Goal: Task Accomplishment & Management: Manage account settings

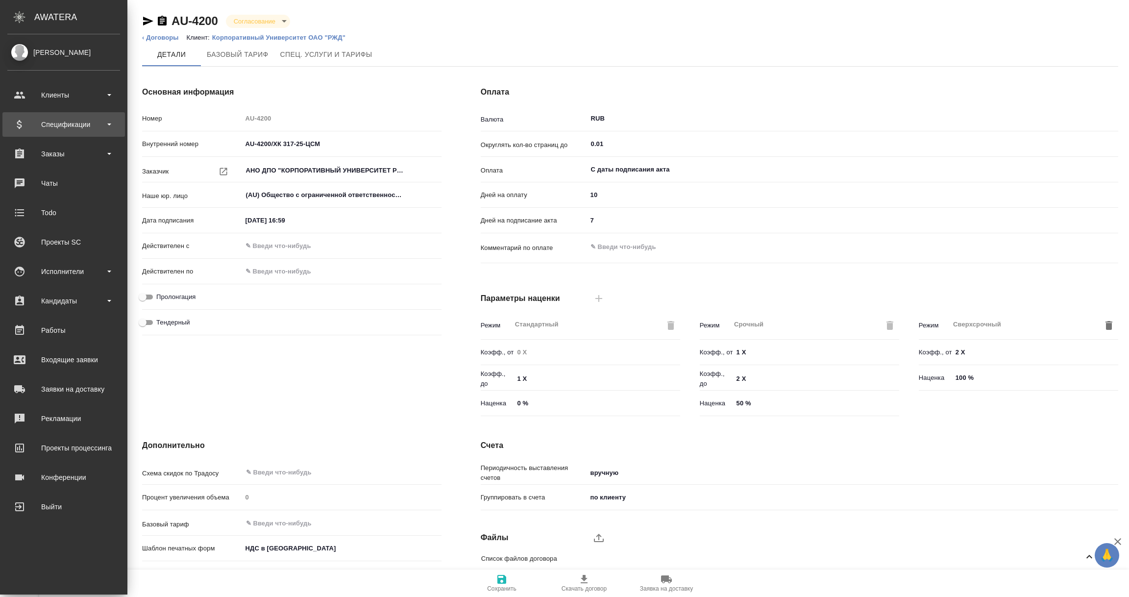
click at [86, 127] on div "Спецификации" at bounding box center [63, 124] width 113 height 15
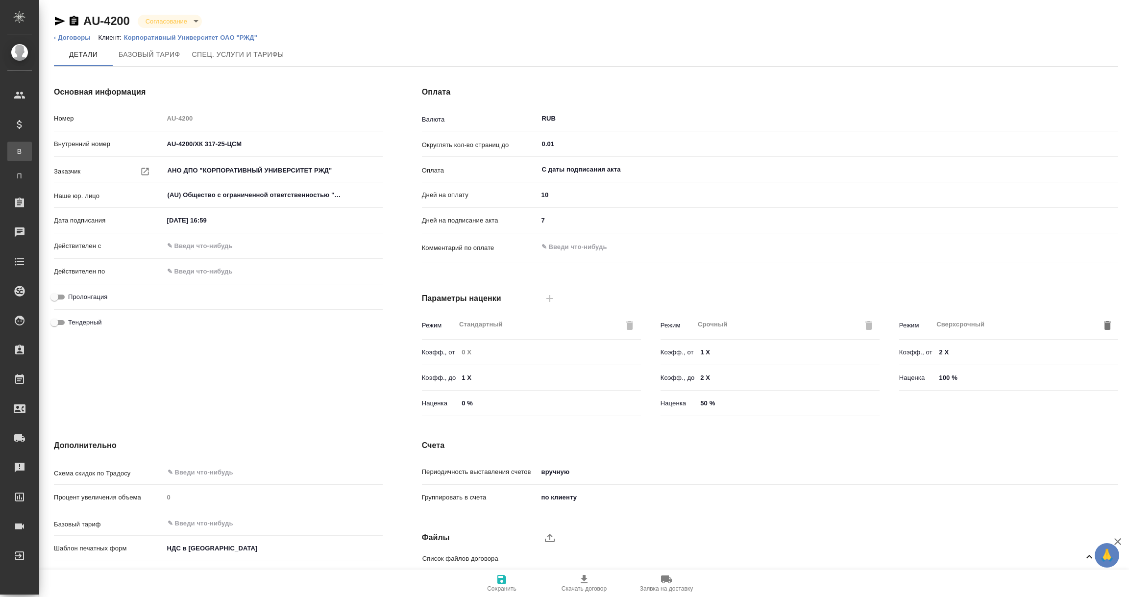
click at [15, 155] on div "Все спецификации" at bounding box center [7, 152] width 15 height 10
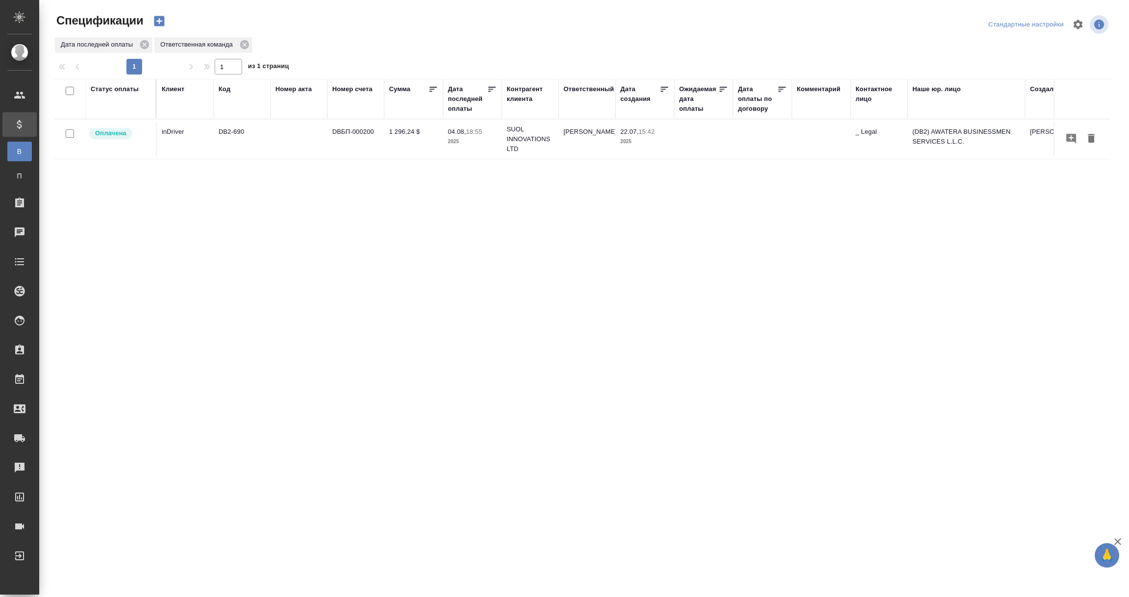
click at [466, 107] on div "Дата последней оплаты" at bounding box center [467, 98] width 39 height 29
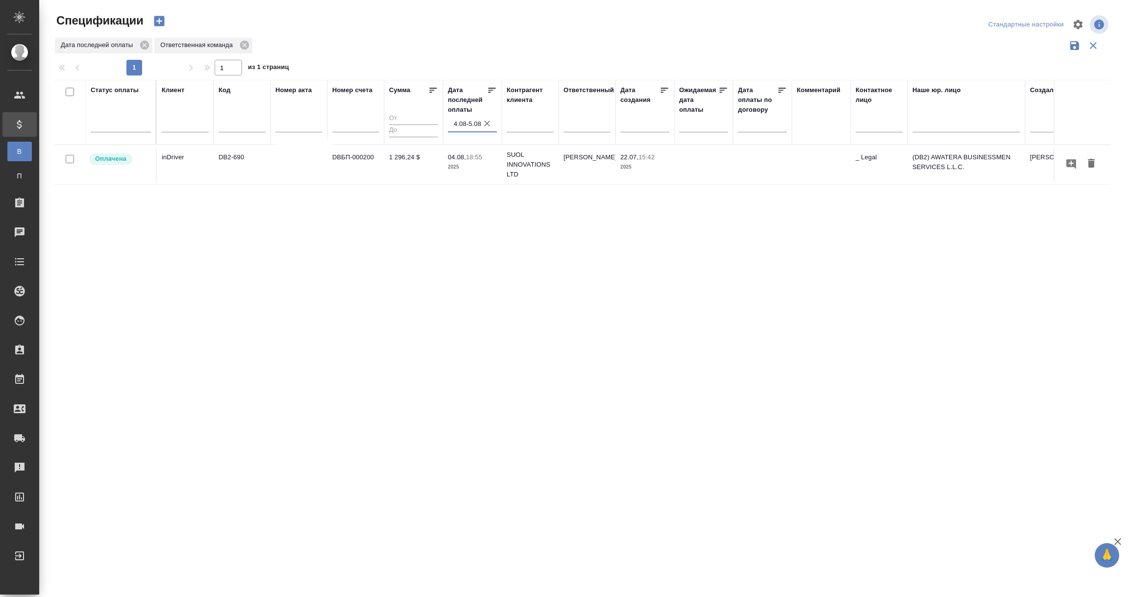
click at [475, 128] on input "4.08-5.08" at bounding box center [475, 124] width 43 height 14
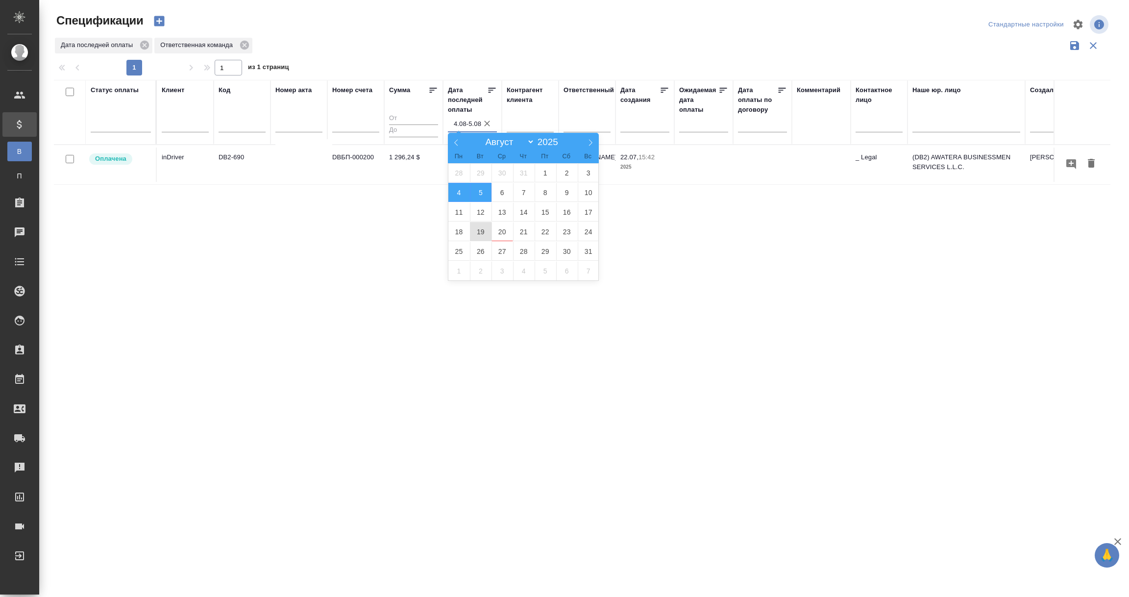
click at [477, 226] on span "19" at bounding box center [481, 231] width 22 height 19
click at [496, 233] on span "20" at bounding box center [503, 231] width 22 height 19
type div "2025-08-18T21:00:00.000Z — 2025-08-19T21:00:00.000Z"
type input "19.08-20.08"
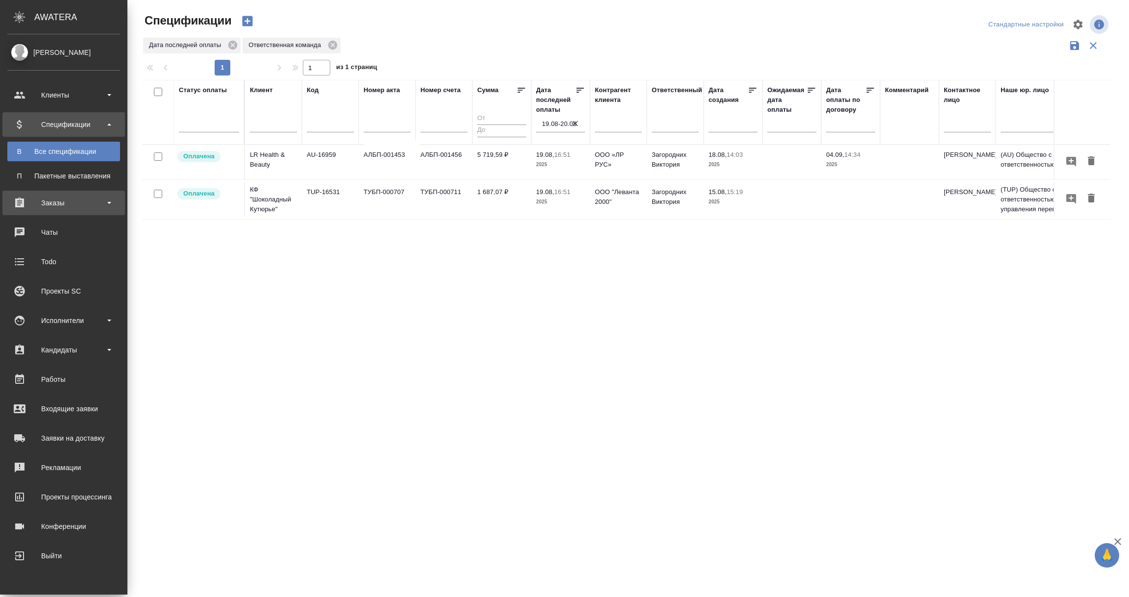
click at [63, 201] on div "Заказы" at bounding box center [63, 203] width 113 height 15
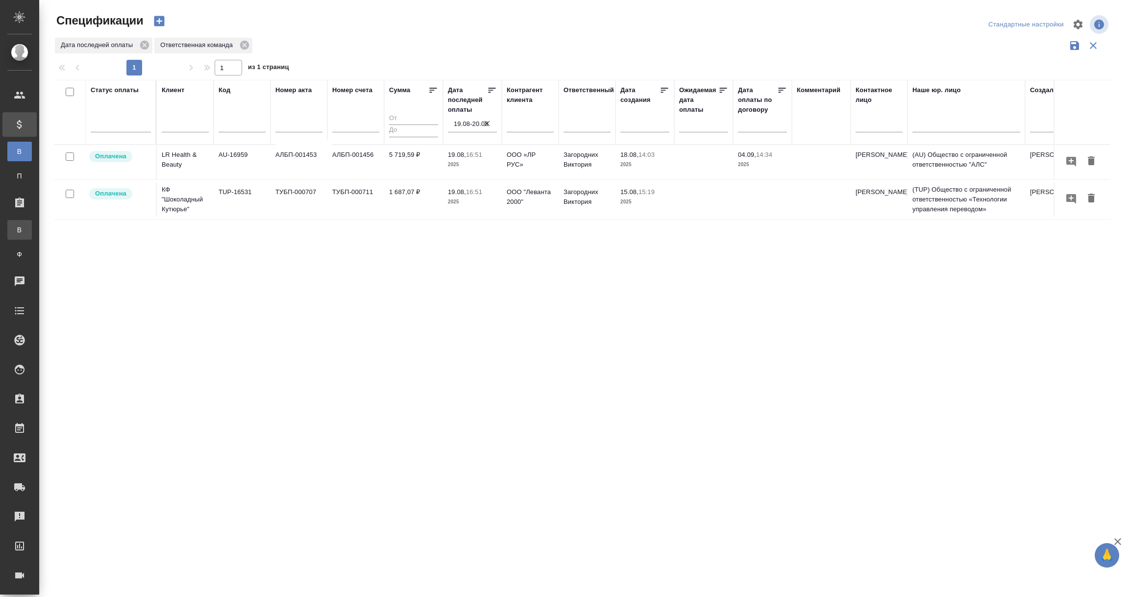
click at [15, 227] on div "Все заказы" at bounding box center [7, 230] width 15 height 10
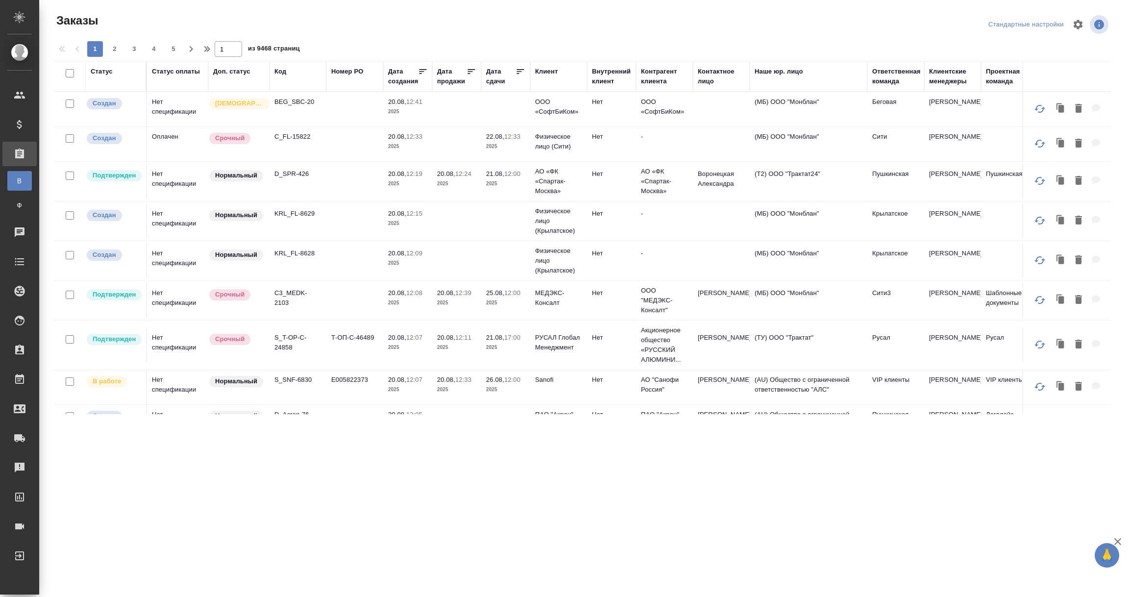
click at [884, 70] on div "Ответственная команда" at bounding box center [896, 77] width 49 height 20
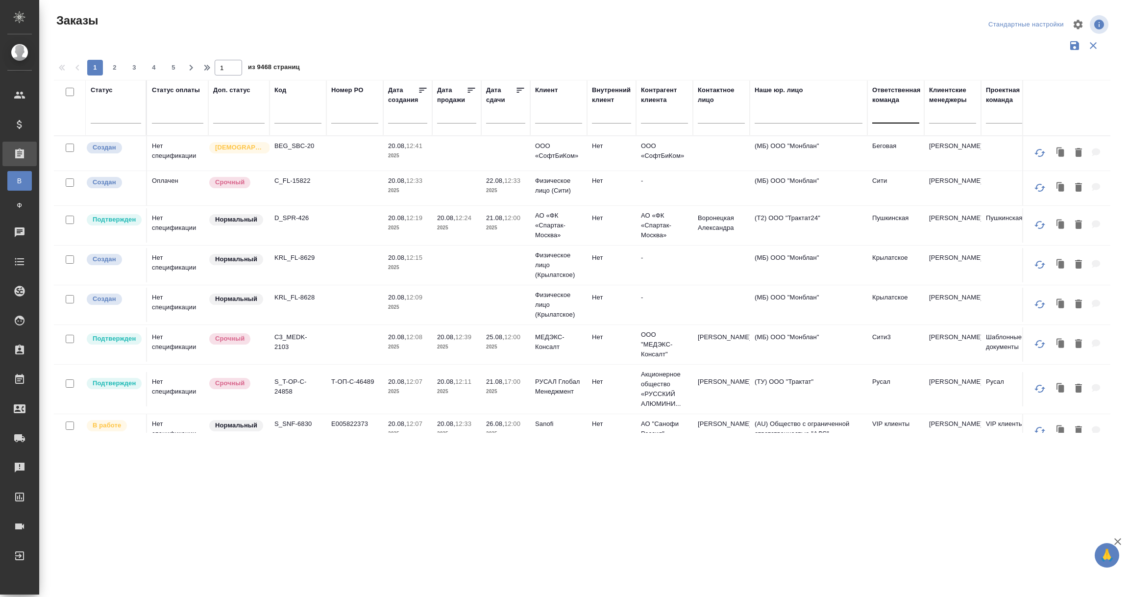
click at [886, 114] on div at bounding box center [895, 113] width 47 height 14
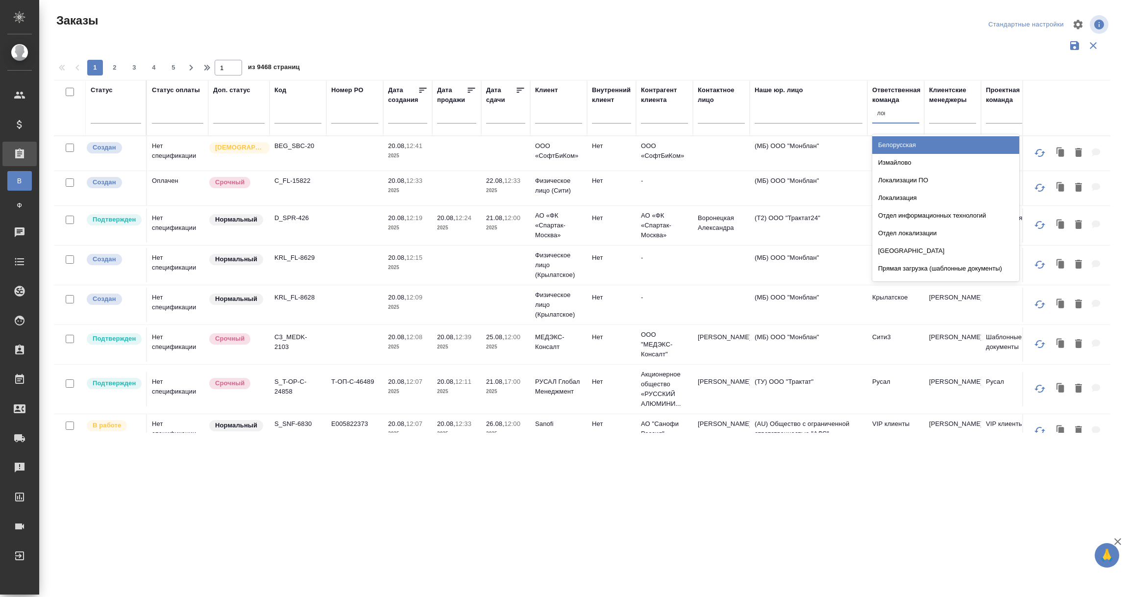
type input "лока"
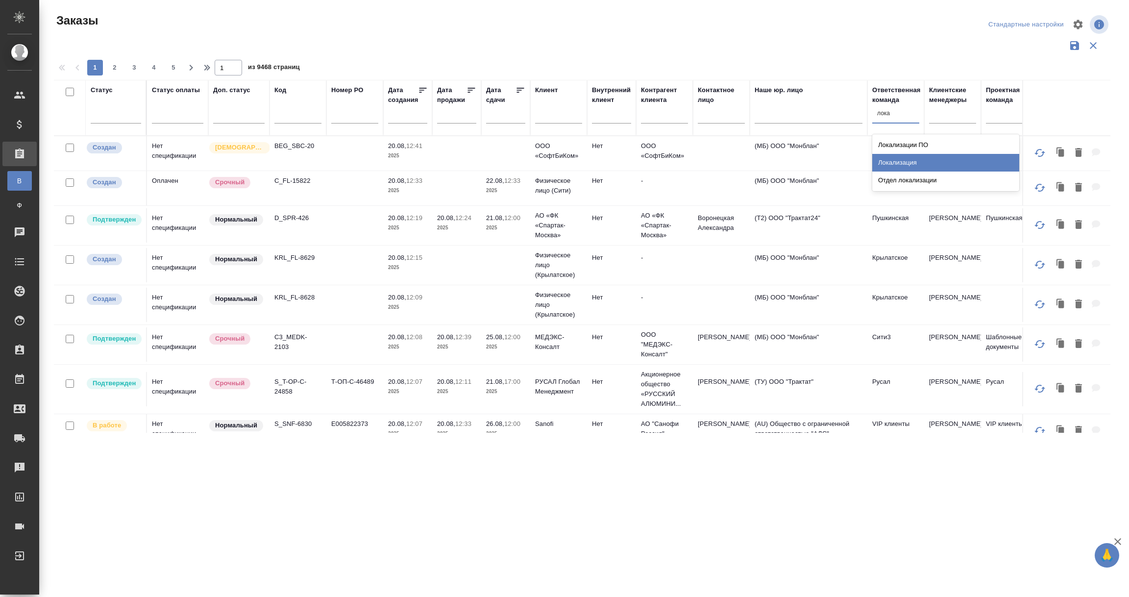
click at [919, 158] on div "Локализация" at bounding box center [945, 163] width 147 height 18
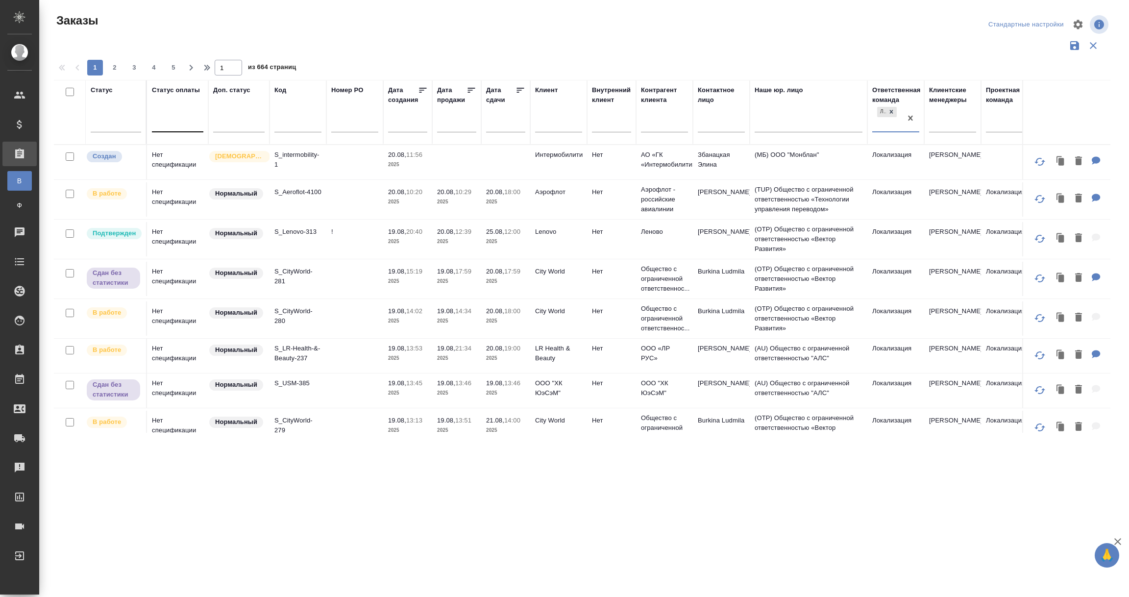
click at [180, 123] on div at bounding box center [177, 122] width 51 height 14
click at [166, 224] on div "Оплачен" at bounding box center [225, 224] width 147 height 18
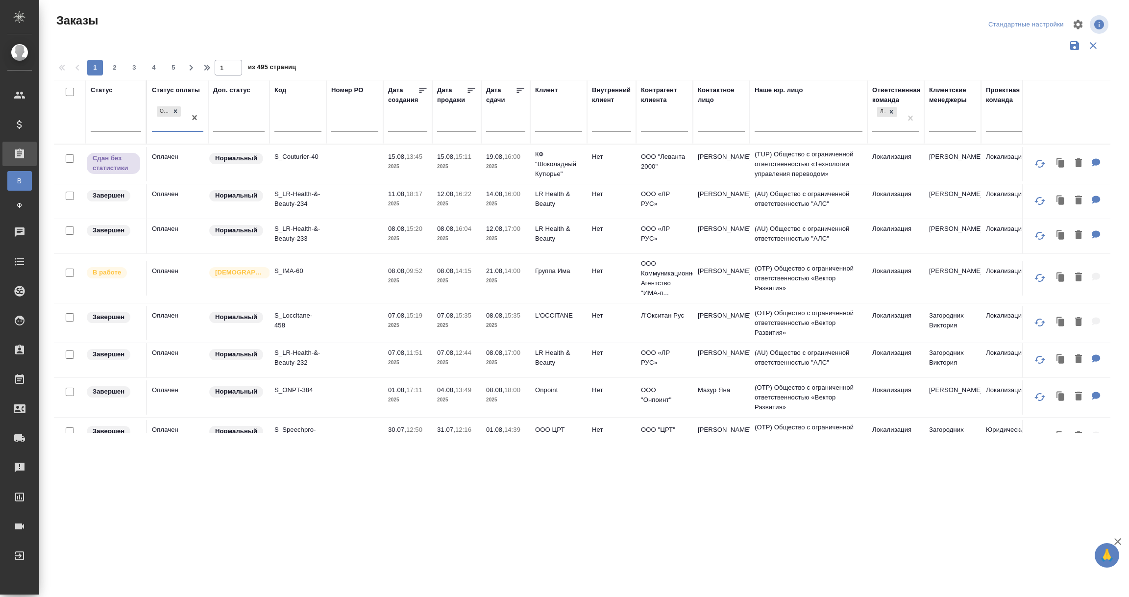
click at [166, 166] on td "Оплачен" at bounding box center [177, 164] width 61 height 34
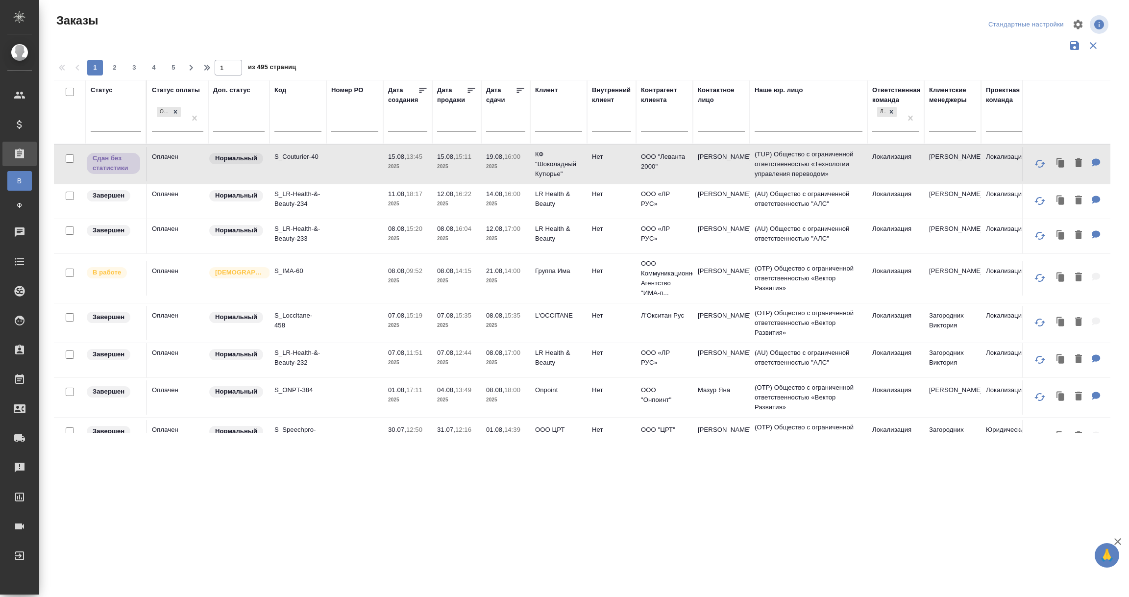
click at [105, 181] on td "В работе" at bounding box center [116, 164] width 61 height 34
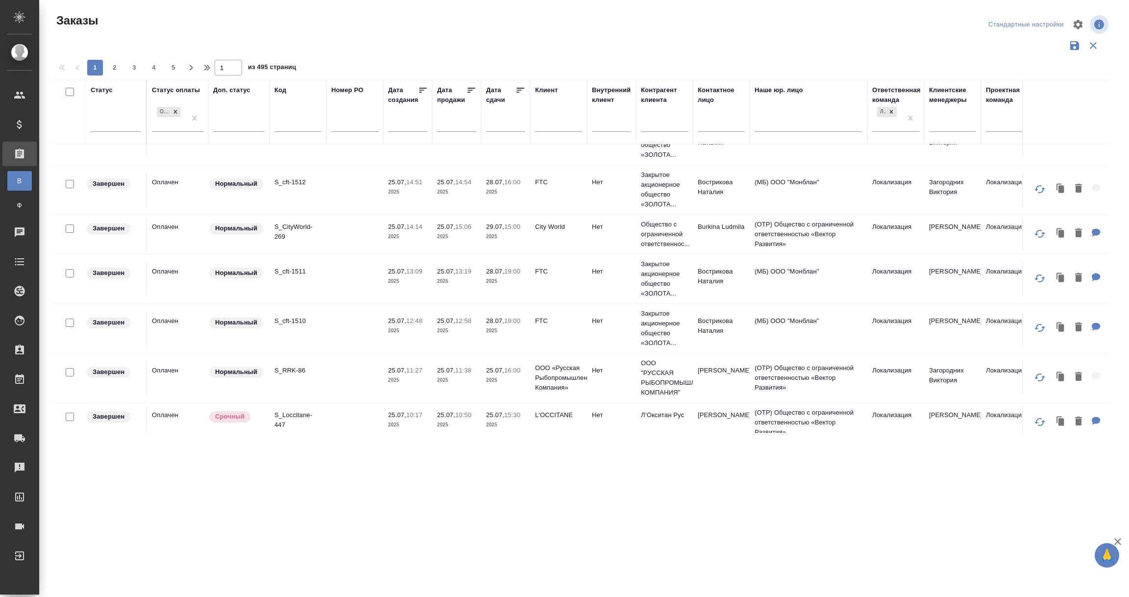
scroll to position [810, 0]
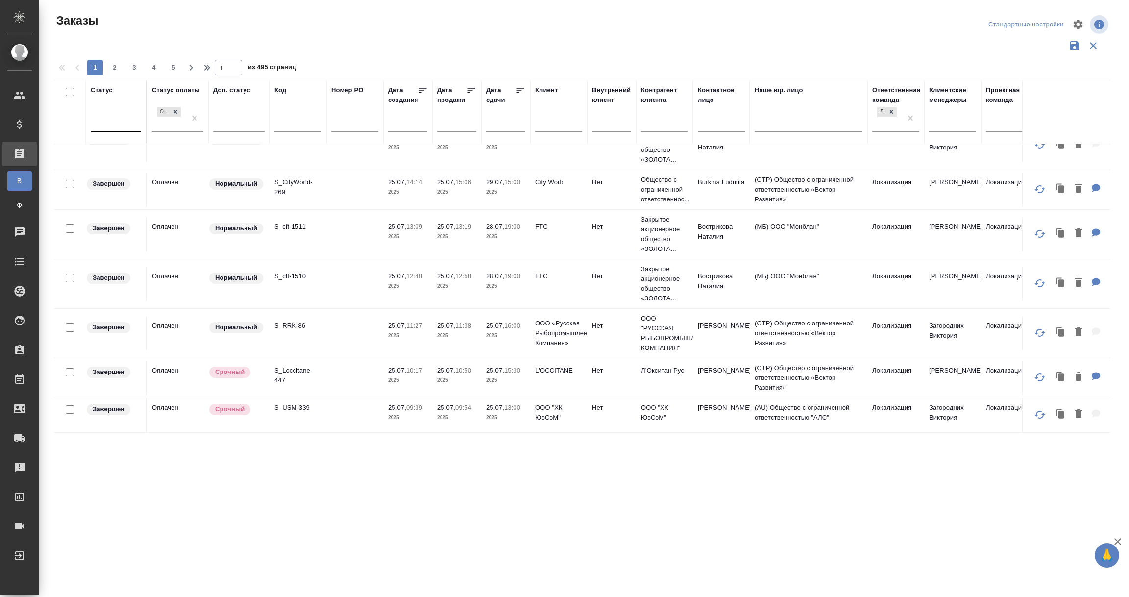
click at [113, 121] on div at bounding box center [116, 122] width 50 height 14
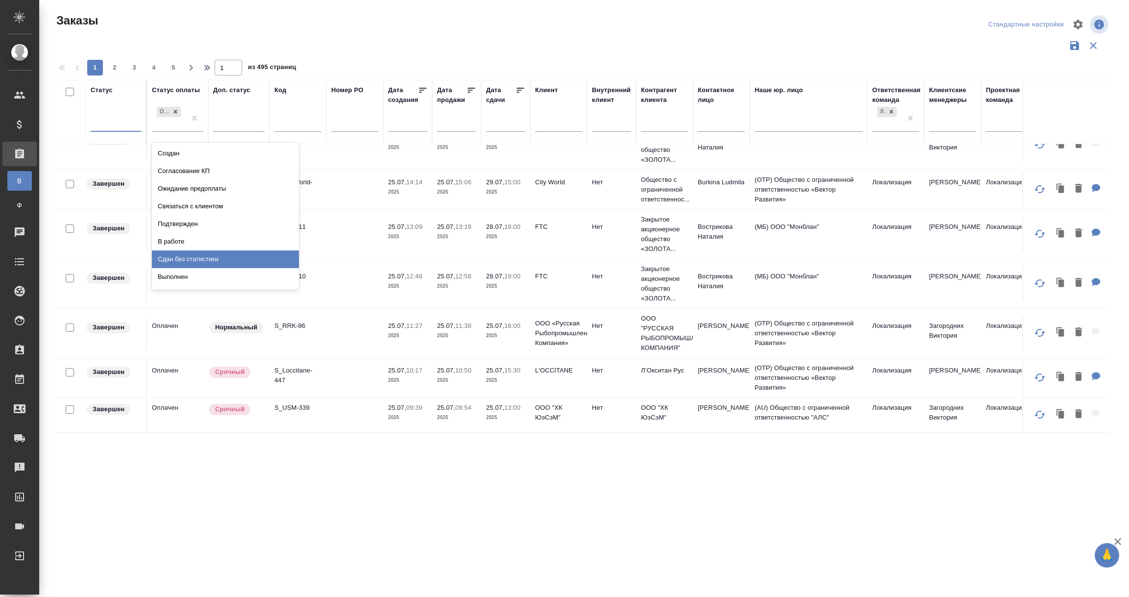
click at [175, 260] on div "Сдан без статистики" at bounding box center [225, 259] width 147 height 18
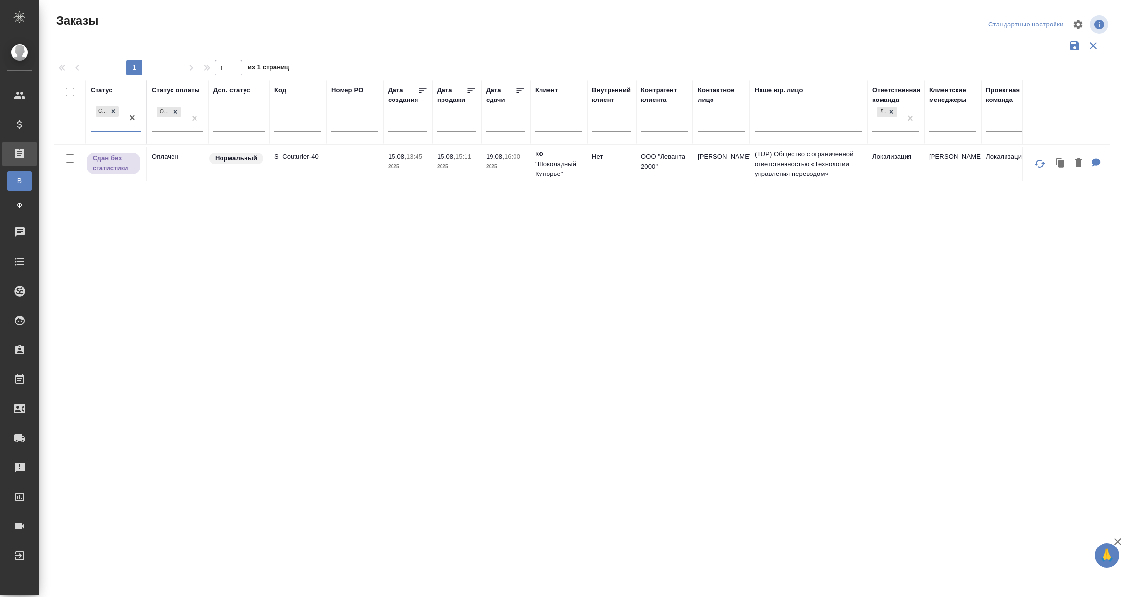
scroll to position [0, 0]
click at [109, 123] on div "Сдан без статистики" at bounding box center [107, 117] width 33 height 26
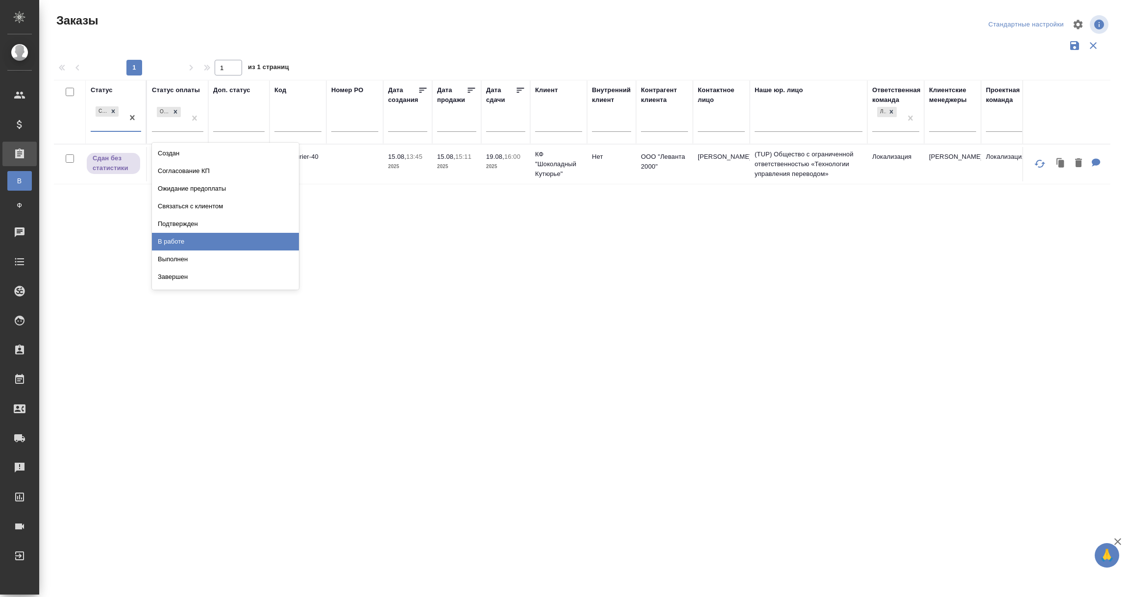
click at [176, 239] on div "В работе" at bounding box center [225, 242] width 147 height 18
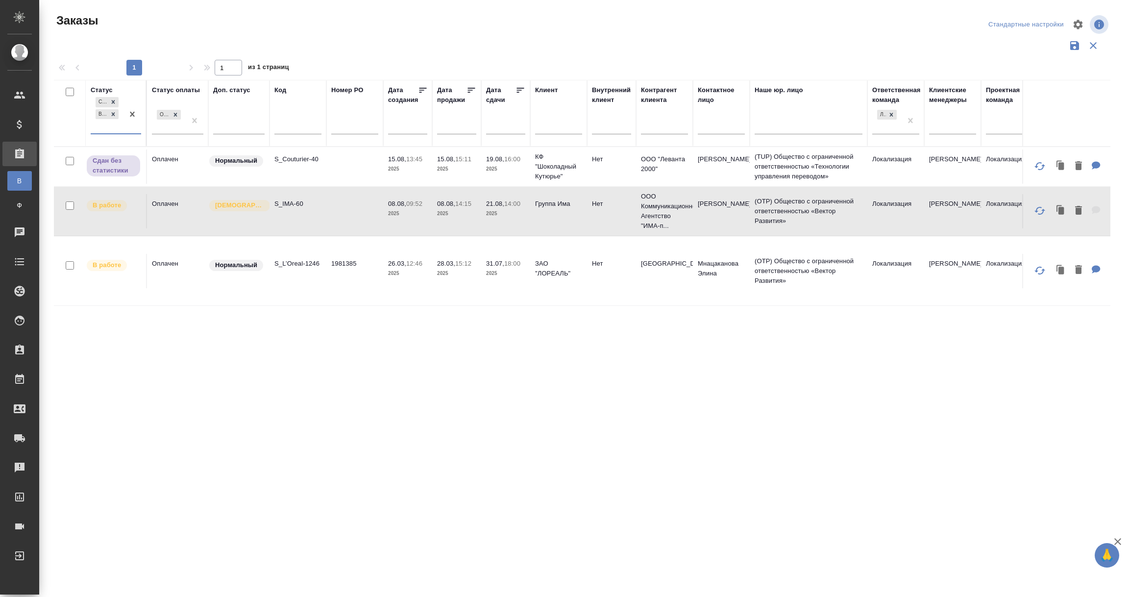
click at [156, 184] on td "Оплачен" at bounding box center [177, 166] width 61 height 34
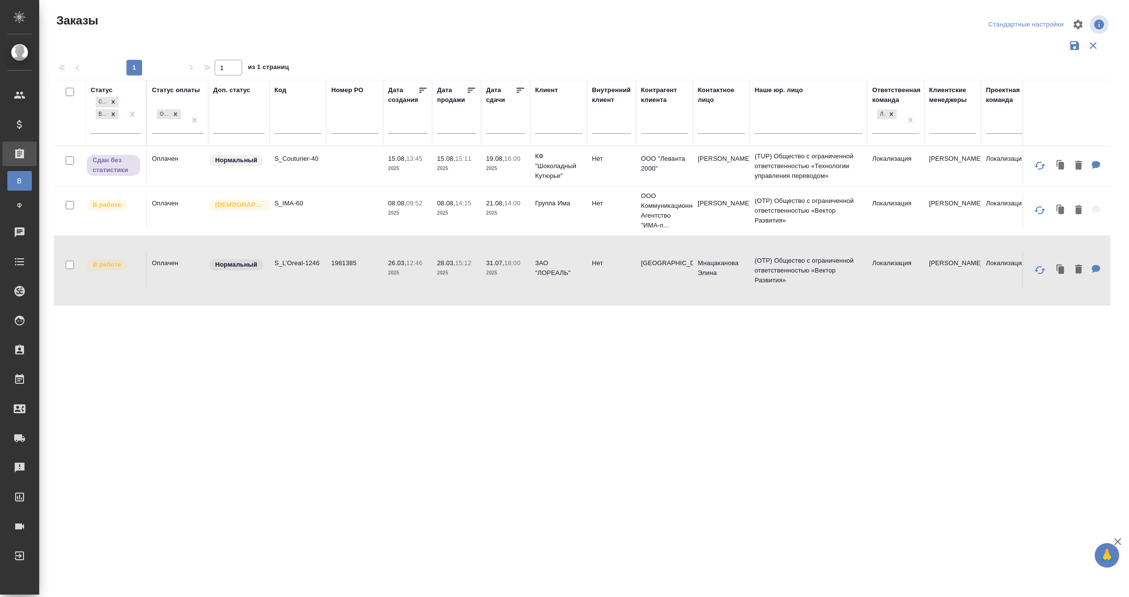
click at [156, 183] on td "Оплачен" at bounding box center [177, 166] width 61 height 34
click at [116, 125] on div "Сдан без статистики В работе" at bounding box center [107, 114] width 33 height 38
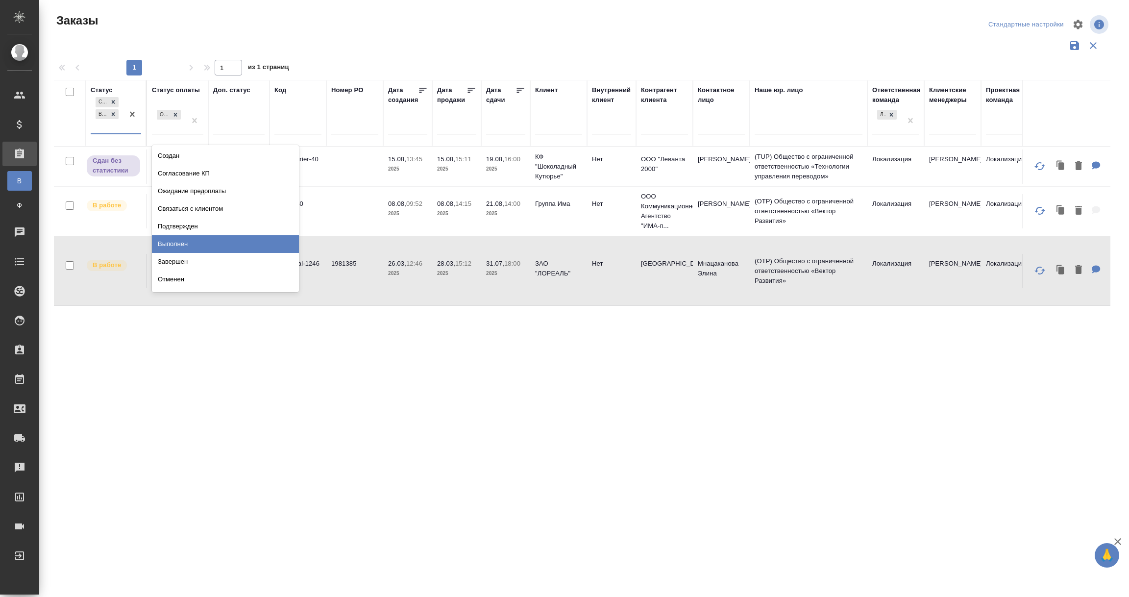
click at [178, 244] on div "Выполнен" at bounding box center [225, 244] width 147 height 18
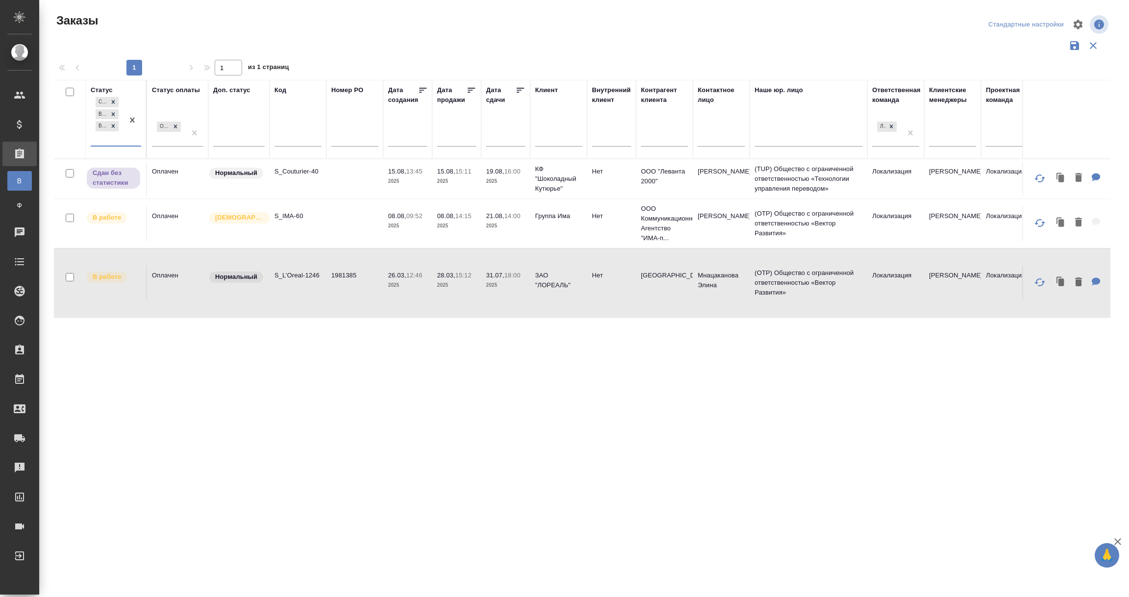
click at [116, 140] on div "Сдан без статистики В работе Выполнен" at bounding box center [107, 120] width 33 height 50
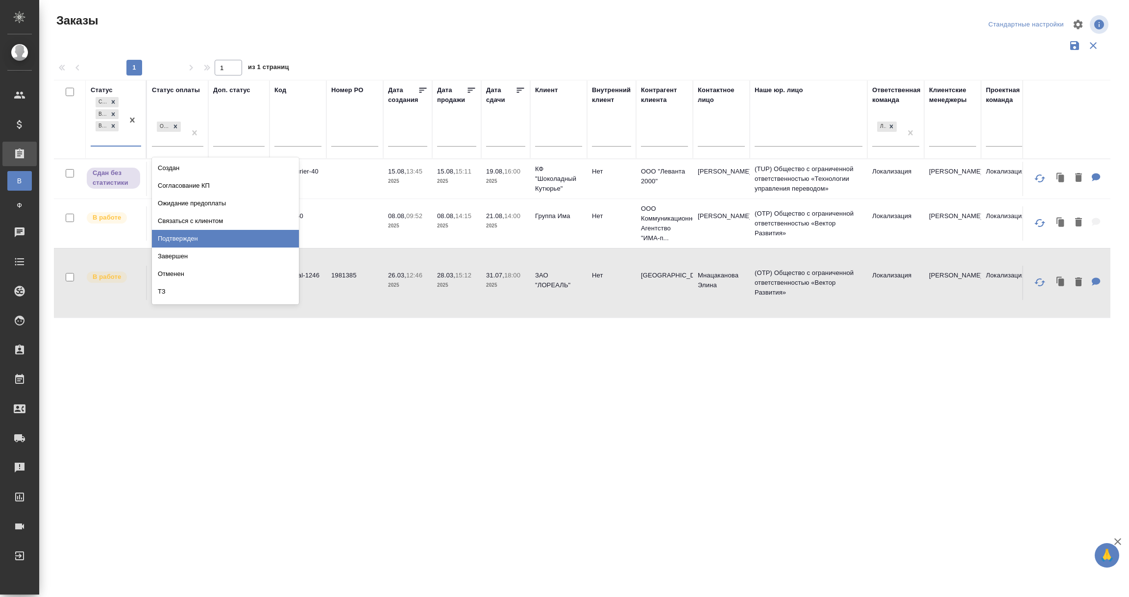
click at [197, 240] on div "Подтвержден" at bounding box center [225, 239] width 147 height 18
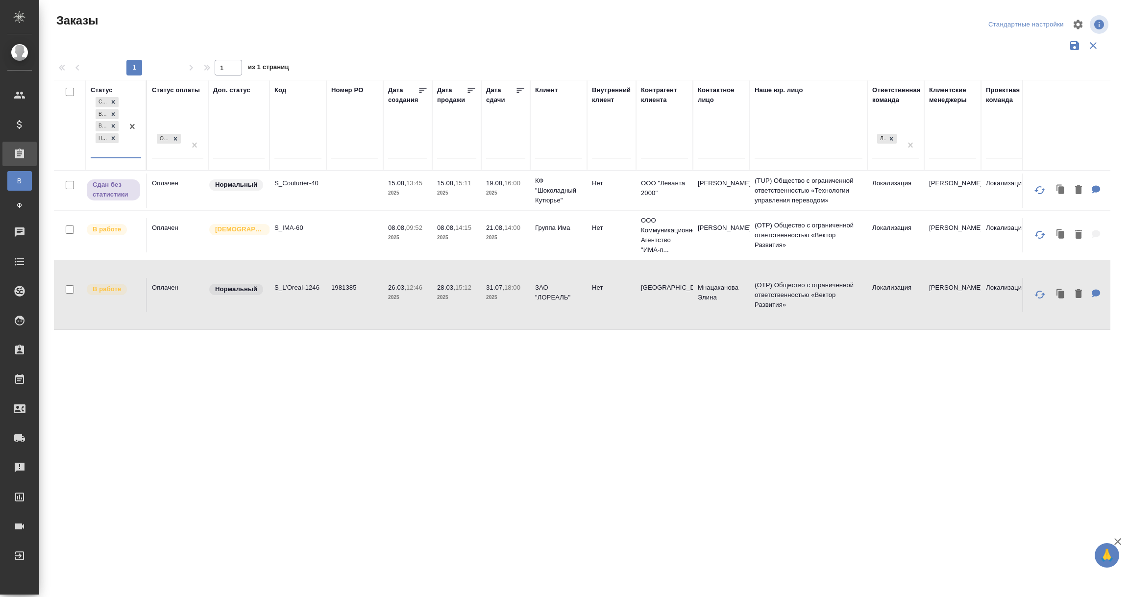
click at [117, 151] on div "Сдан без статистики В работе Выполнен Подтвержден" at bounding box center [107, 126] width 33 height 62
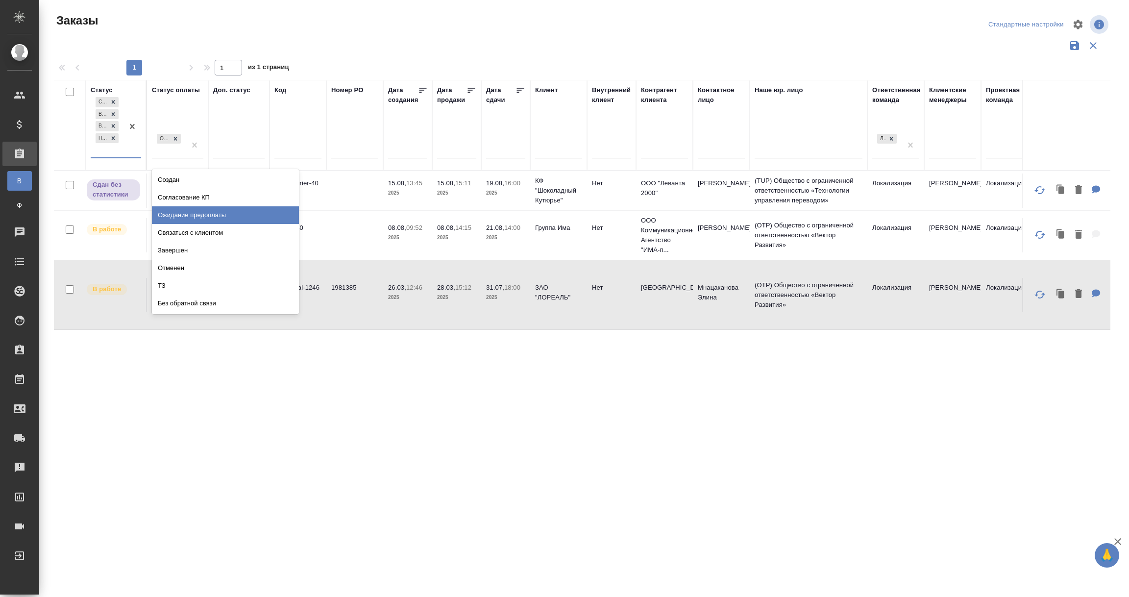
click at [165, 213] on div "Ожидание предоплаты" at bounding box center [225, 215] width 147 height 18
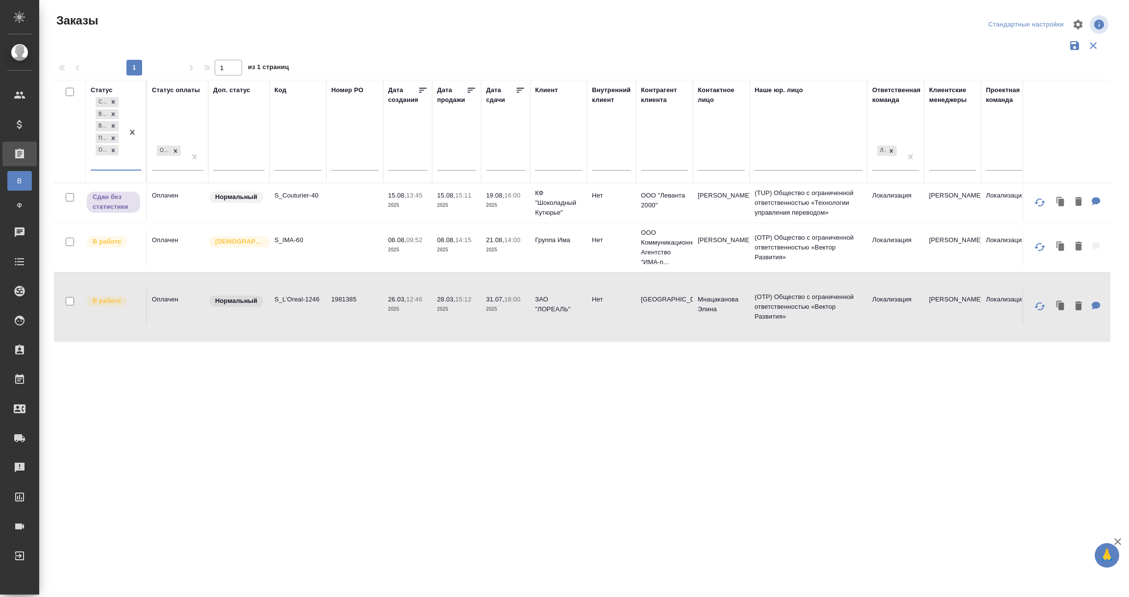
click at [121, 163] on div "Сдан без статистики В работе Выполнен Подтвержден Ожидание предоплаты" at bounding box center [107, 132] width 33 height 74
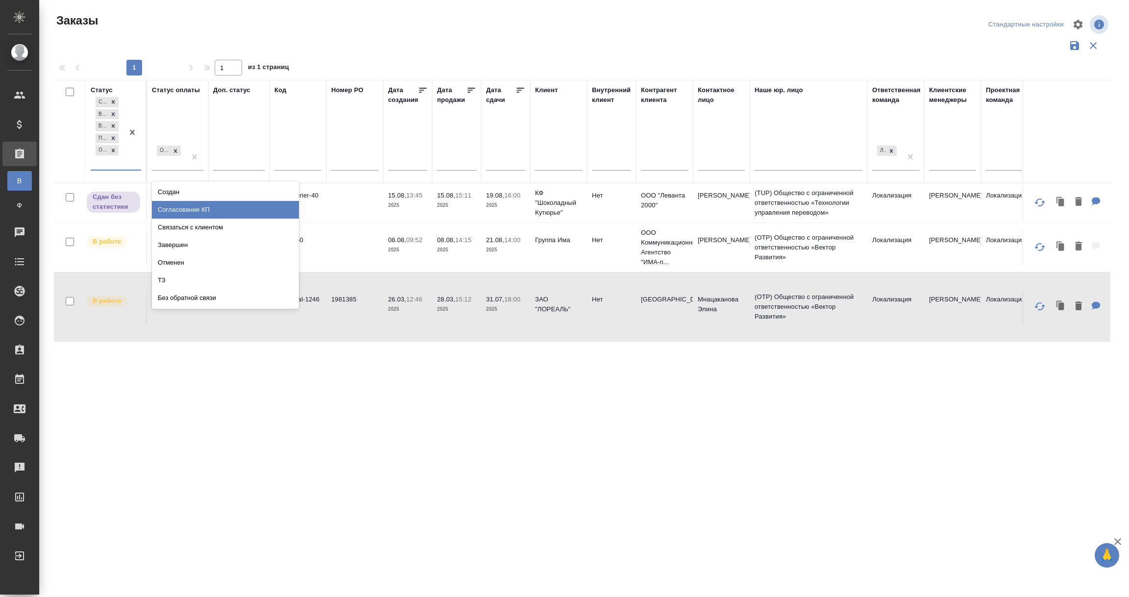
click at [162, 192] on div "Создан" at bounding box center [225, 192] width 147 height 18
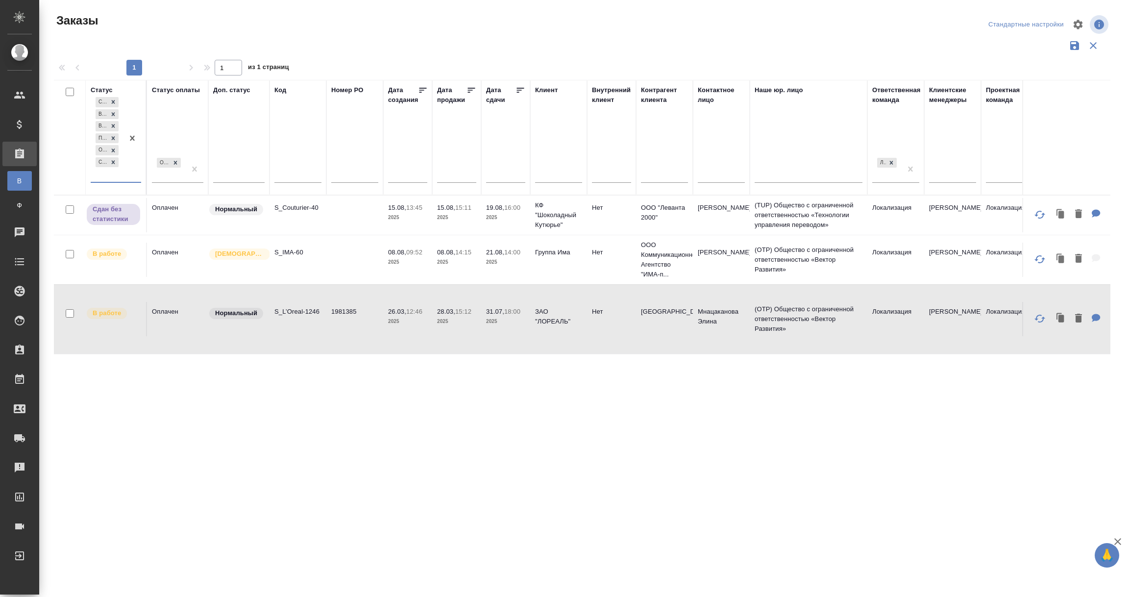
click at [116, 174] on div "Сдан без статистики В работе Выполнен Подтвержден Ожидание предоплаты Создан" at bounding box center [107, 138] width 33 height 87
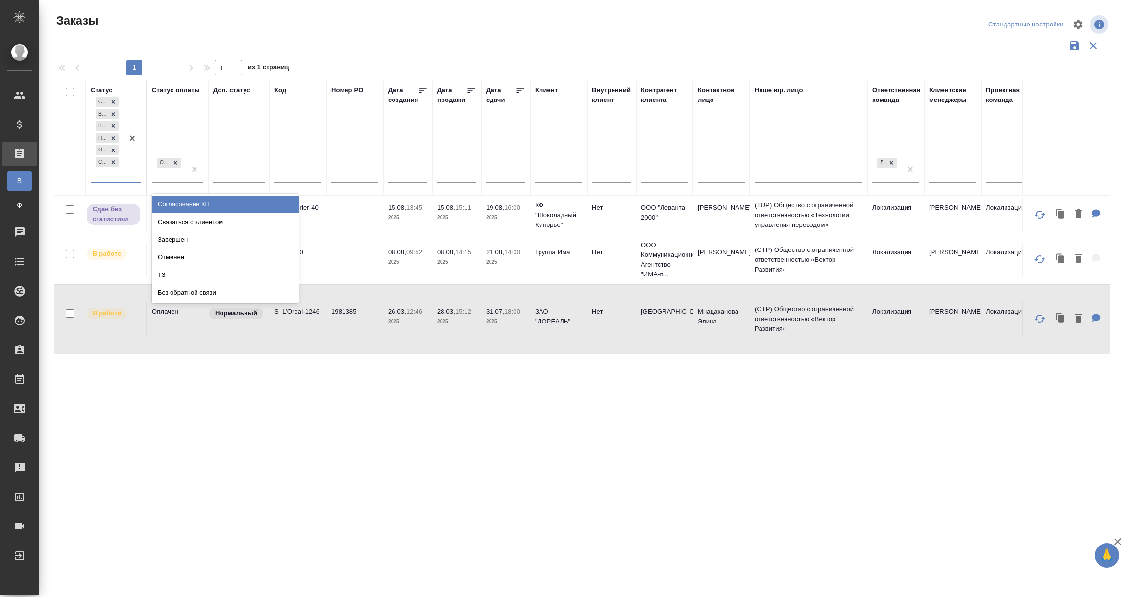
click at [170, 205] on div "Согласование КП" at bounding box center [225, 205] width 147 height 18
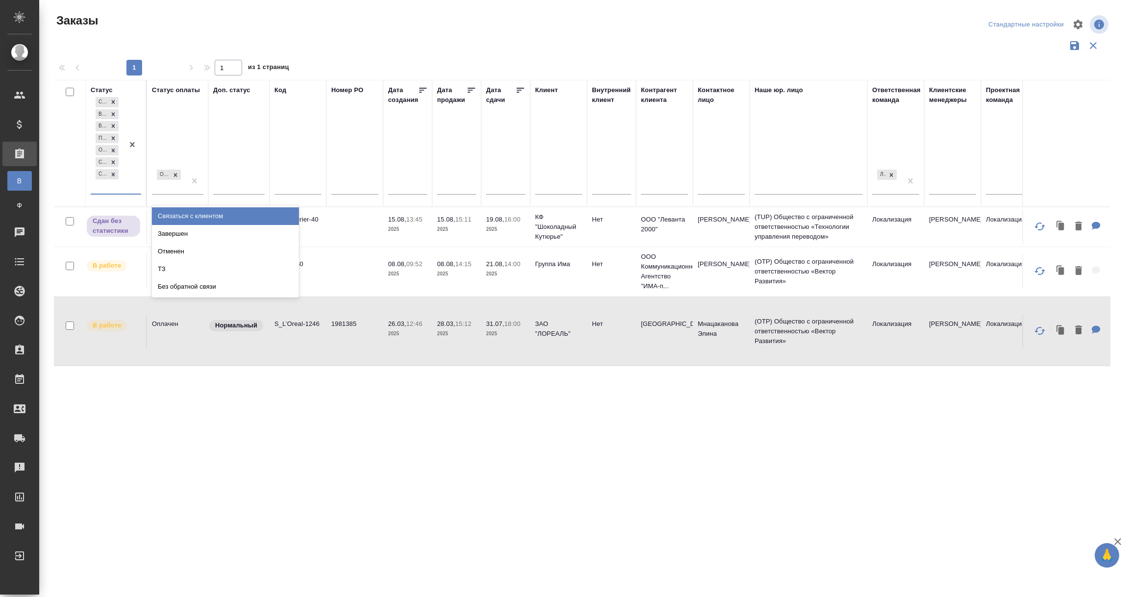
click at [122, 190] on div "Сдан без статистики В работе Выполнен Подтвержден Ожидание предоплаты Создан Со…" at bounding box center [107, 144] width 33 height 99
click at [166, 211] on div "Связаться с клиентом" at bounding box center [225, 216] width 147 height 18
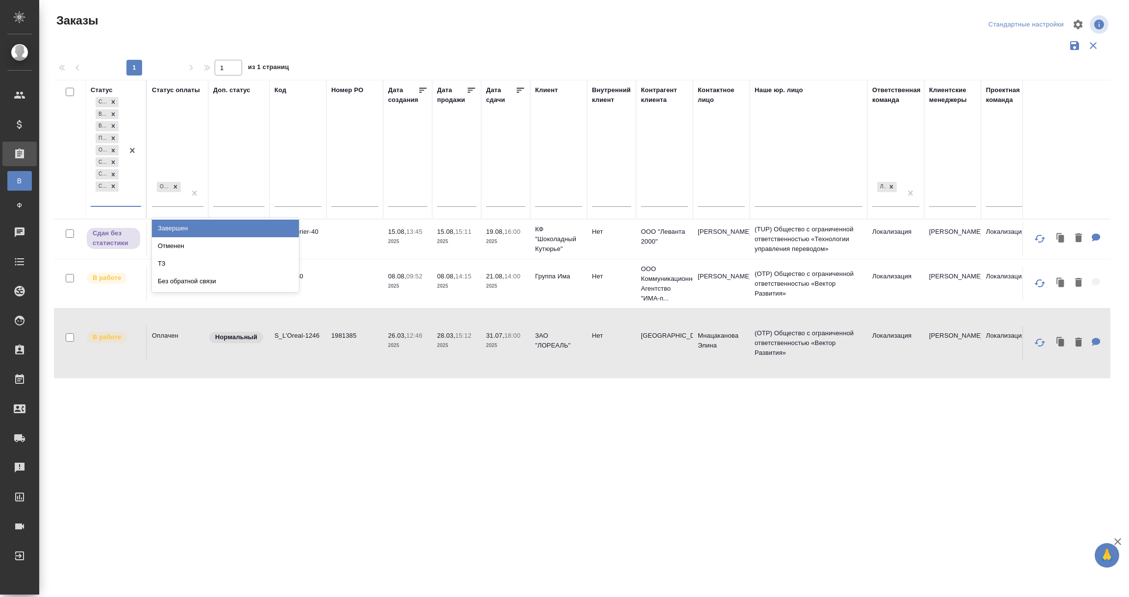
click at [101, 198] on div "Сдан без статистики В работе Выполнен Подтвержден Ожидание предоплаты Создан Со…" at bounding box center [107, 150] width 33 height 111
click at [158, 245] on div "Отменен" at bounding box center [225, 246] width 147 height 18
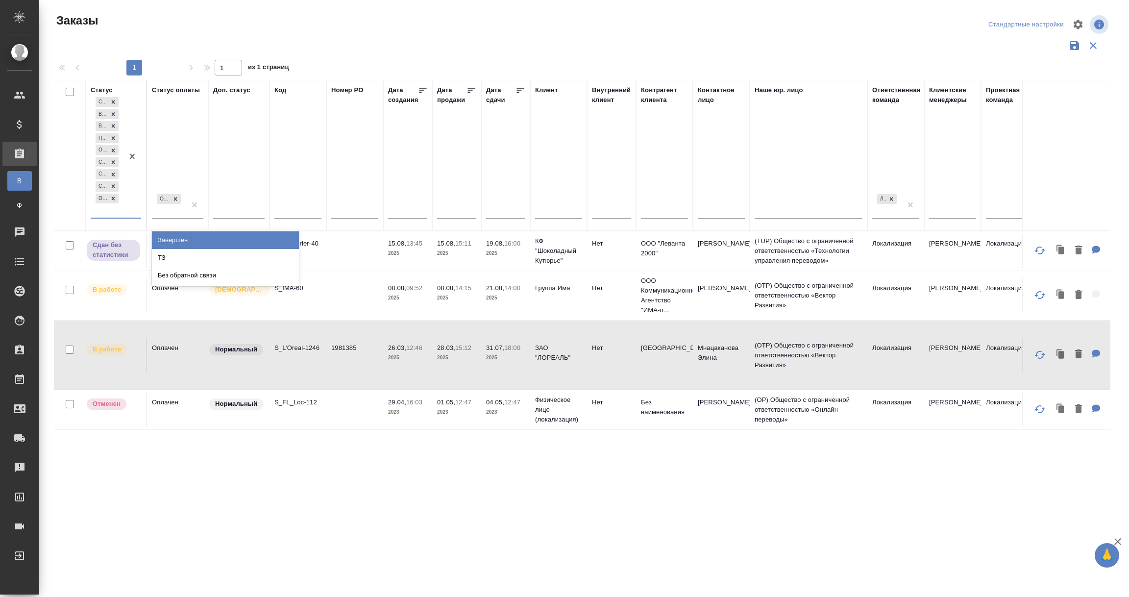
click at [107, 214] on div "Сдан без статистики В работе Выполнен Подтвержден Ожидание предоплаты Создан Со…" at bounding box center [107, 156] width 33 height 123
click at [157, 256] on div "ТЗ" at bounding box center [225, 258] width 147 height 18
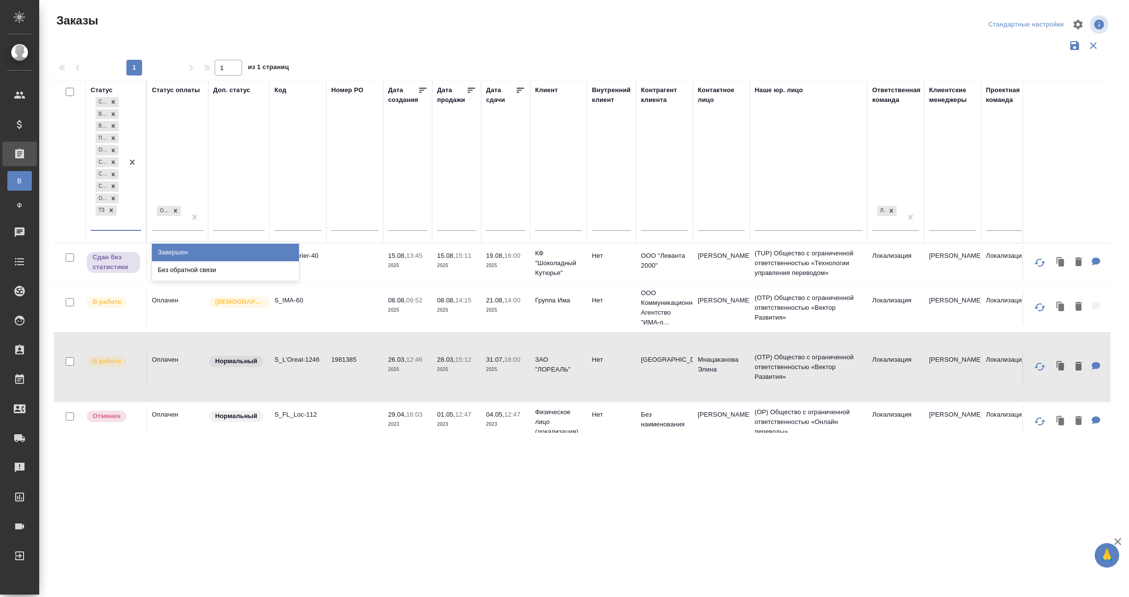
click at [113, 222] on div "Сдан без статистики В работе Выполнен Подтвержден Ожидание предоплаты Создан Со…" at bounding box center [107, 162] width 33 height 135
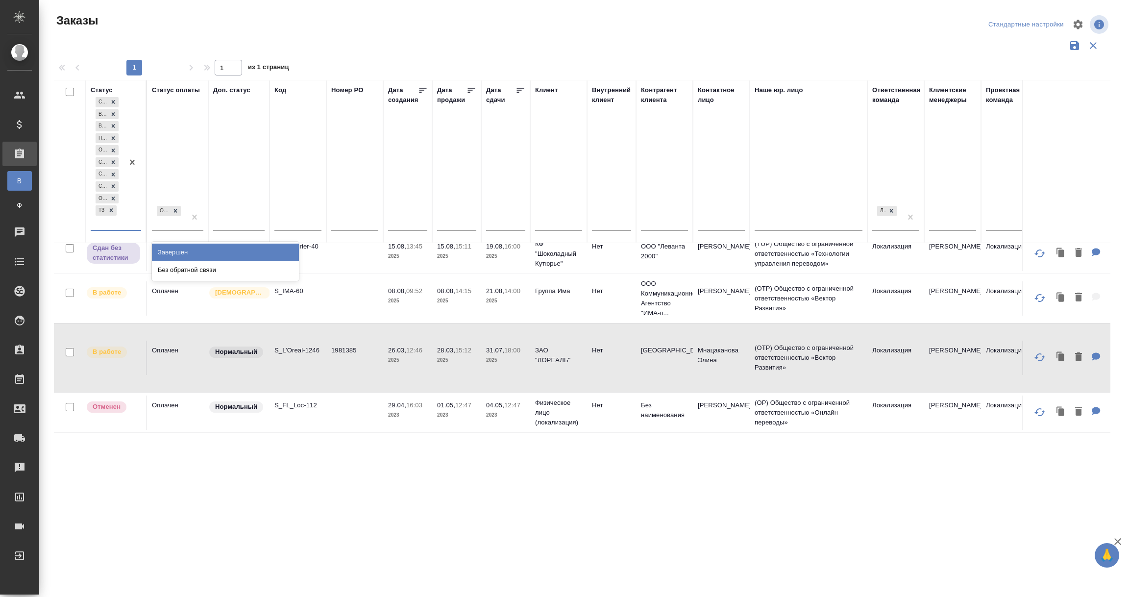
scroll to position [20, 0]
click at [177, 272] on div "Без обратной связи" at bounding box center [225, 270] width 147 height 18
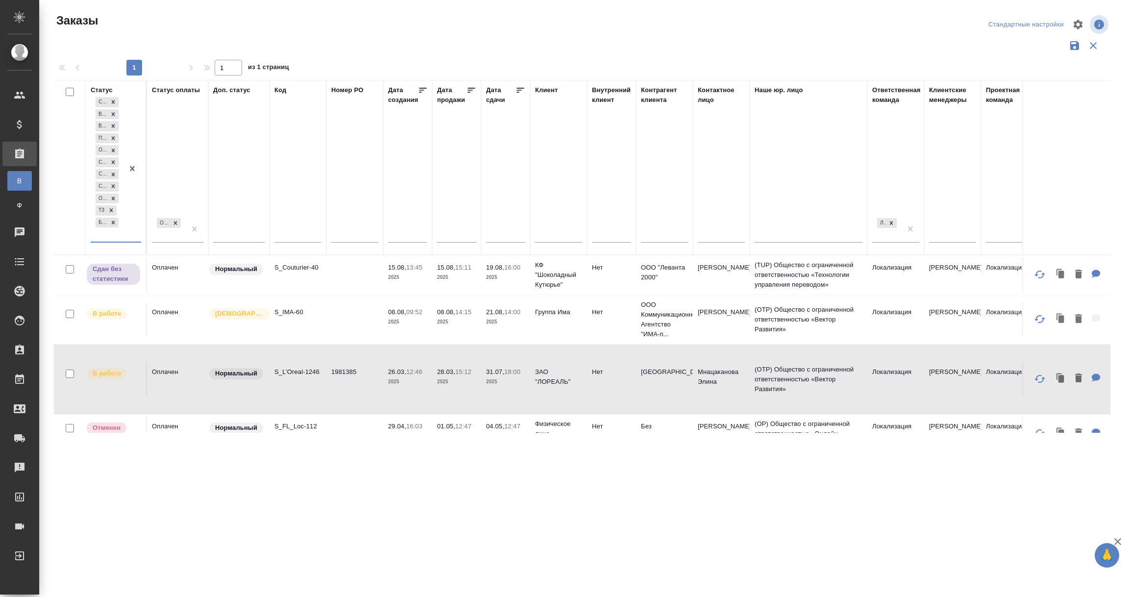
scroll to position [0, 0]
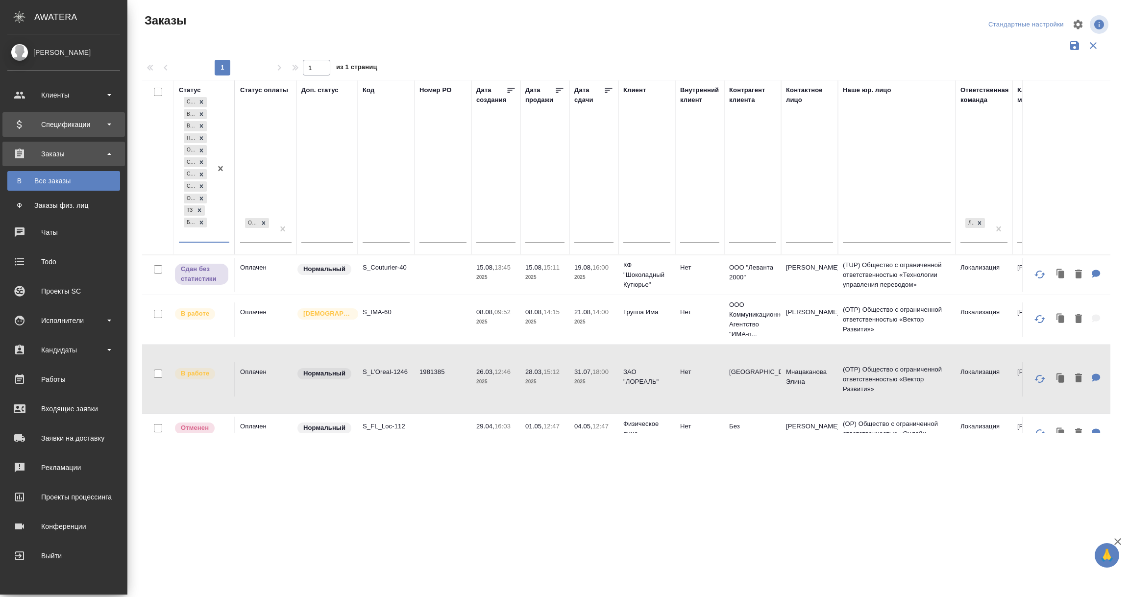
click at [43, 124] on div "Спецификации" at bounding box center [63, 124] width 113 height 15
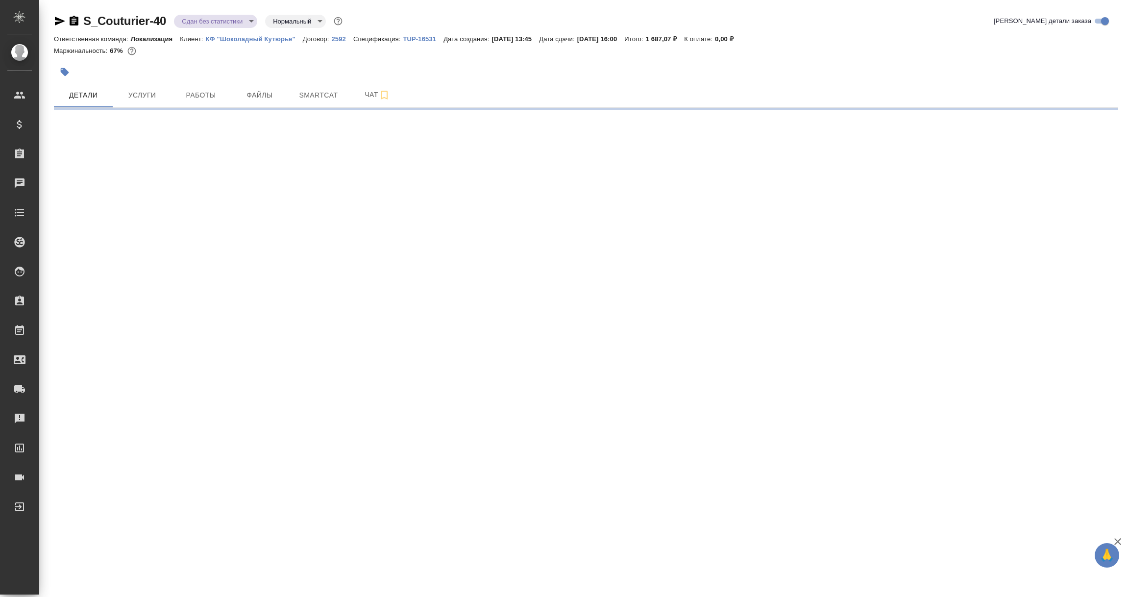
select select "RU"
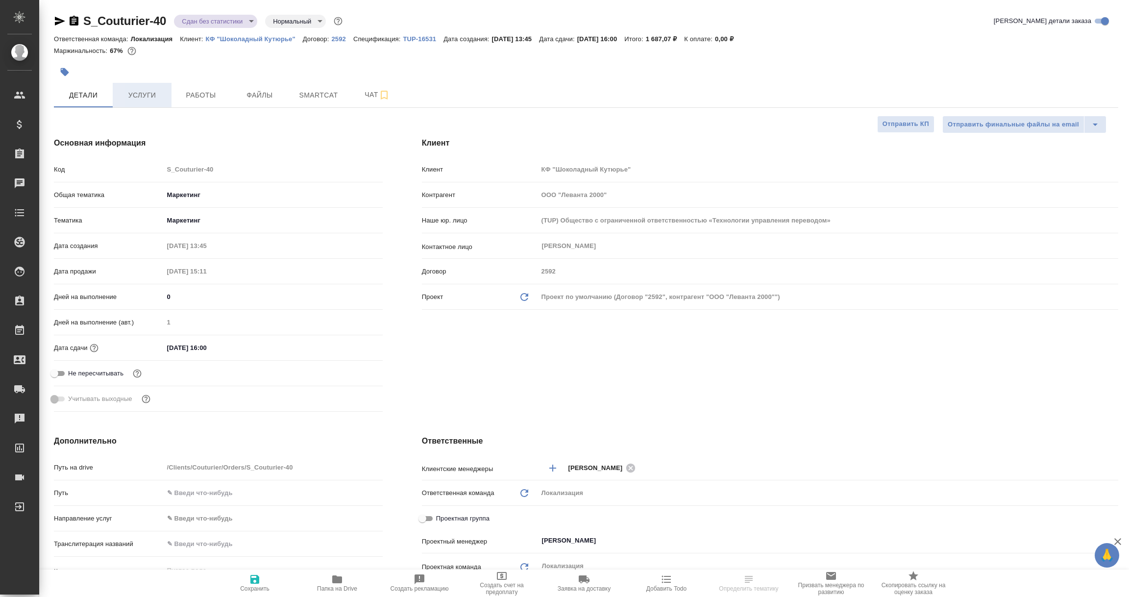
type textarea "x"
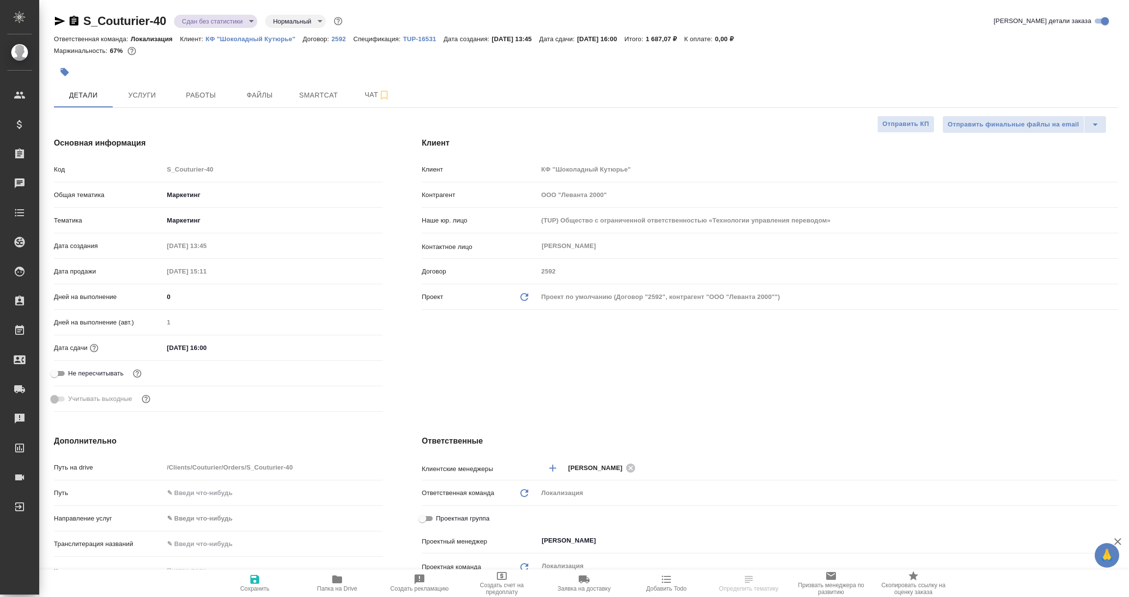
type textarea "x"
click at [57, 21] on icon "button" at bounding box center [60, 21] width 12 height 12
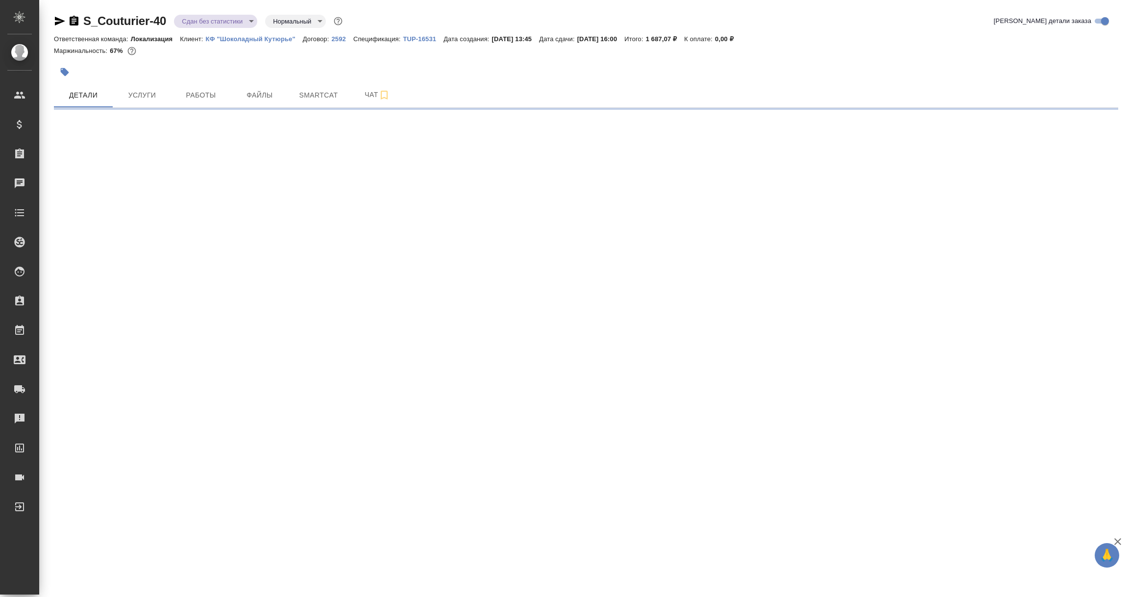
select select "RU"
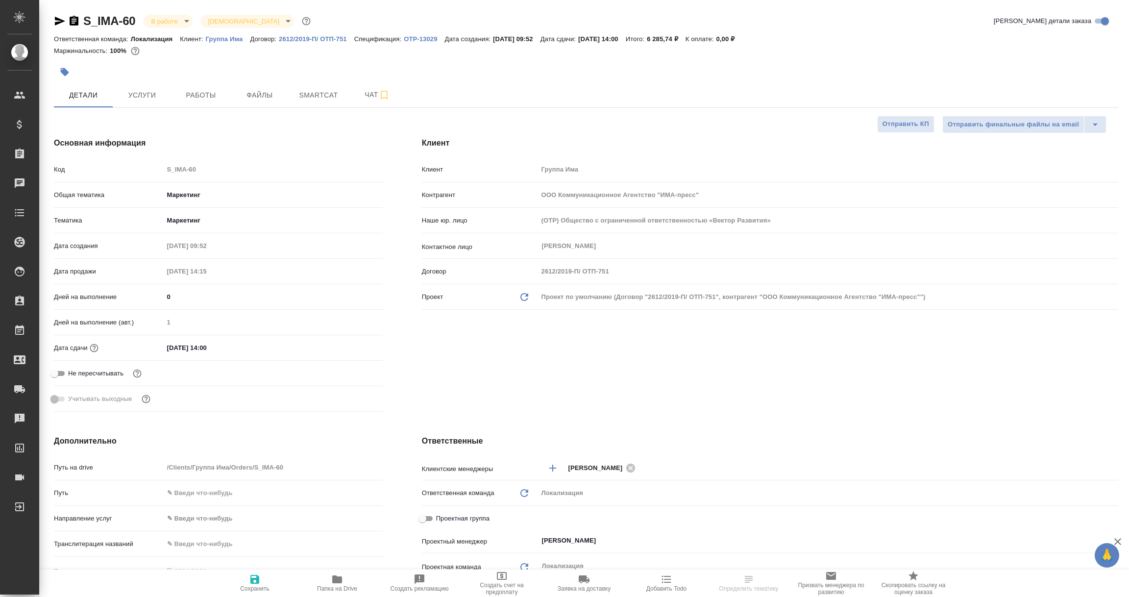
type textarea "x"
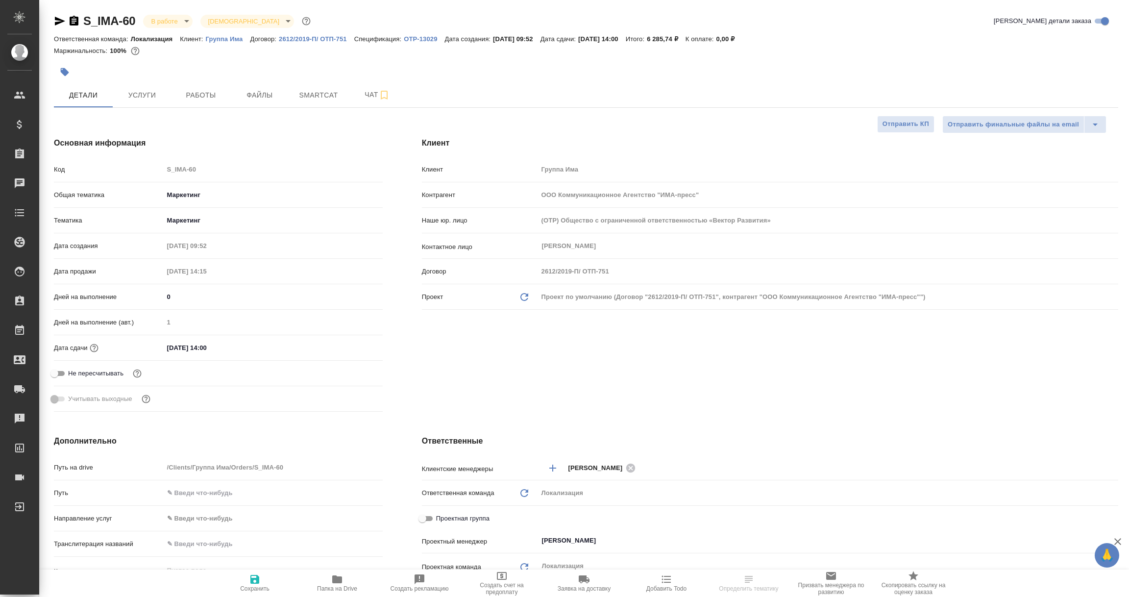
type textarea "x"
click at [58, 24] on icon "button" at bounding box center [60, 21] width 12 height 12
select select "RU"
type textarea "x"
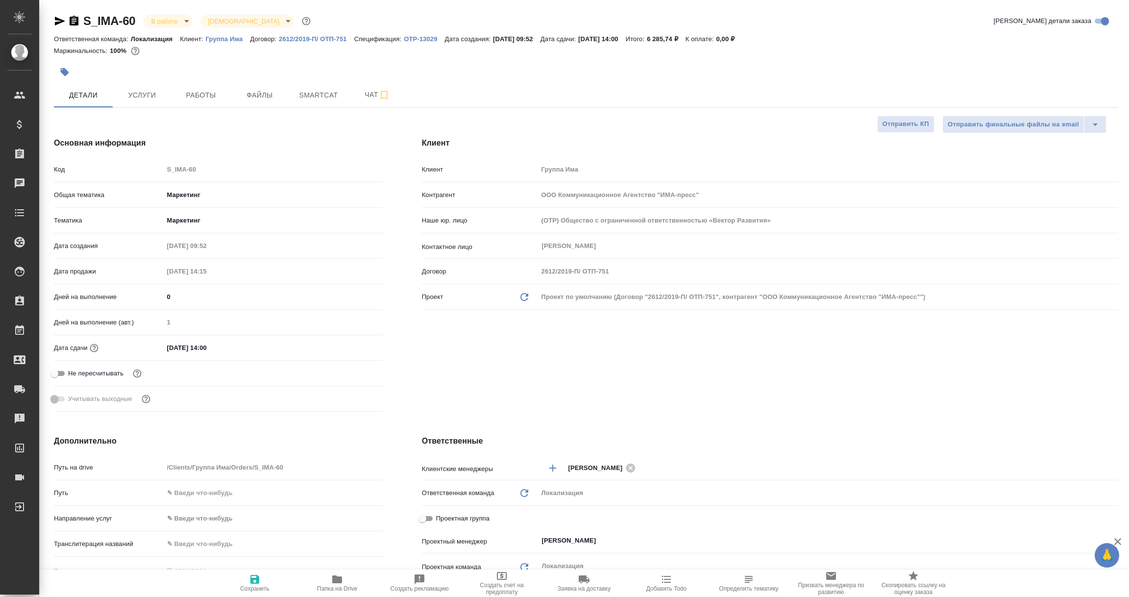
type textarea "x"
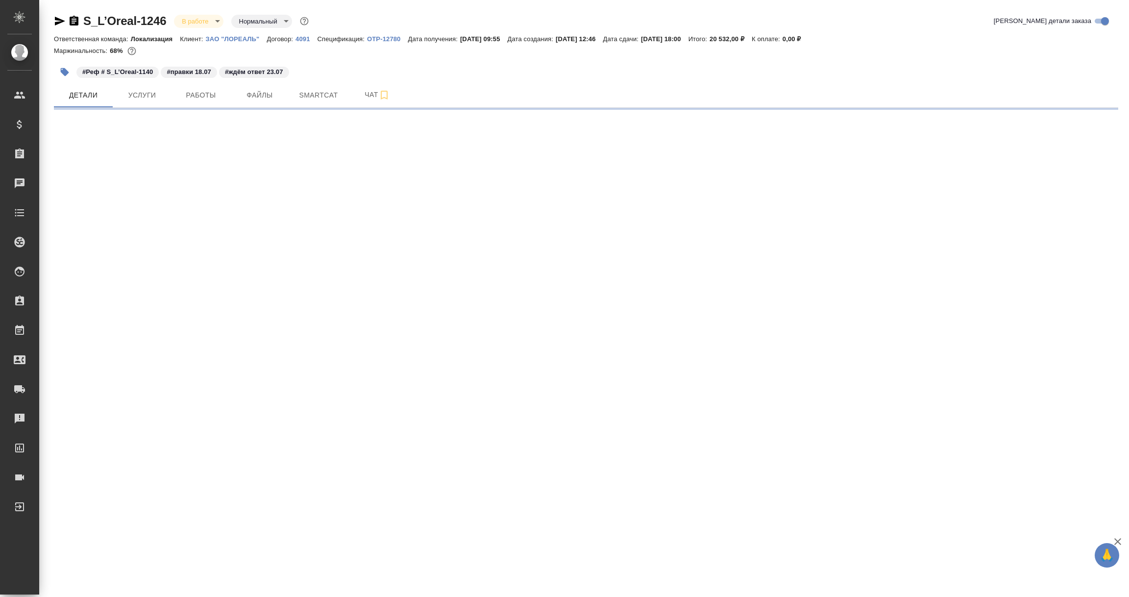
select select "RU"
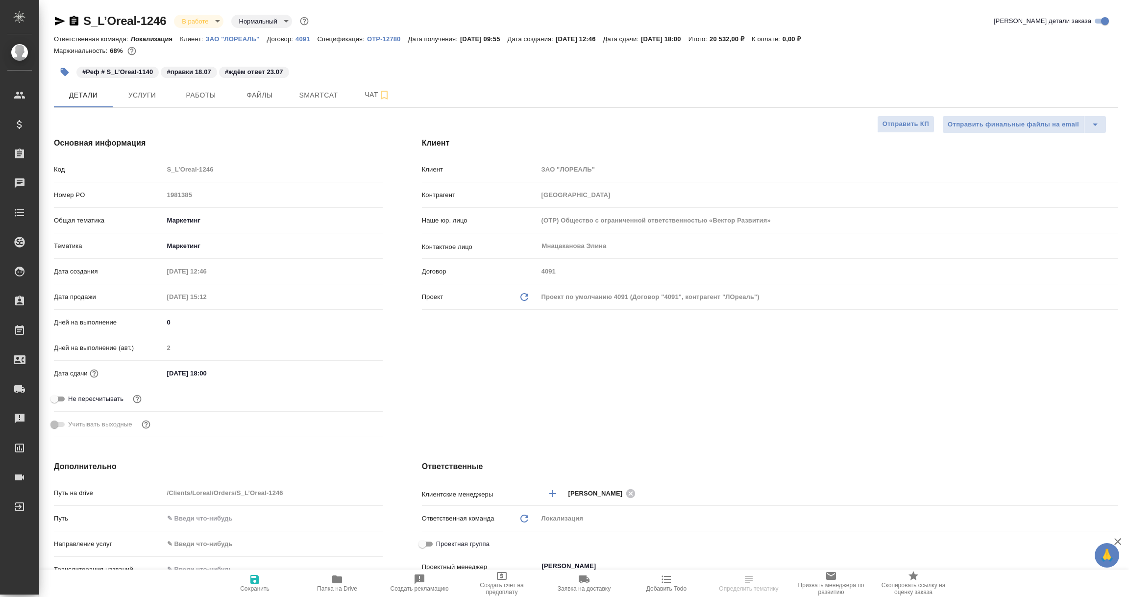
type textarea "x"
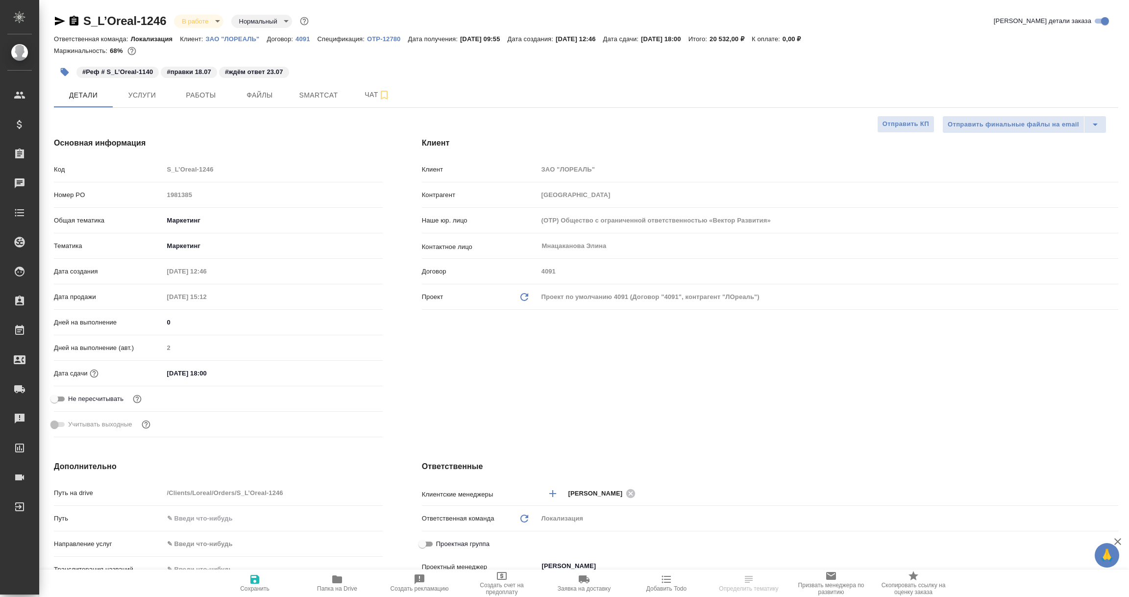
type textarea "x"
click at [56, 20] on icon "button" at bounding box center [60, 21] width 10 height 9
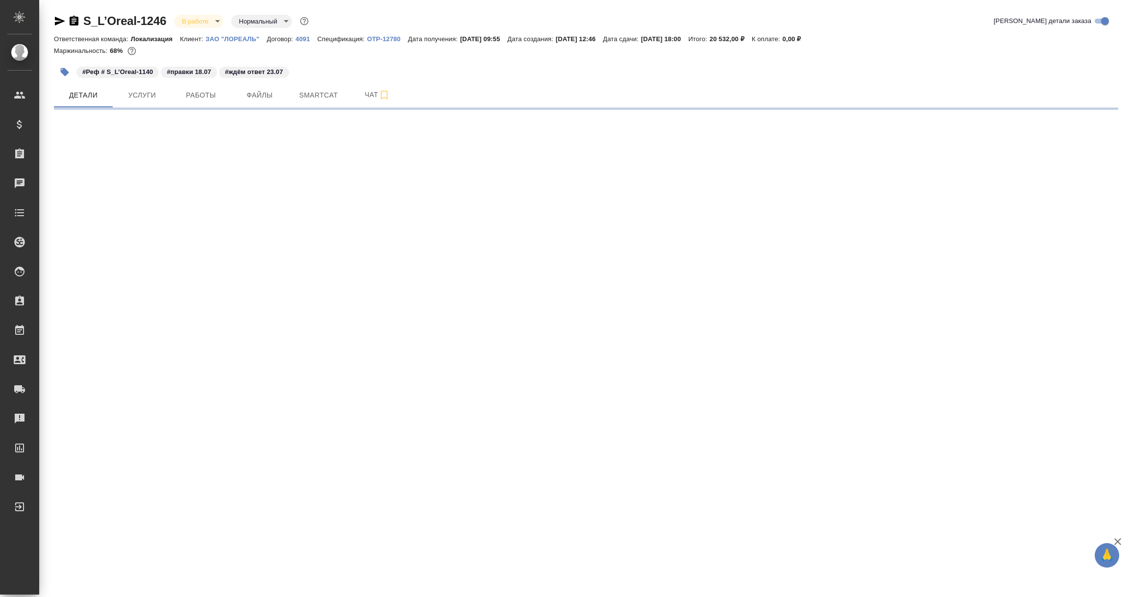
select select "RU"
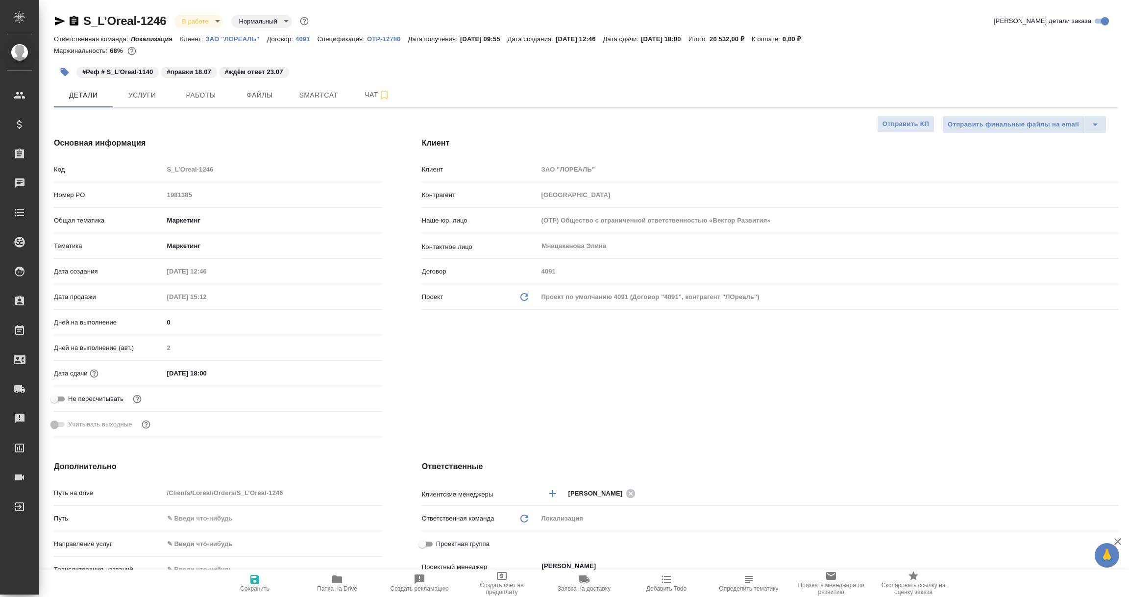
type textarea "x"
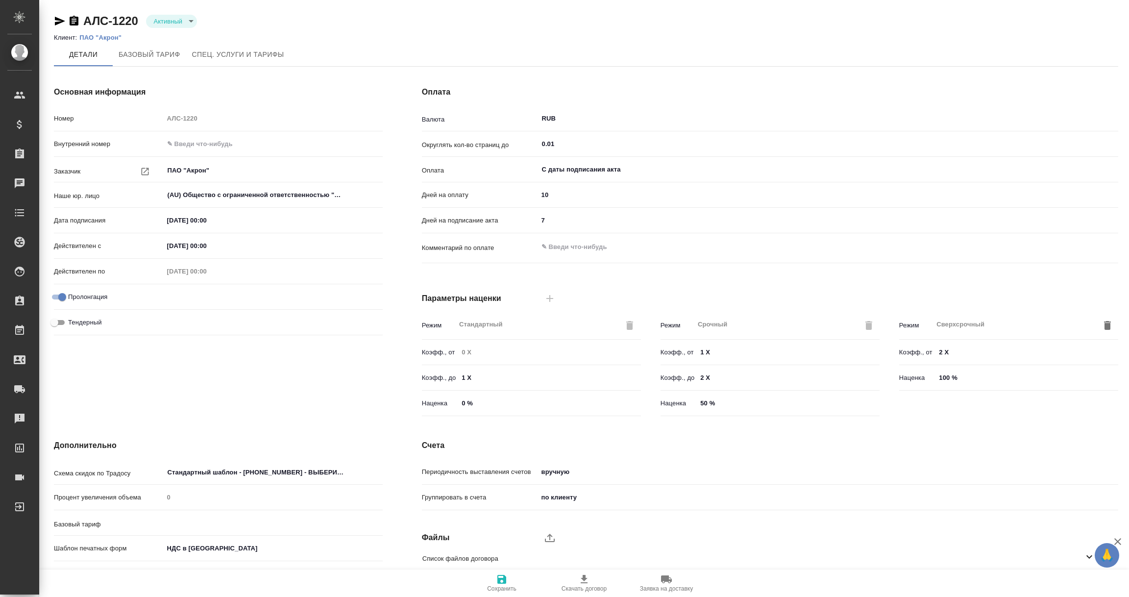
type input "1062 awatera"
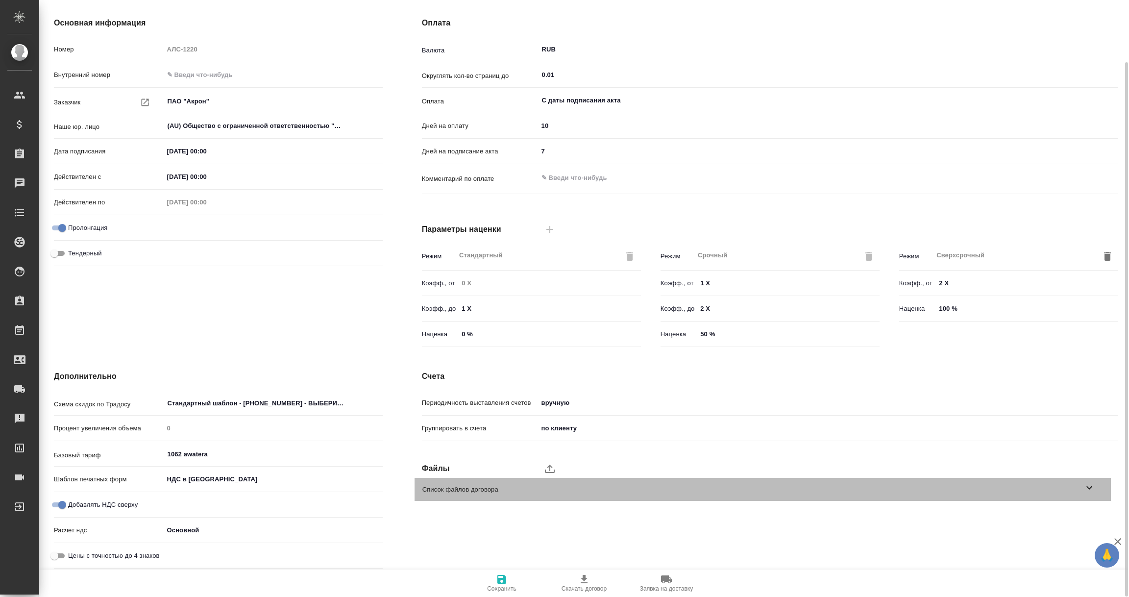
click at [1087, 488] on icon at bounding box center [1090, 488] width 12 height 12
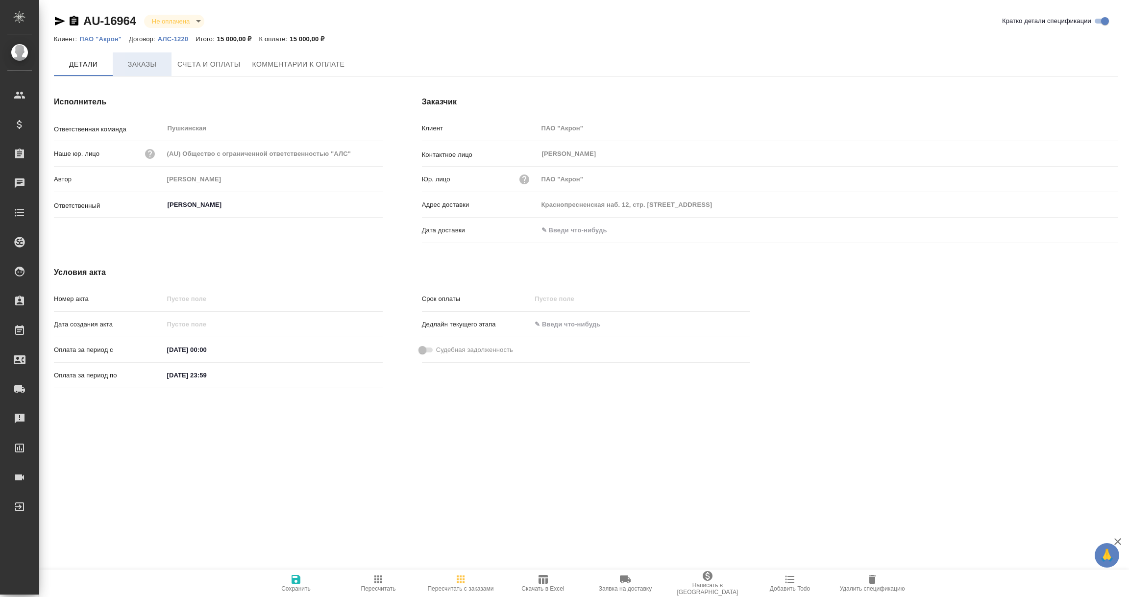
click at [136, 66] on span "Заказы" at bounding box center [142, 64] width 47 height 12
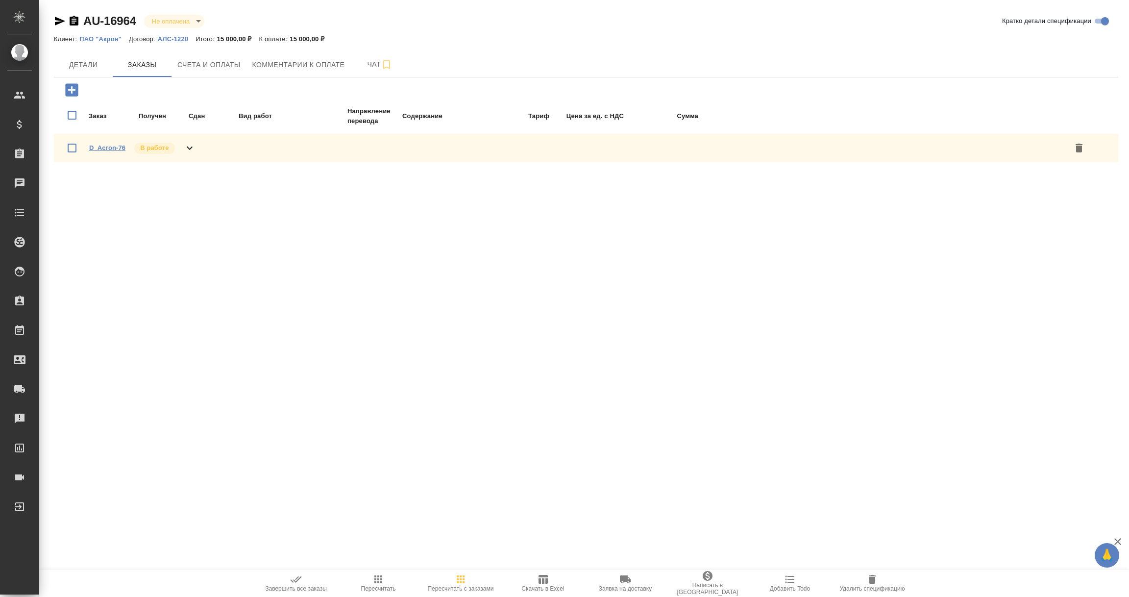
click at [98, 149] on link "D_Acron-76" at bounding box center [107, 147] width 36 height 7
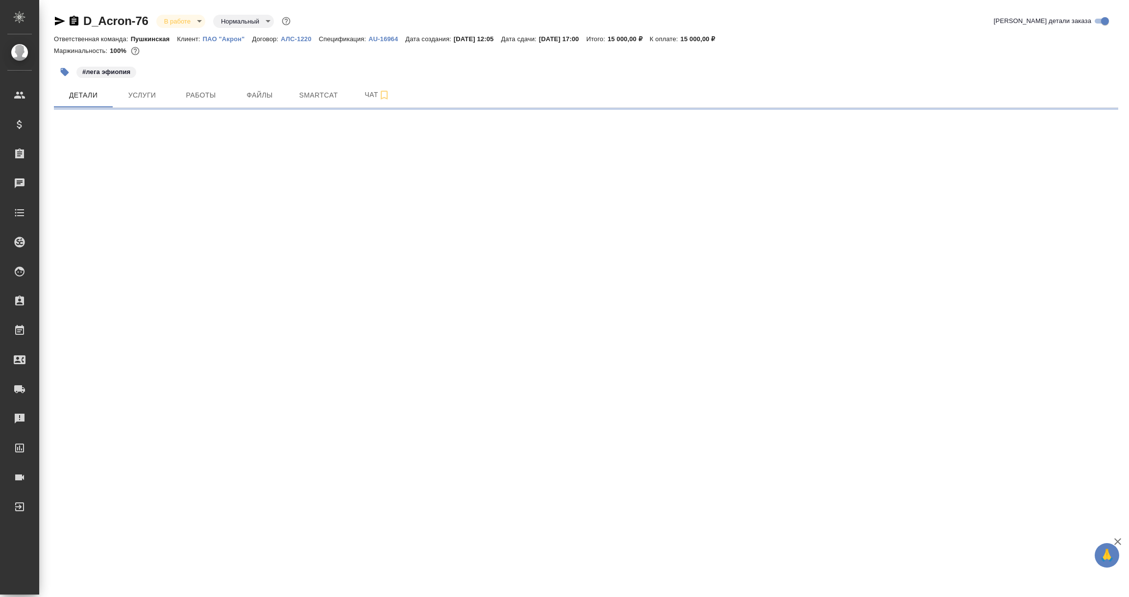
select select "RU"
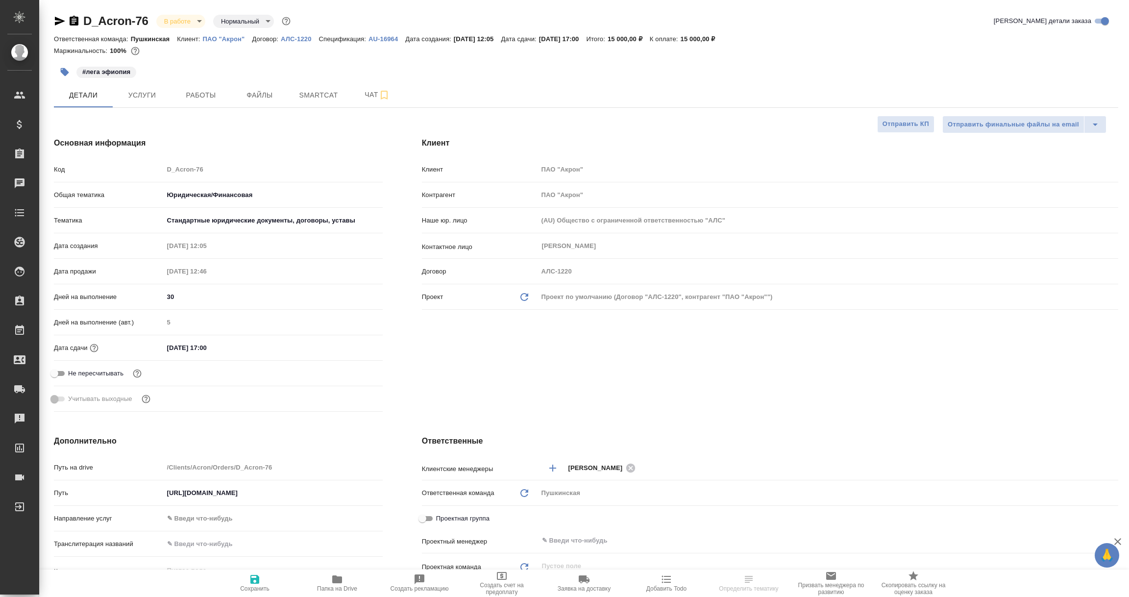
type textarea "x"
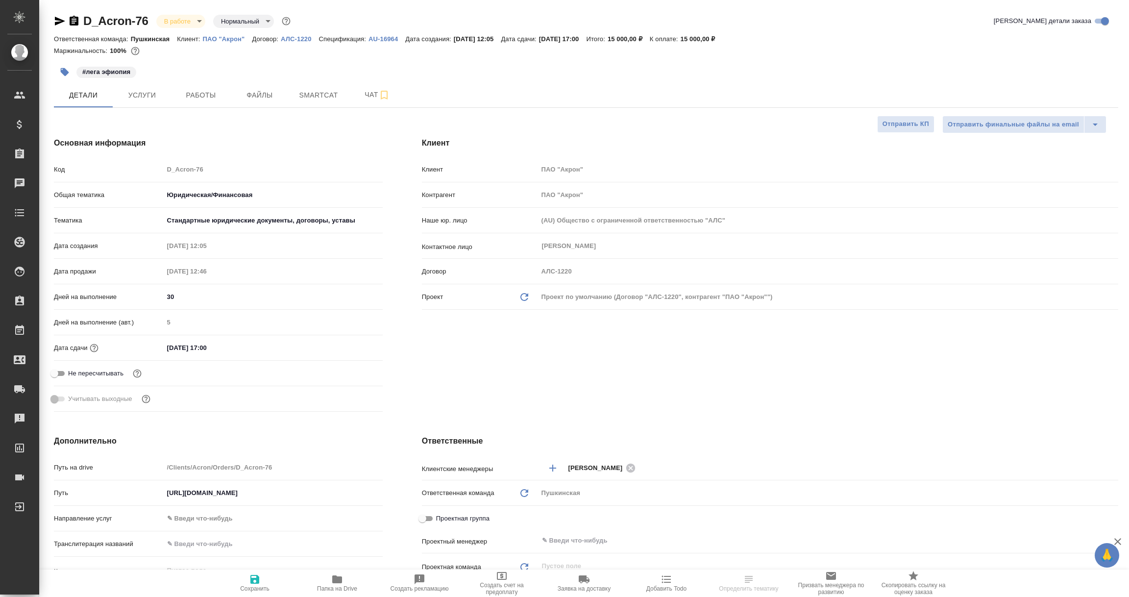
type textarea "x"
select select "RU"
type textarea "x"
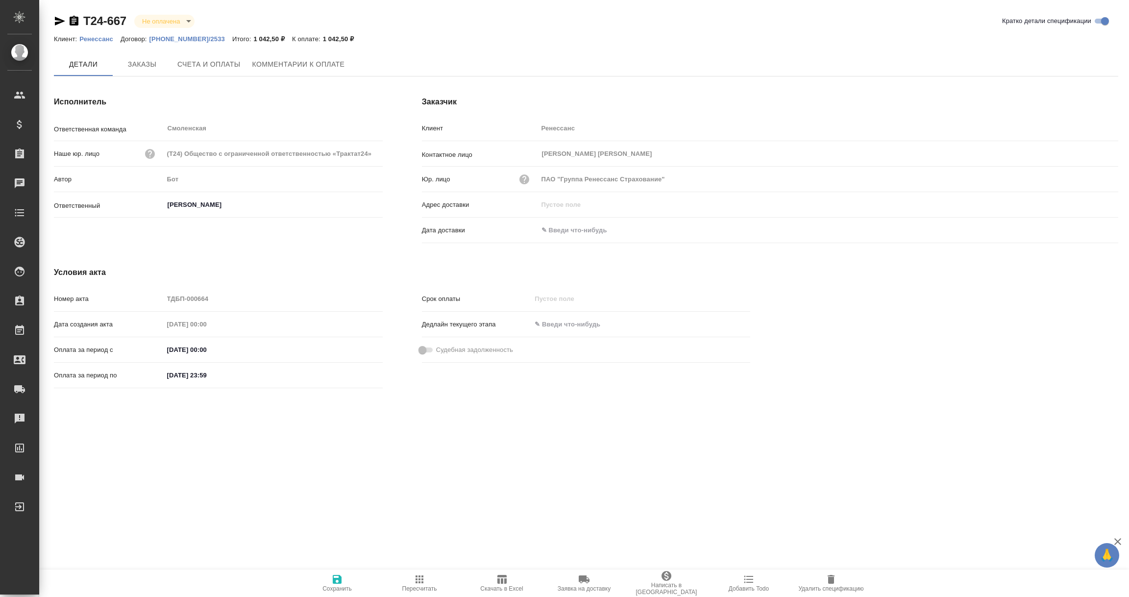
click at [574, 224] on input "text" at bounding box center [581, 230] width 86 height 14
click at [1089, 227] on icon "button" at bounding box center [1090, 230] width 9 height 10
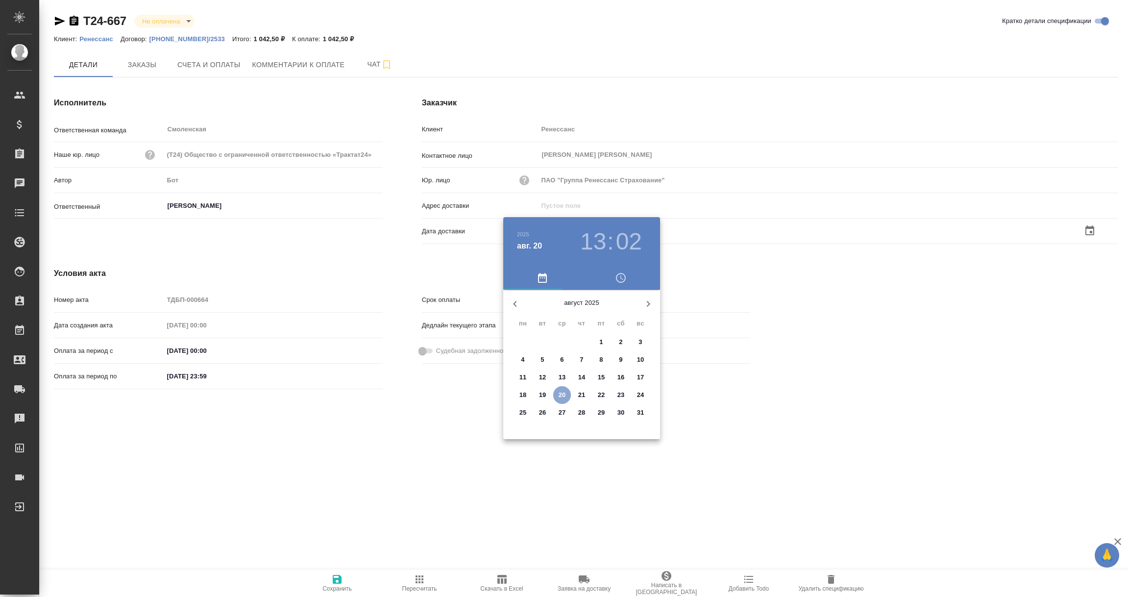
click at [561, 395] on p "20" at bounding box center [562, 395] width 7 height 10
type input "20.08.2025 13:02"
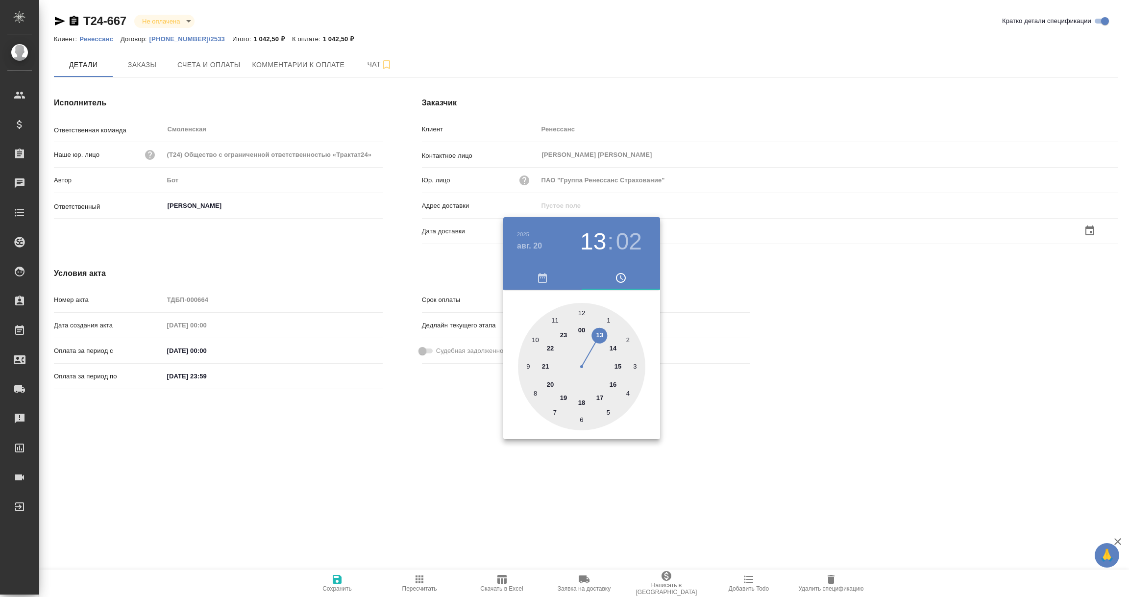
click at [475, 479] on div at bounding box center [564, 298] width 1129 height 597
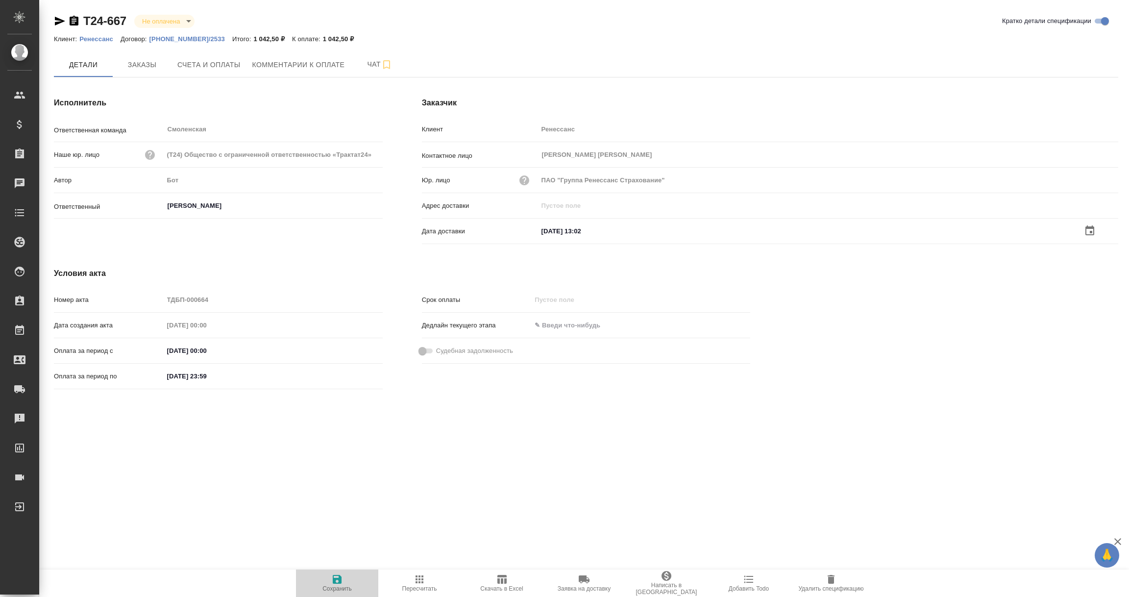
click at [340, 583] on icon "button" at bounding box center [337, 579] width 9 height 9
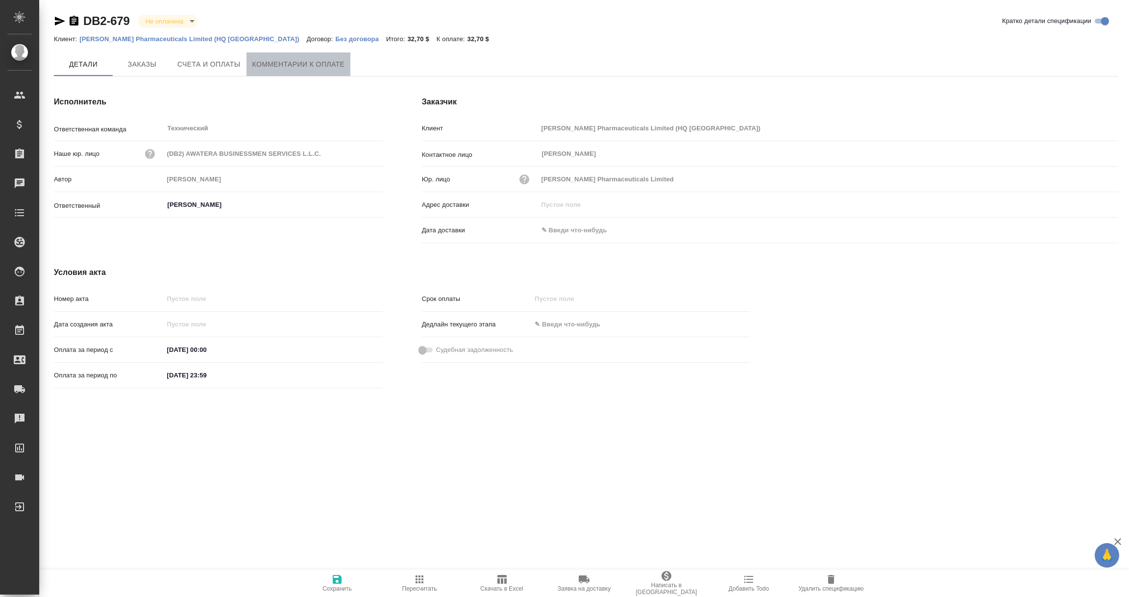
click at [313, 67] on span "Комментарии к оплате" at bounding box center [298, 64] width 93 height 12
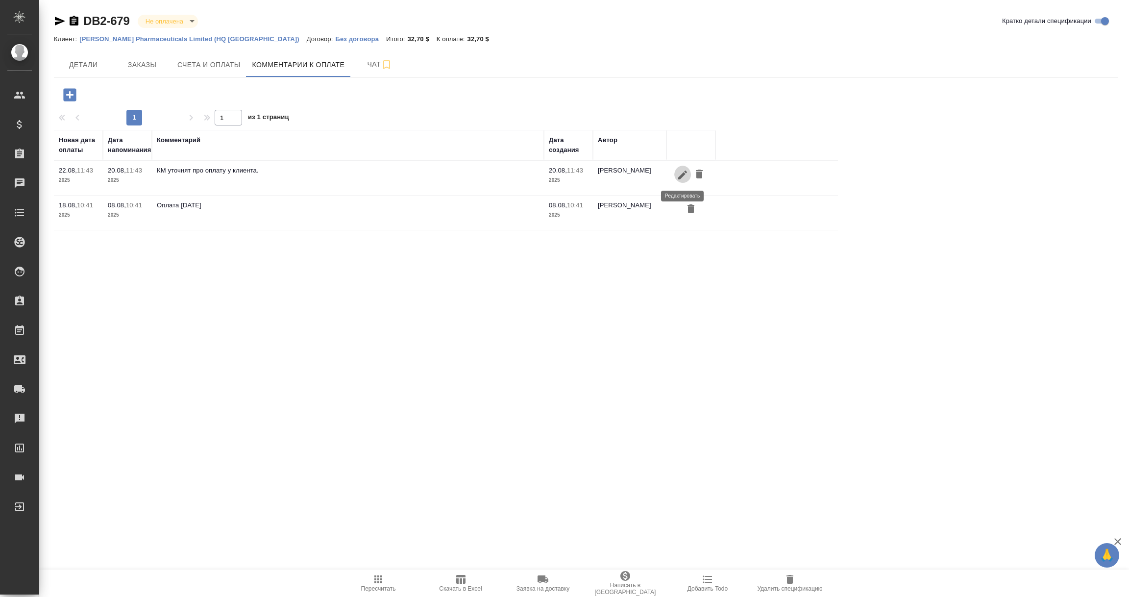
click at [681, 174] on icon "button" at bounding box center [683, 175] width 12 height 12
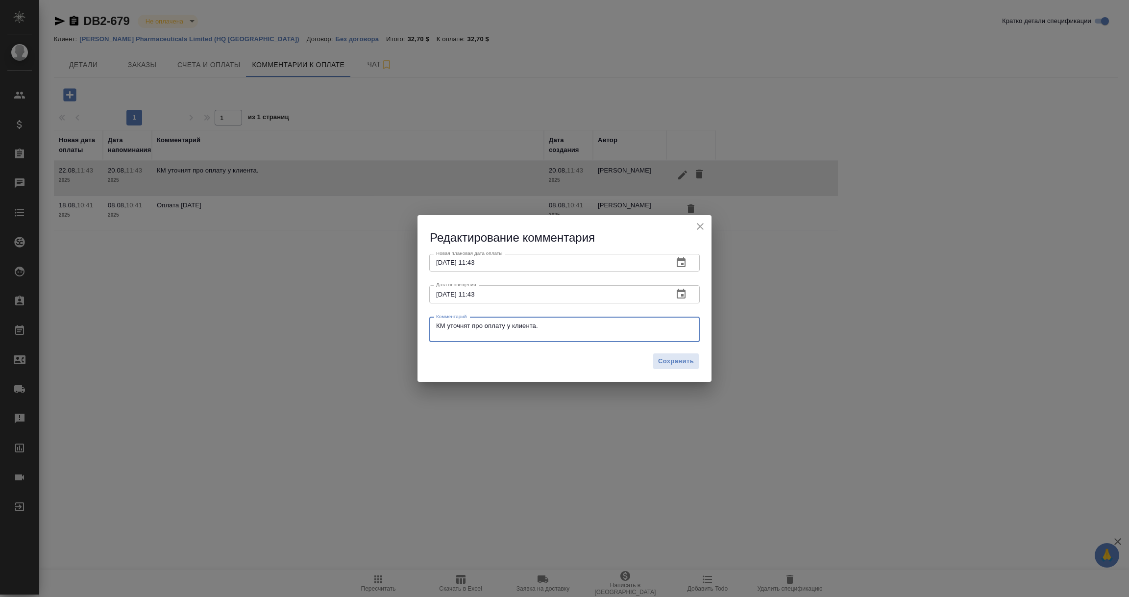
drag, startPoint x: 445, startPoint y: 326, endPoint x: 354, endPoint y: 324, distance: 91.7
click at [354, 324] on div "Редактирование комментария Новая плановая дата оплаты 22.08.2025 11:43 Новая пл…" at bounding box center [564, 298] width 1129 height 597
type textarea "Аня Переверзева уточнят про оплату у клиента."
click at [684, 367] on span "Сохранить" at bounding box center [676, 361] width 36 height 11
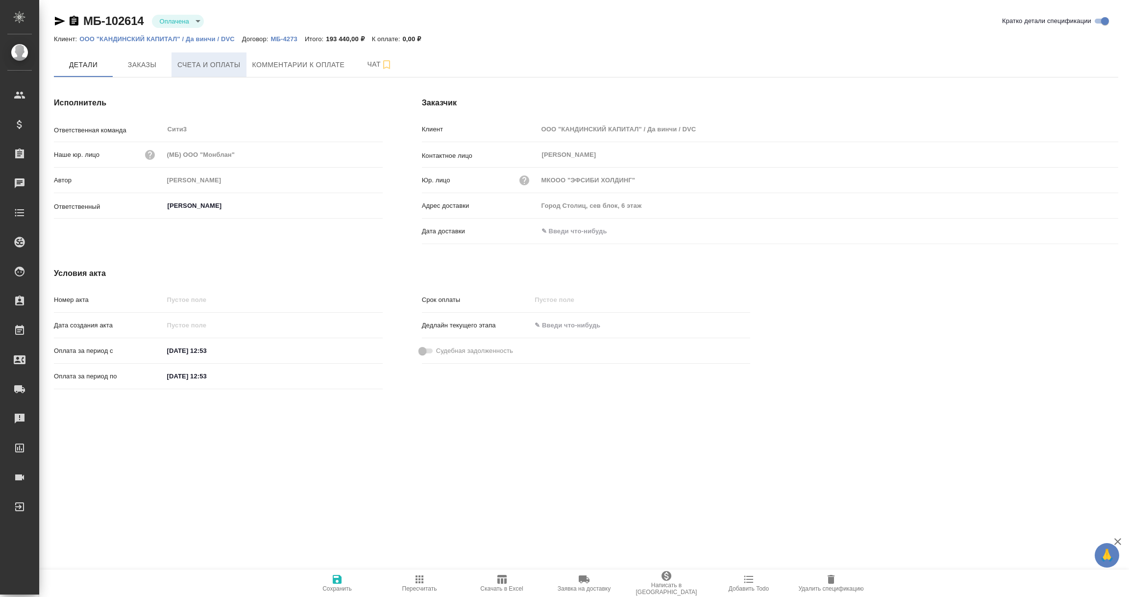
click at [196, 65] on span "Счета и оплаты" at bounding box center [208, 65] width 63 height 12
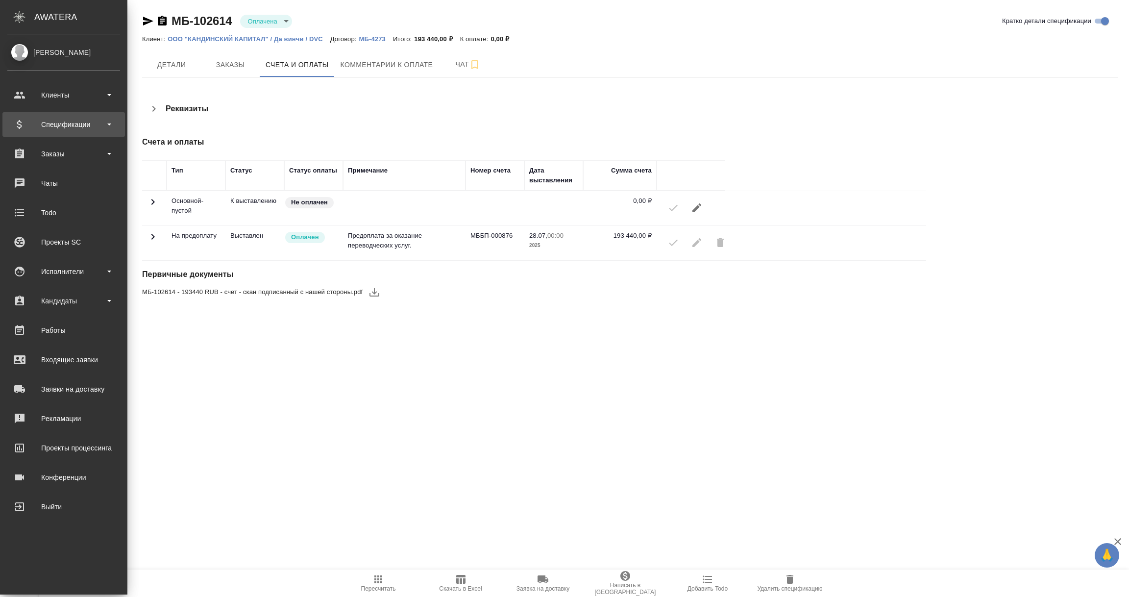
click at [49, 125] on div "Спецификации" at bounding box center [63, 124] width 113 height 15
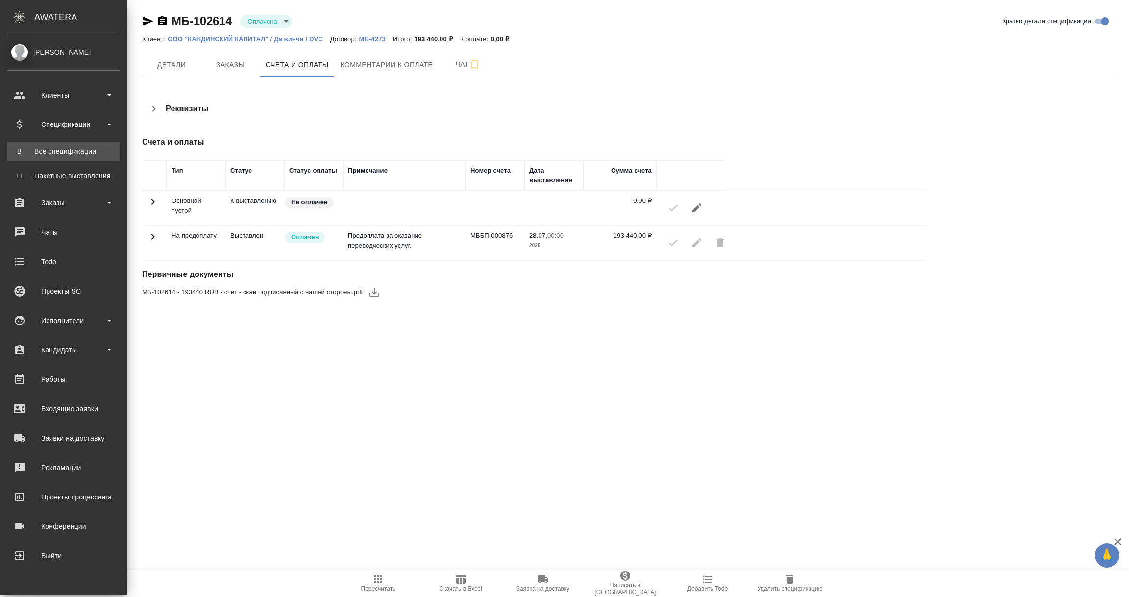
click at [52, 154] on div "Все спецификации" at bounding box center [63, 152] width 103 height 10
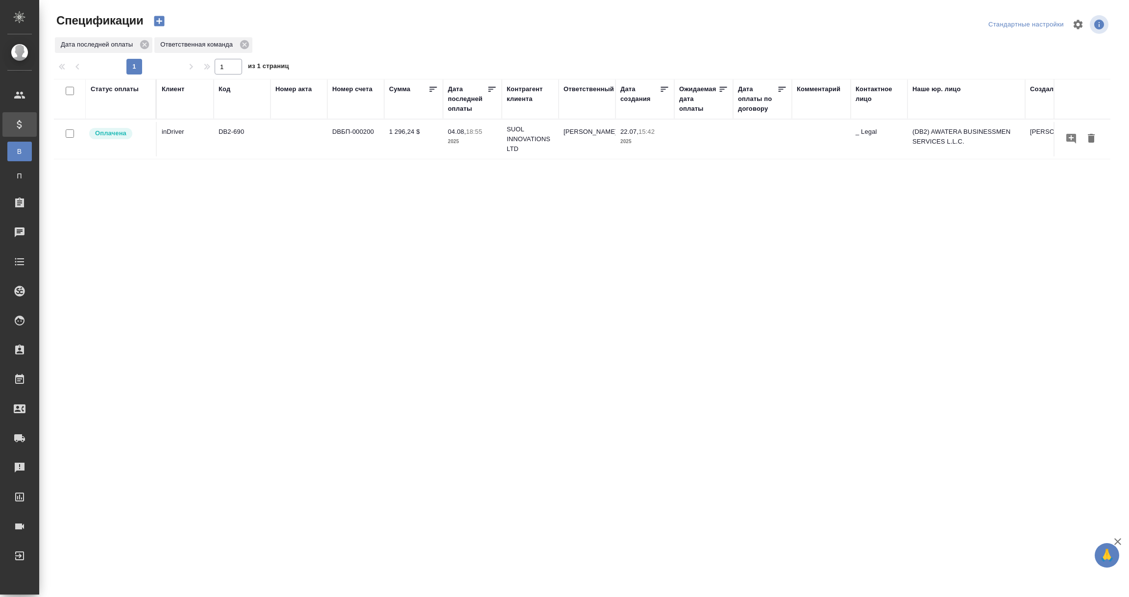
click at [105, 92] on div "Статус оплаты" at bounding box center [115, 89] width 48 height 10
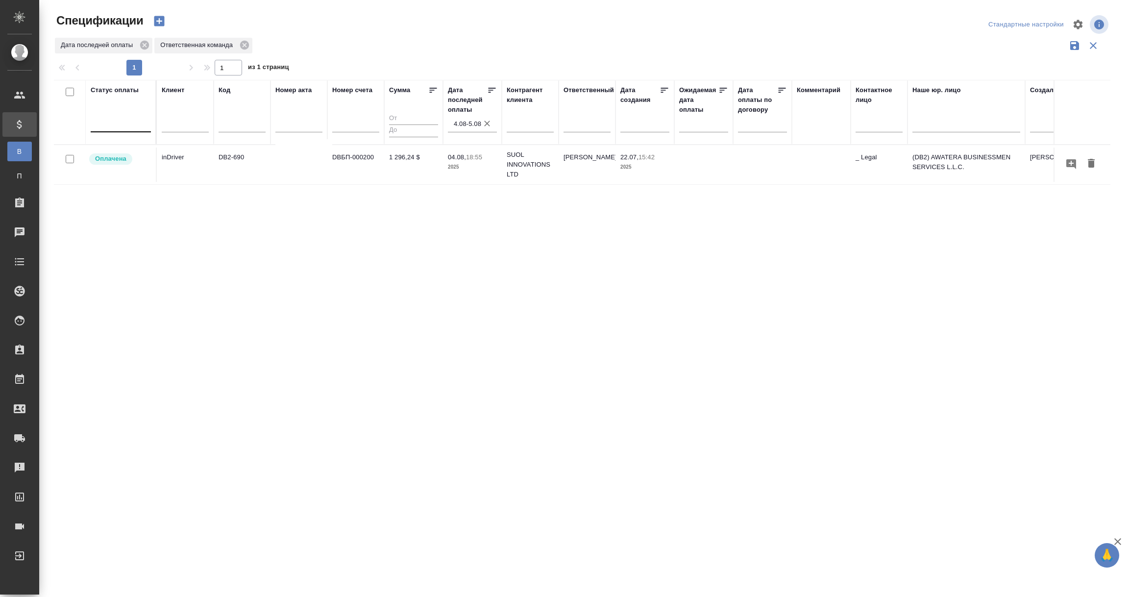
click at [109, 121] on div at bounding box center [121, 122] width 60 height 14
click at [179, 170] on div "Просрочена" at bounding box center [235, 172] width 147 height 18
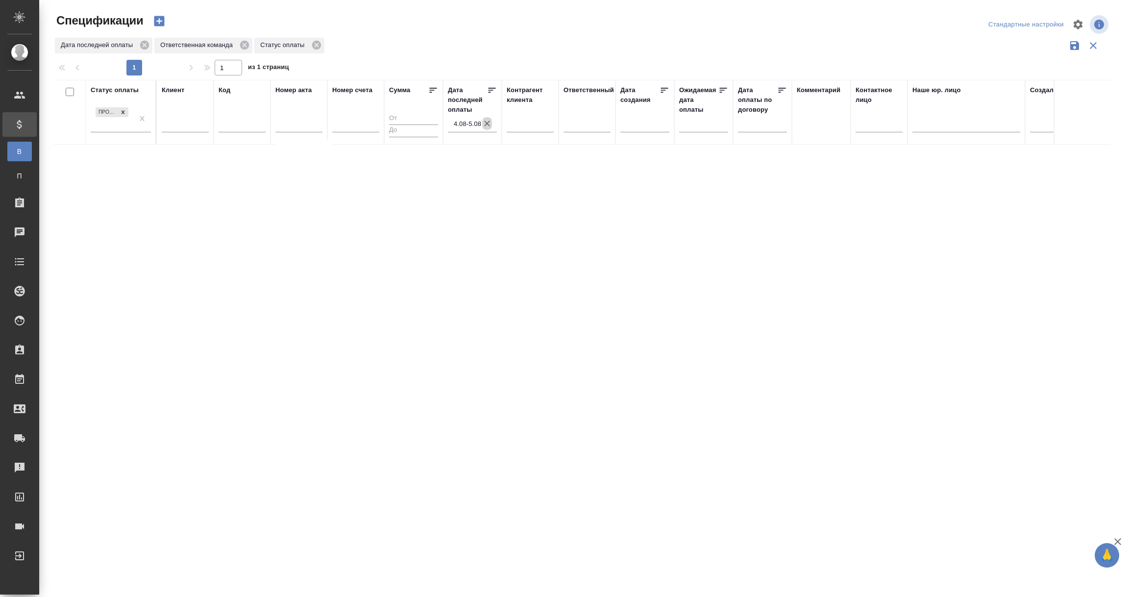
drag, startPoint x: 492, startPoint y: 120, endPoint x: 484, endPoint y: 129, distance: 11.8
click at [492, 120] on div "4.08-5.08" at bounding box center [472, 124] width 49 height 18
click at [489, 123] on icon "button" at bounding box center [487, 124] width 10 height 10
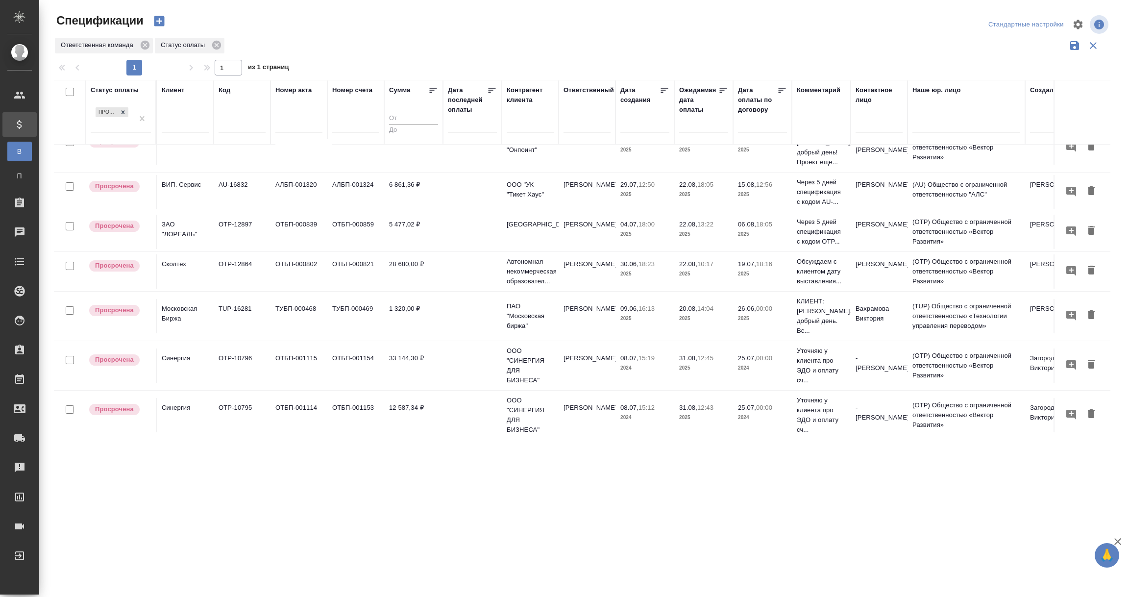
scroll to position [31, 0]
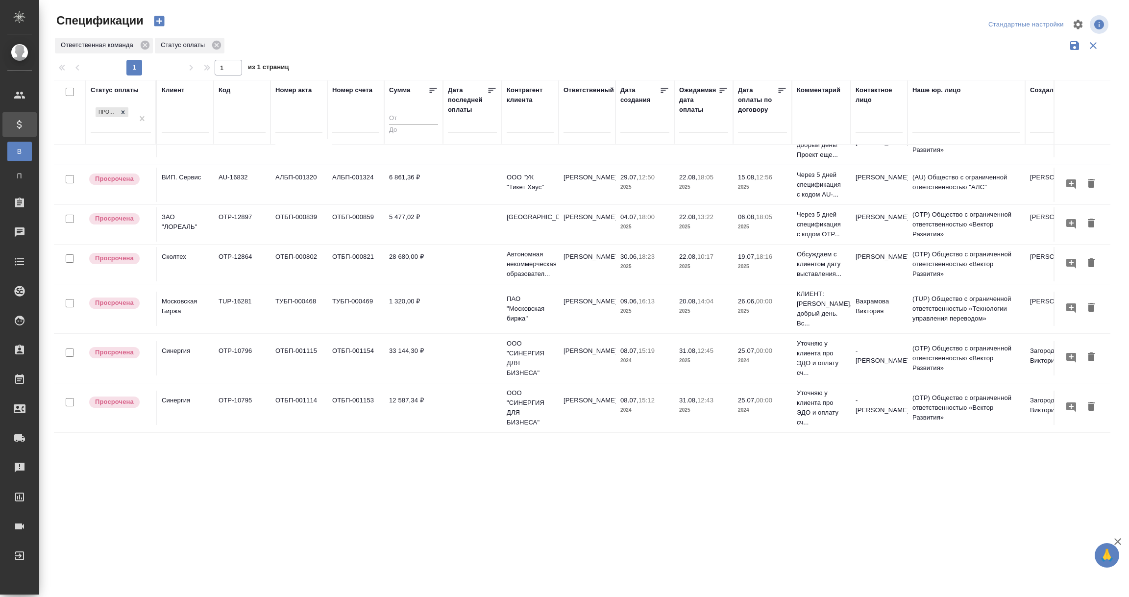
click at [246, 157] on td "OTP-10796" at bounding box center [242, 140] width 57 height 34
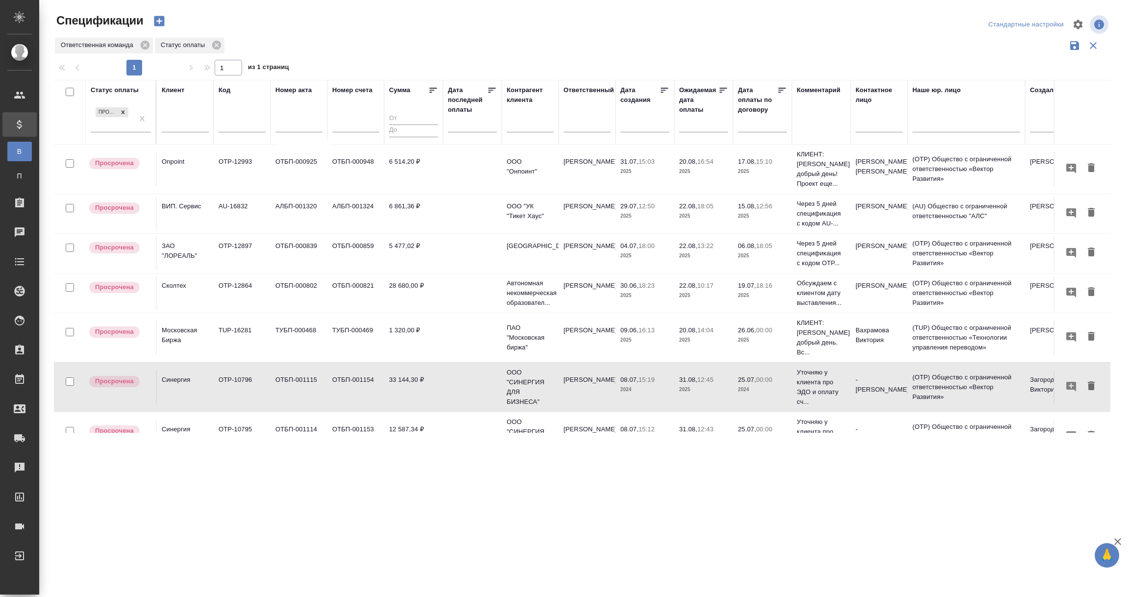
scroll to position [0, 0]
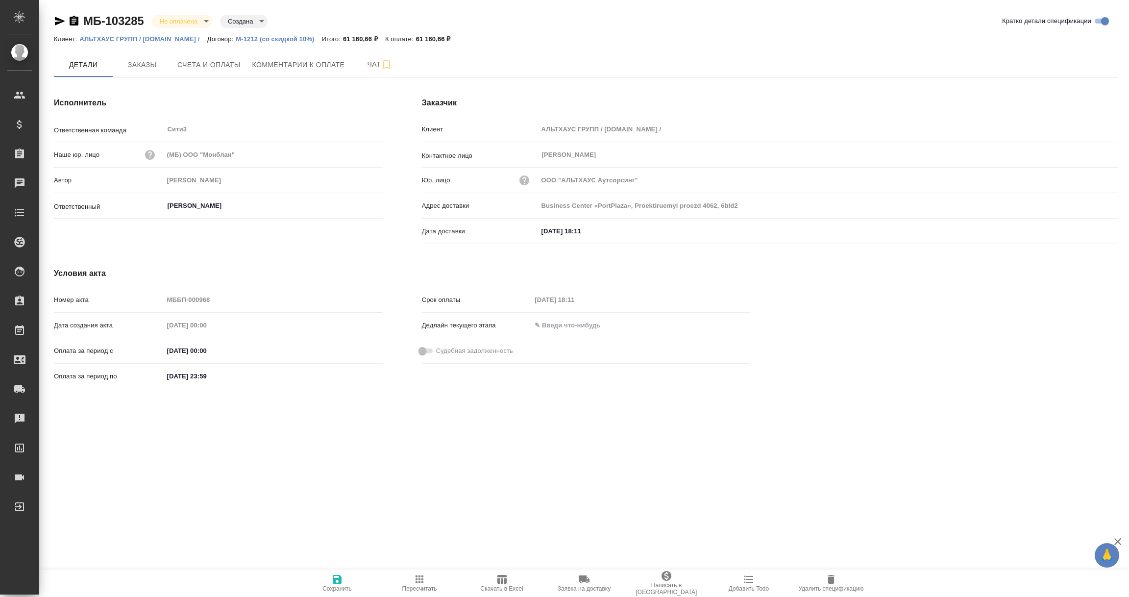
click at [569, 228] on input "[DATE] 18:11" at bounding box center [581, 231] width 86 height 14
click at [1090, 230] on icon "button" at bounding box center [1090, 231] width 12 height 12
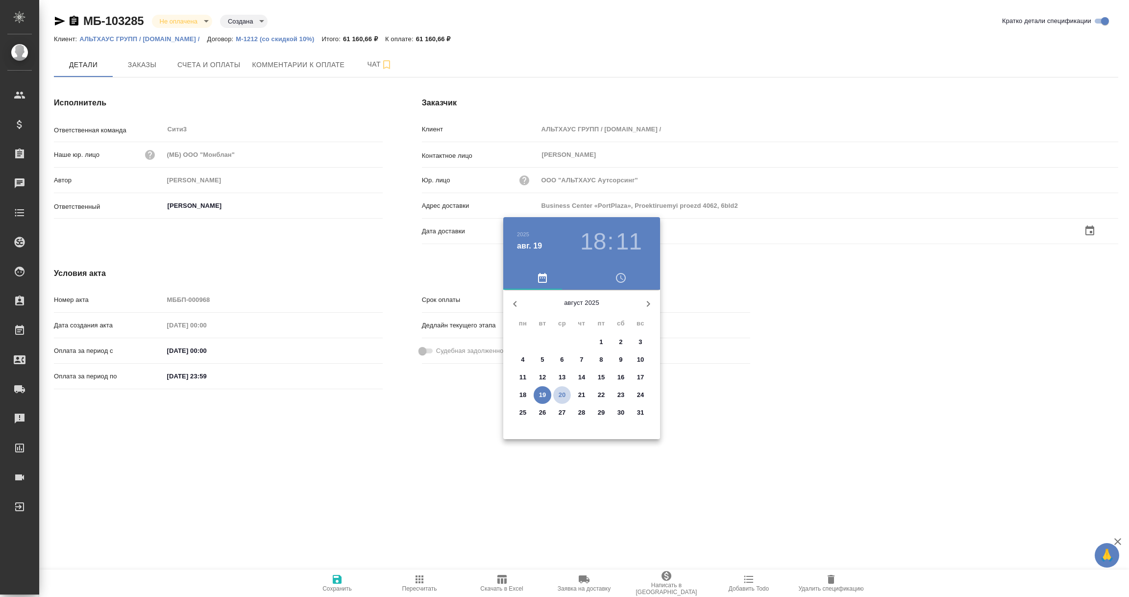
click at [561, 394] on p "20" at bounding box center [562, 395] width 7 height 10
type input "[DATE] 18:11"
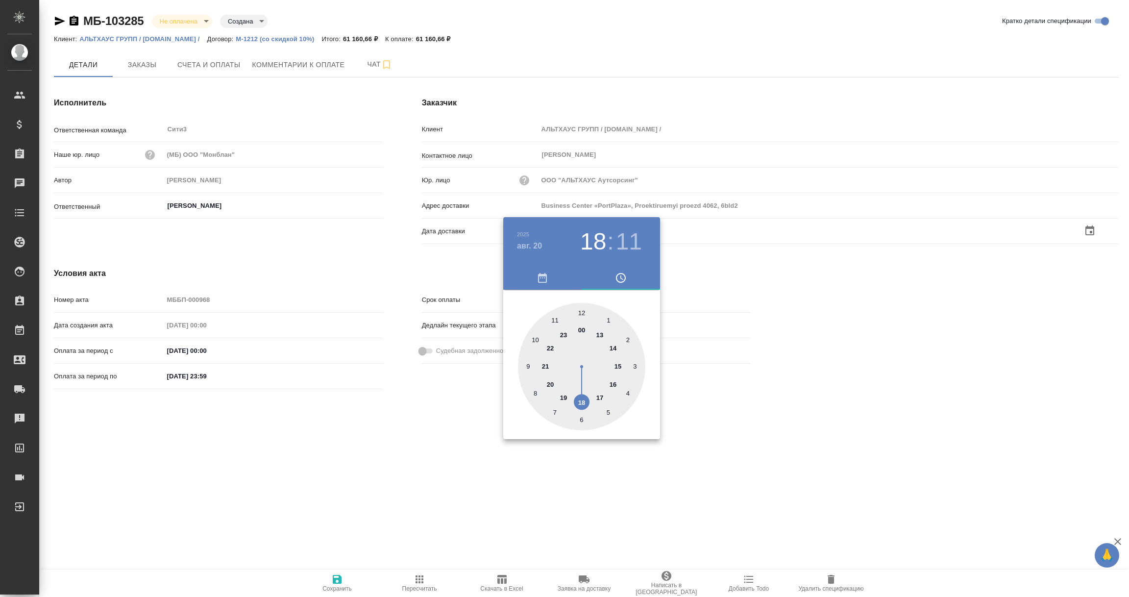
click at [353, 443] on div at bounding box center [564, 298] width 1129 height 597
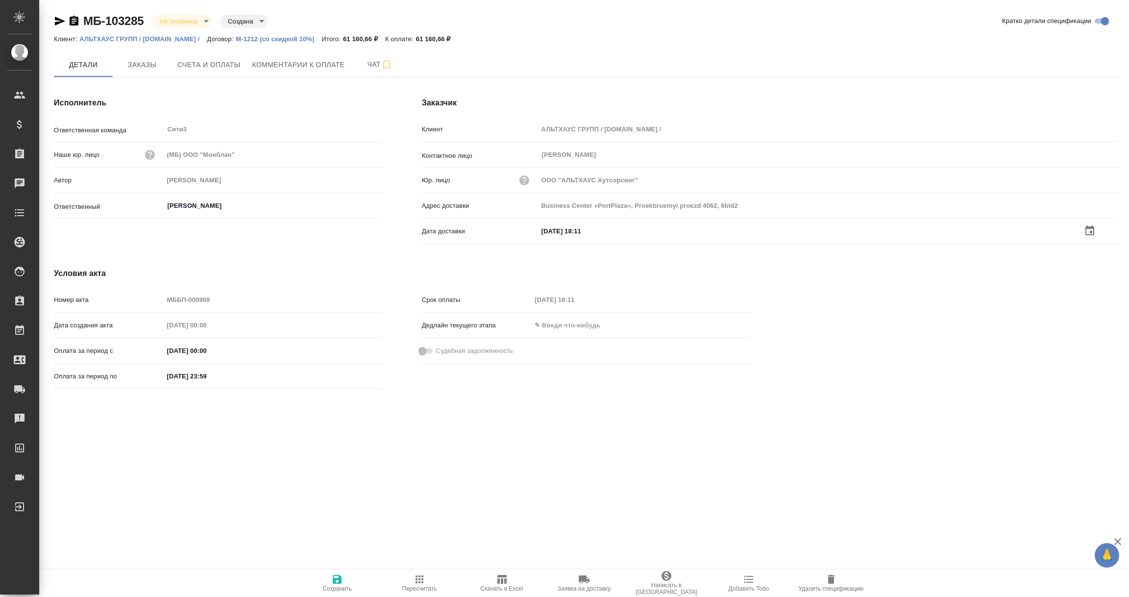
click at [333, 581] on icon "button" at bounding box center [337, 579] width 9 height 9
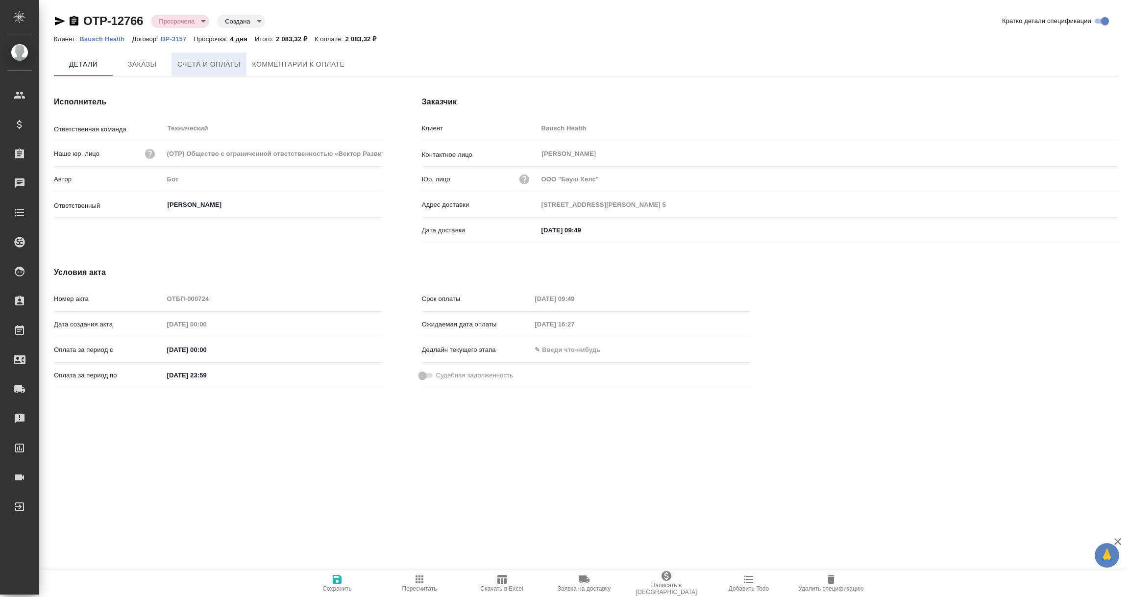
click at [211, 66] on span "Счета и оплаты" at bounding box center [208, 64] width 63 height 12
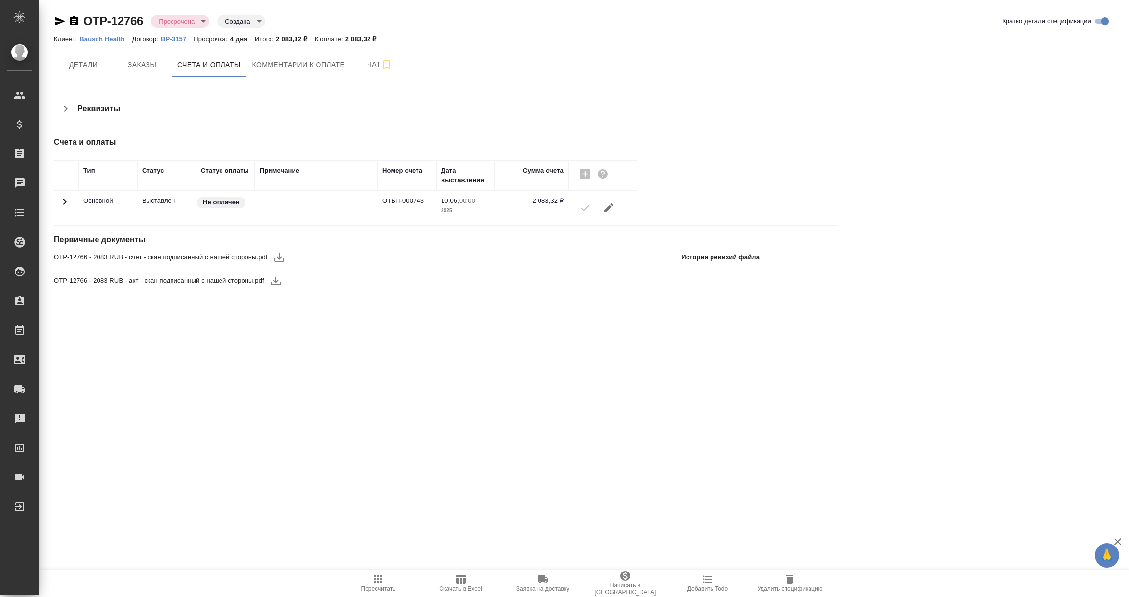
click at [280, 253] on icon "button" at bounding box center [279, 257] width 12 height 12
click at [276, 281] on icon "button" at bounding box center [276, 281] width 12 height 12
click at [73, 21] on icon "button" at bounding box center [74, 21] width 12 height 12
click at [283, 257] on icon "button" at bounding box center [279, 257] width 12 height 12
click at [272, 285] on icon "button" at bounding box center [276, 281] width 10 height 8
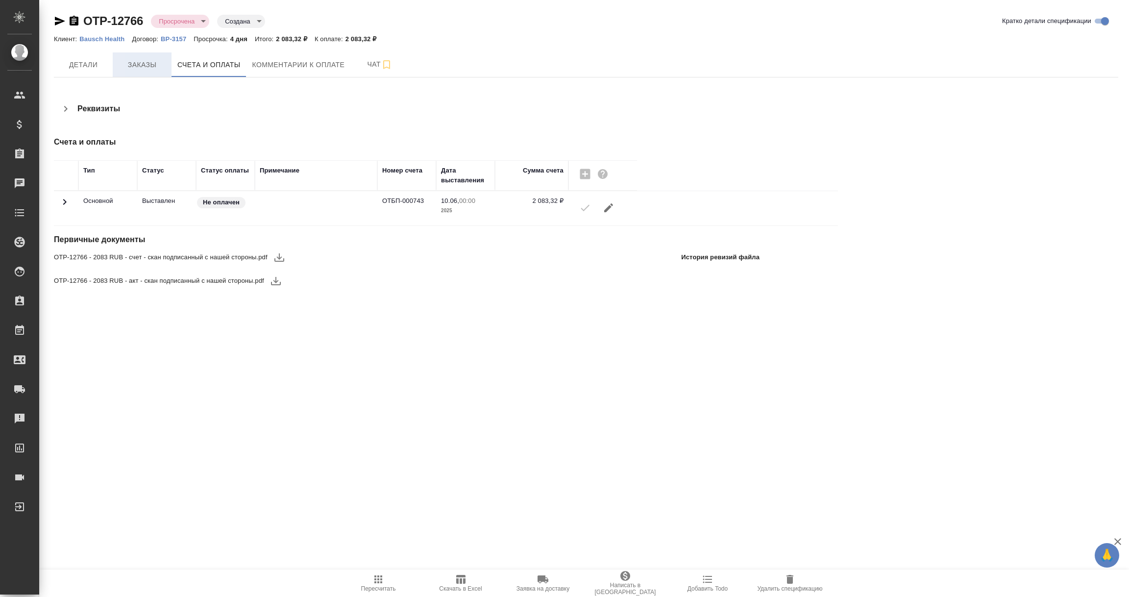
click at [134, 66] on span "Заказы" at bounding box center [142, 65] width 47 height 12
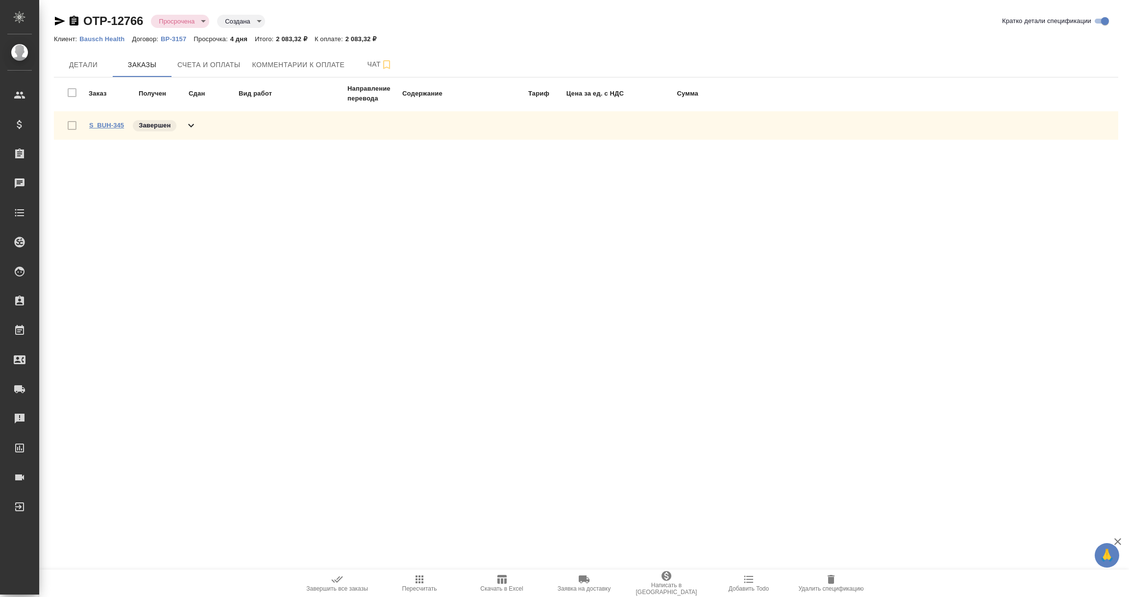
click at [108, 124] on link "S_BUH-345" at bounding box center [106, 125] width 35 height 7
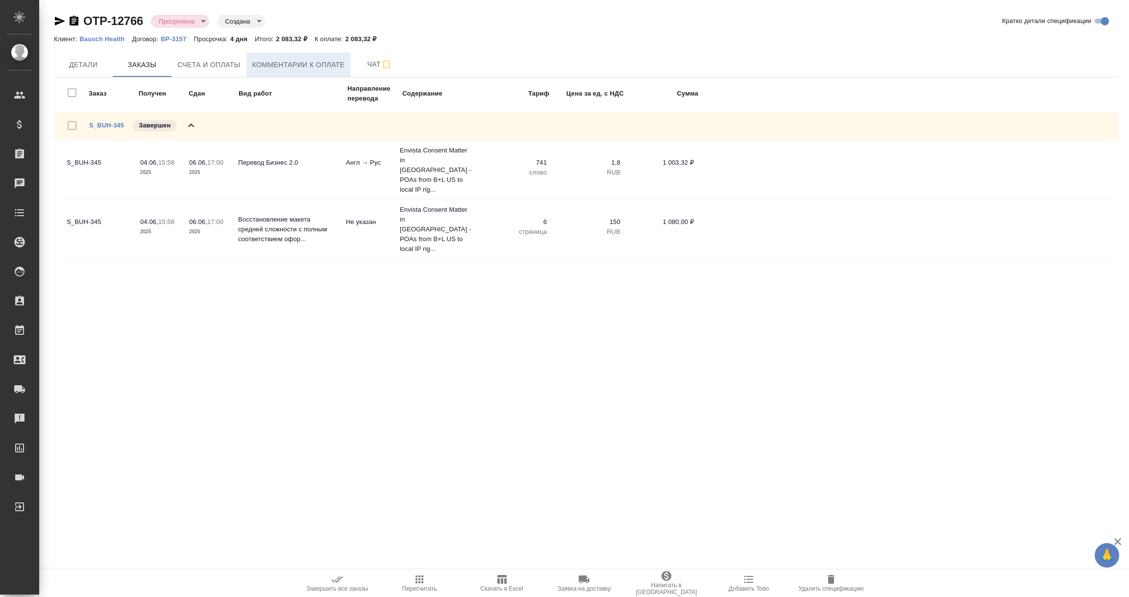
click at [276, 60] on span "Комментарии к оплате" at bounding box center [298, 65] width 93 height 12
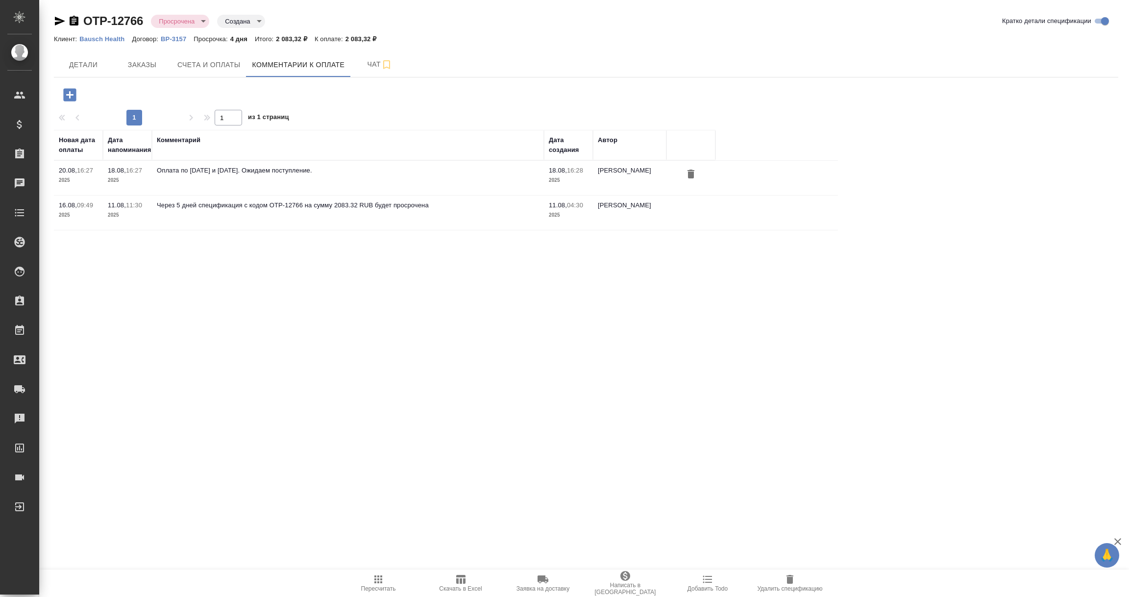
click at [76, 98] on icon "button" at bounding box center [69, 94] width 17 height 17
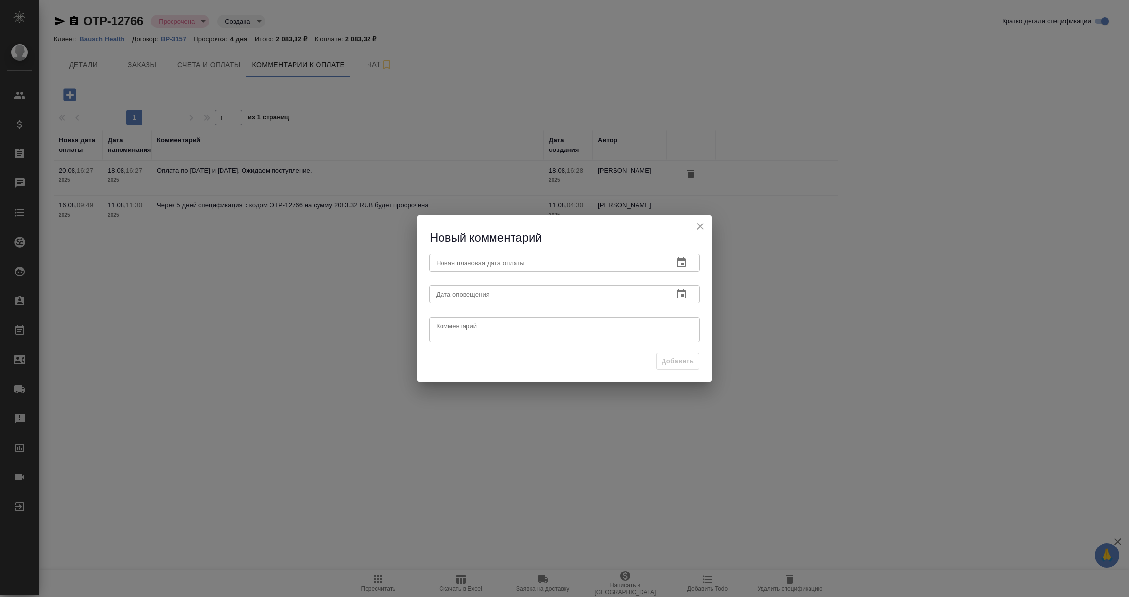
click at [680, 263] on icon "button" at bounding box center [681, 263] width 12 height 12
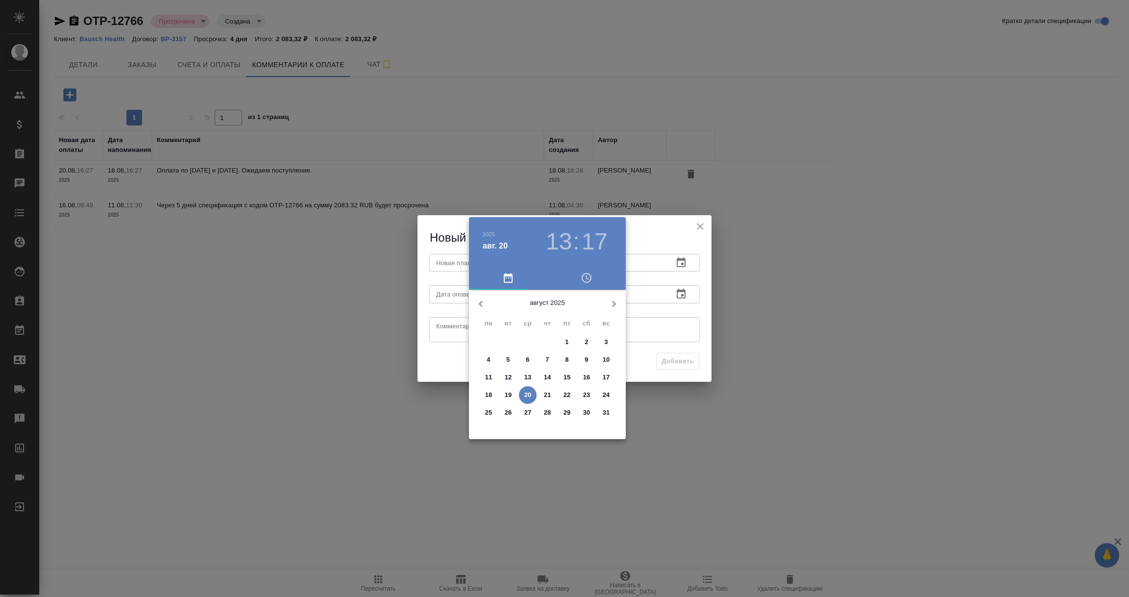
click at [568, 393] on p "22" at bounding box center [567, 395] width 7 height 10
type input "22.08.2025 13:17"
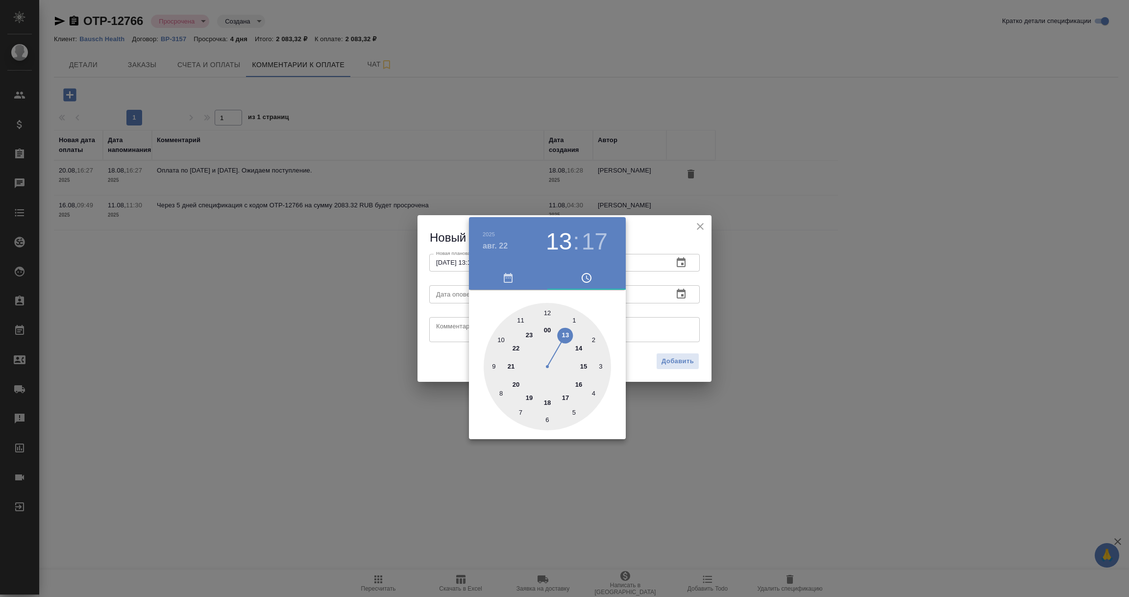
click at [678, 324] on div at bounding box center [564, 298] width 1129 height 597
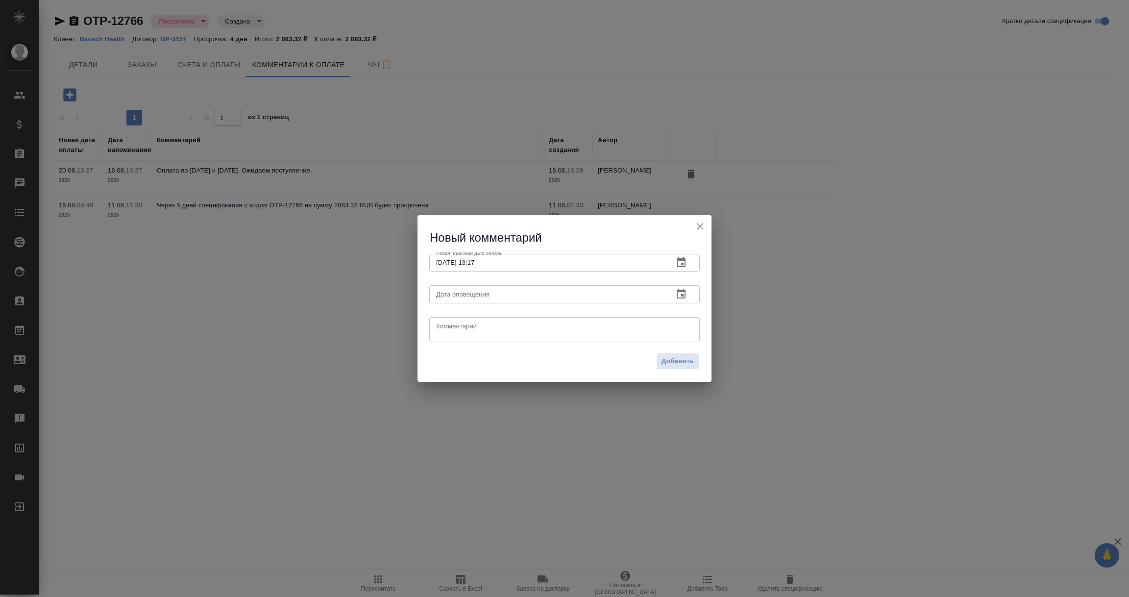
click at [680, 295] on icon "button" at bounding box center [681, 294] width 12 height 12
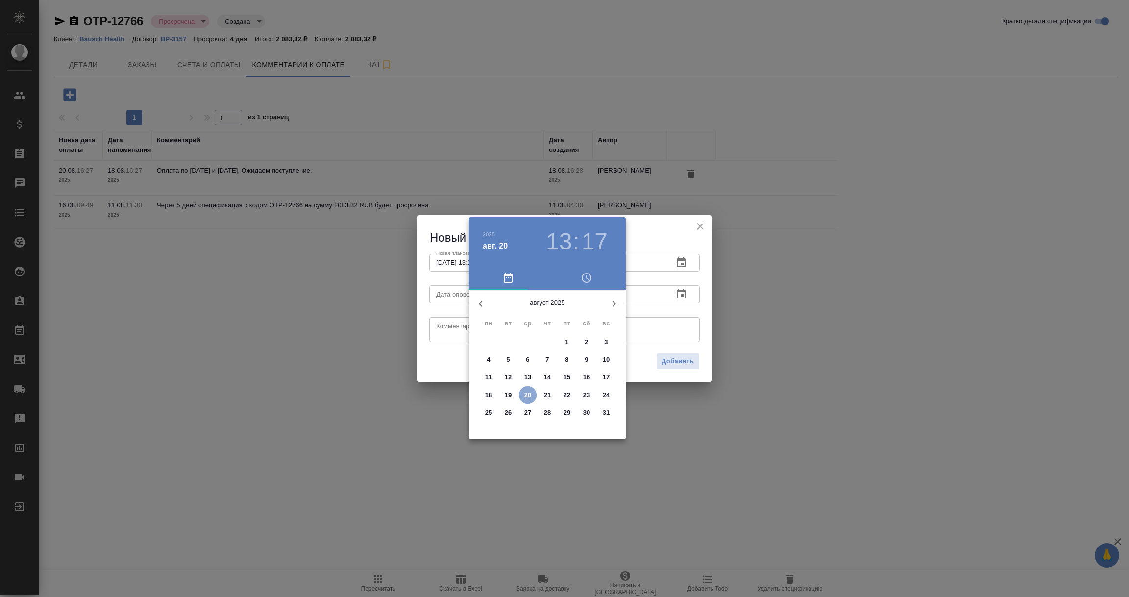
click at [525, 390] on p "20" at bounding box center [527, 395] width 7 height 10
type input "20.08.2025 13:17"
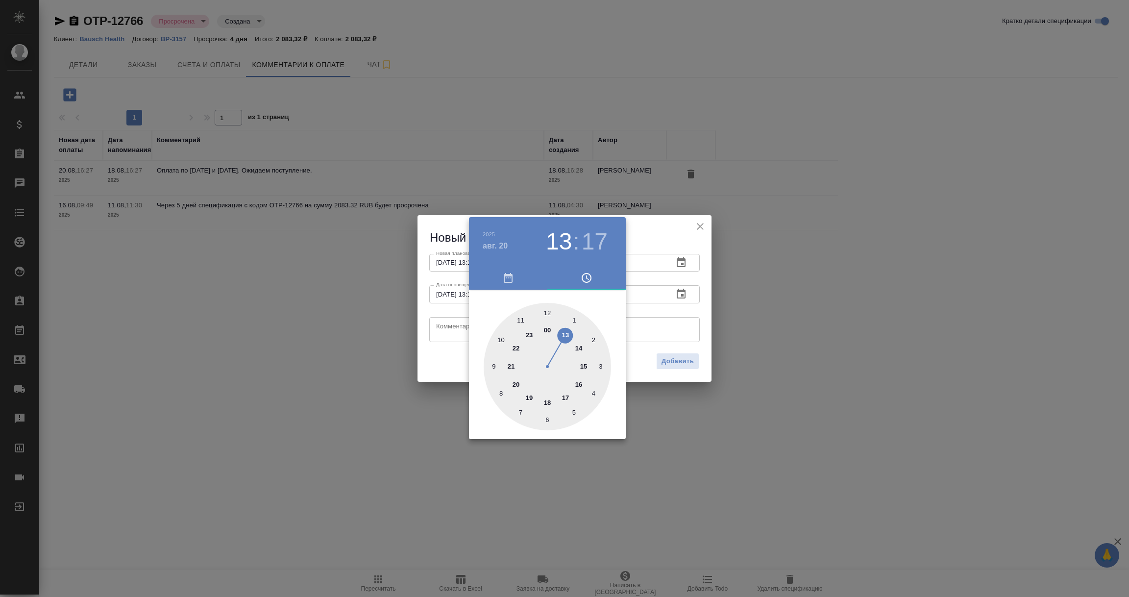
click at [447, 333] on div at bounding box center [564, 298] width 1129 height 597
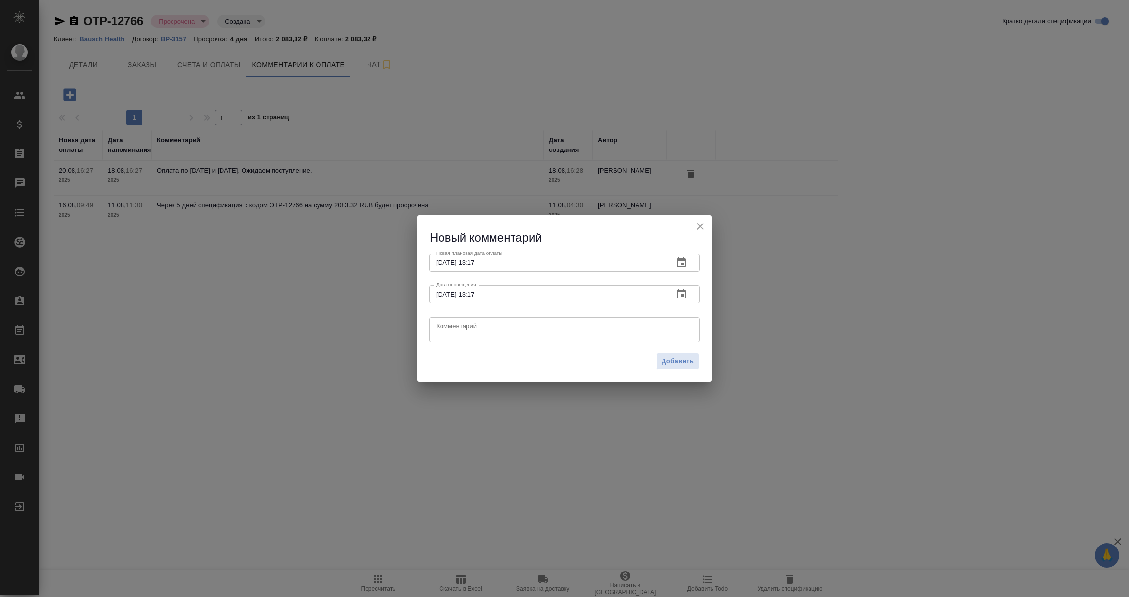
click at [447, 333] on textarea at bounding box center [564, 329] width 257 height 15
type textarea "Уточняю у КЛ про оплату счета."
click at [677, 366] on span "Добавить" at bounding box center [678, 361] width 32 height 11
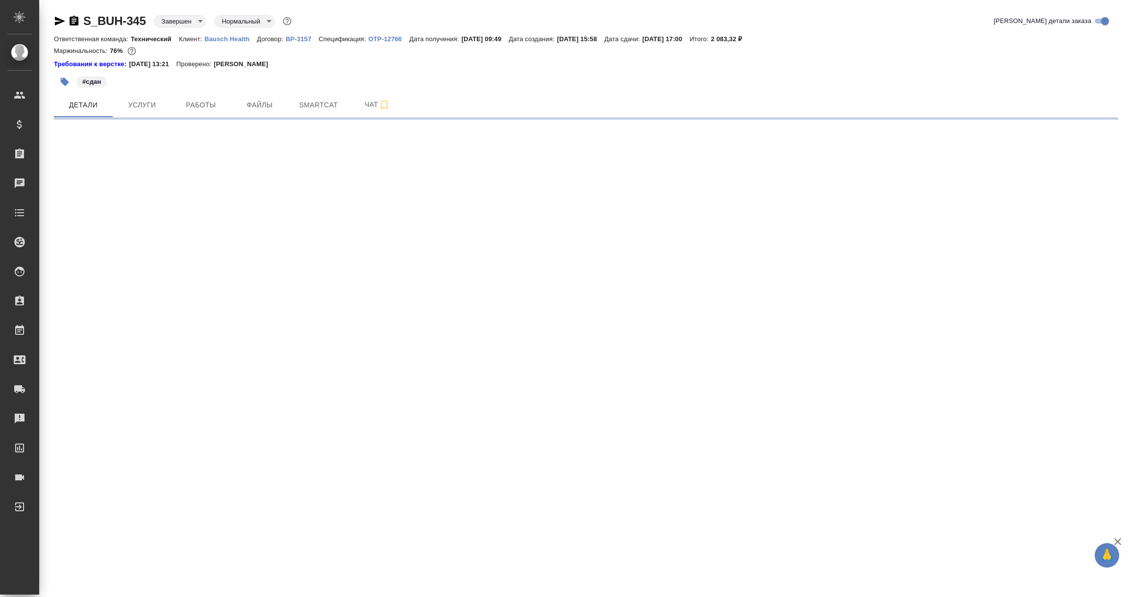
select select "RU"
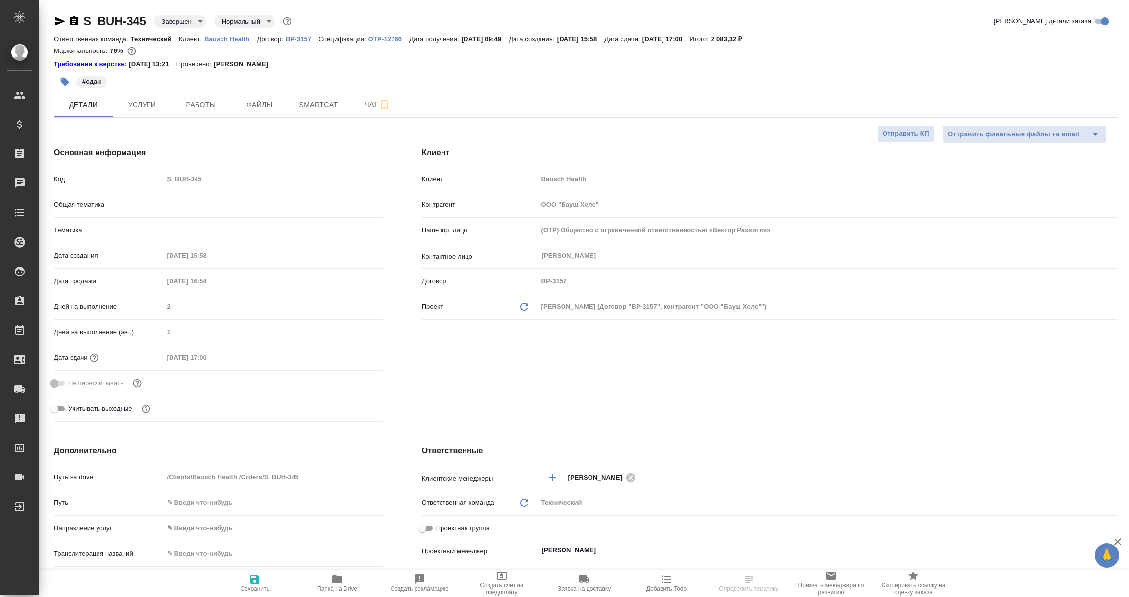
type textarea "x"
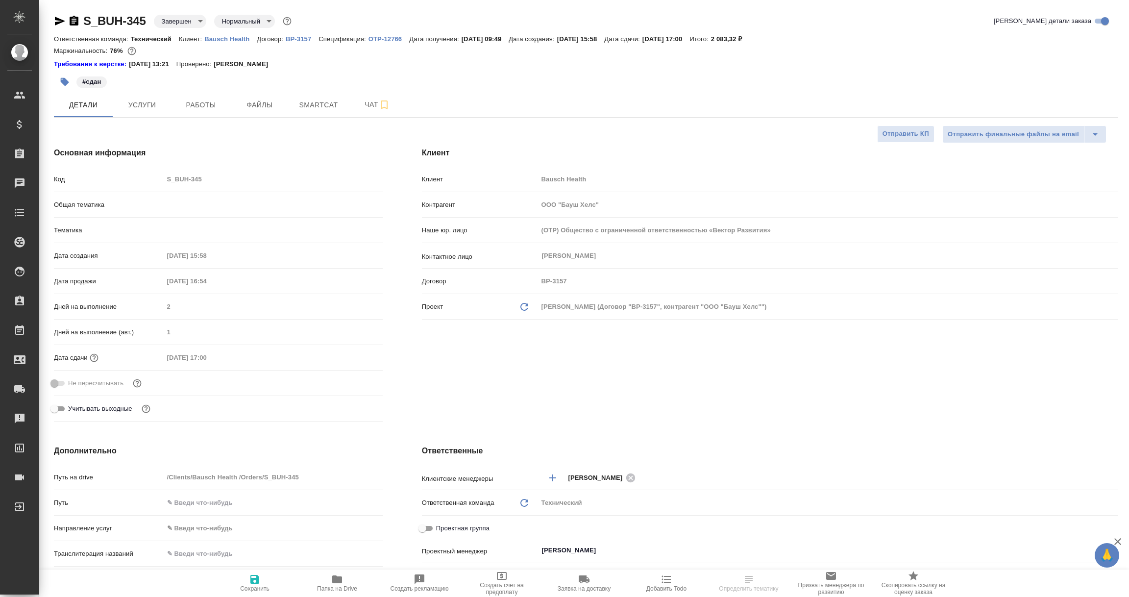
type textarea "x"
click at [333, 583] on icon "button" at bounding box center [337, 579] width 12 height 12
select select "RU"
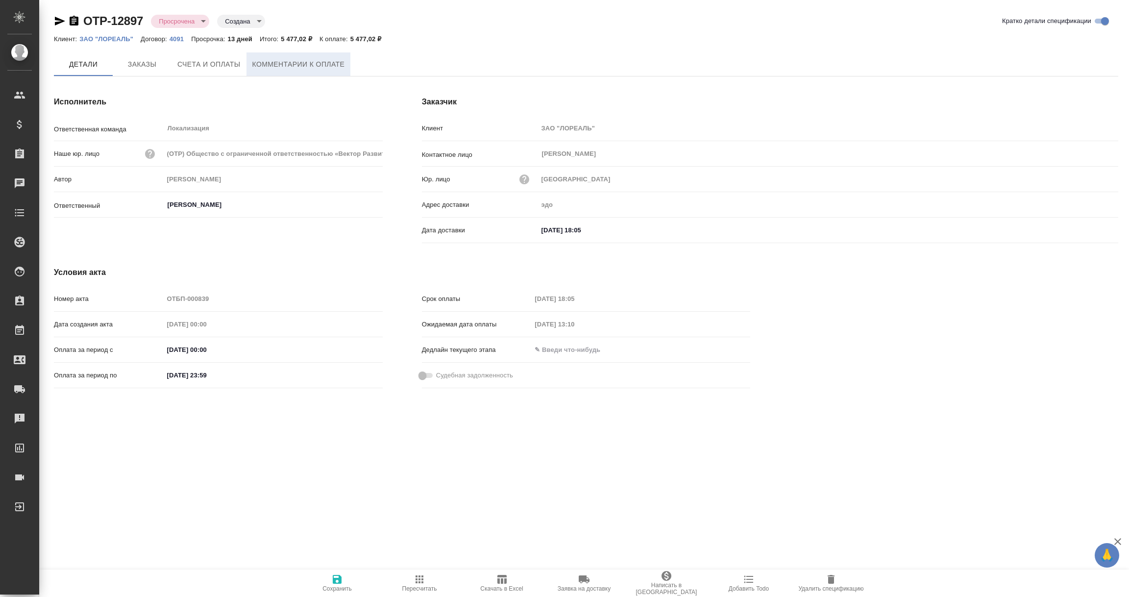
click at [305, 63] on span "Комментарии к оплате" at bounding box center [298, 64] width 93 height 12
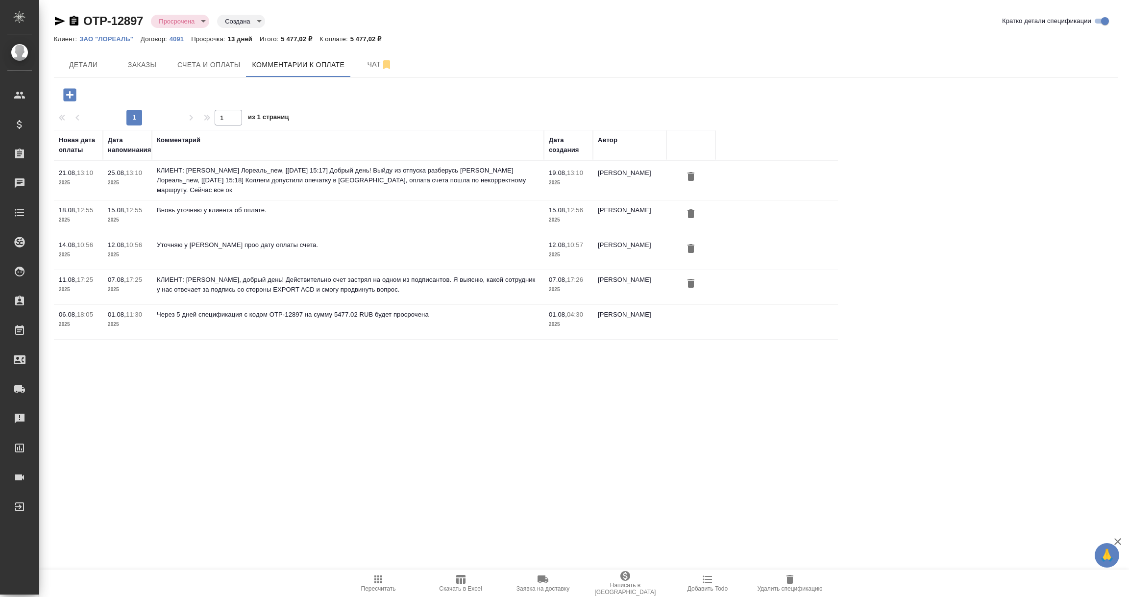
click at [69, 94] on icon "button" at bounding box center [69, 94] width 17 height 17
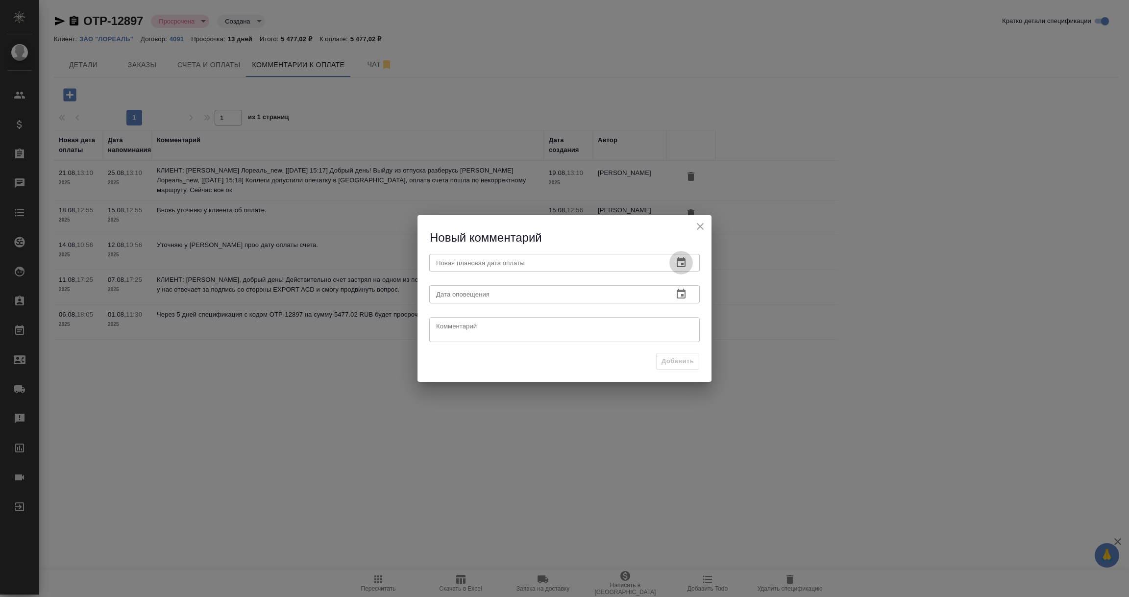
click at [680, 257] on icon "button" at bounding box center [681, 263] width 12 height 12
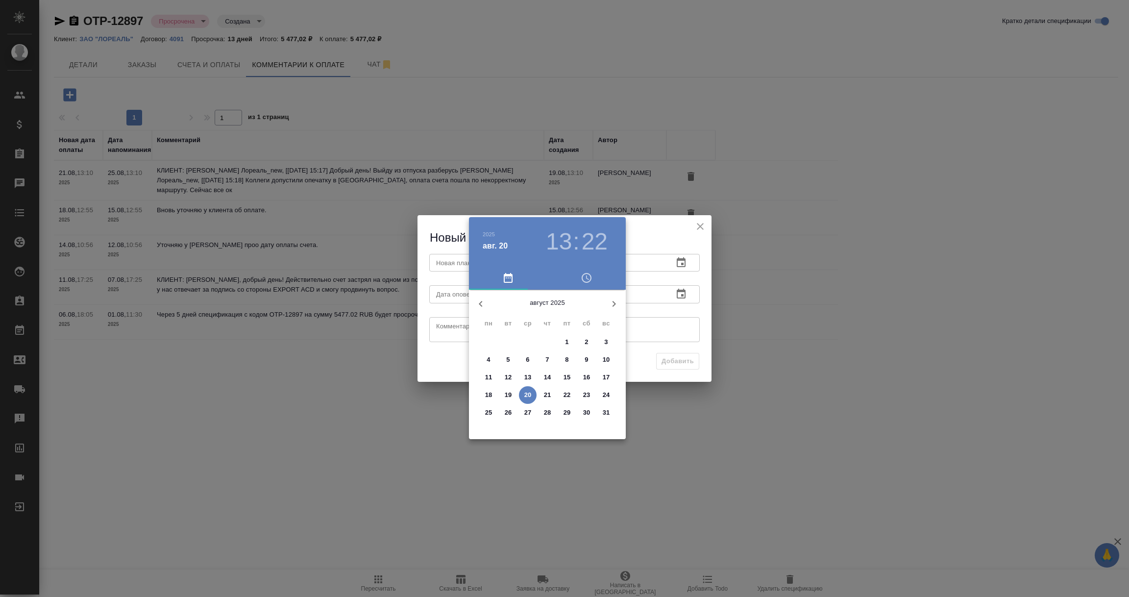
click at [569, 395] on p "22" at bounding box center [567, 395] width 7 height 10
type input "22.08.2025 13:22"
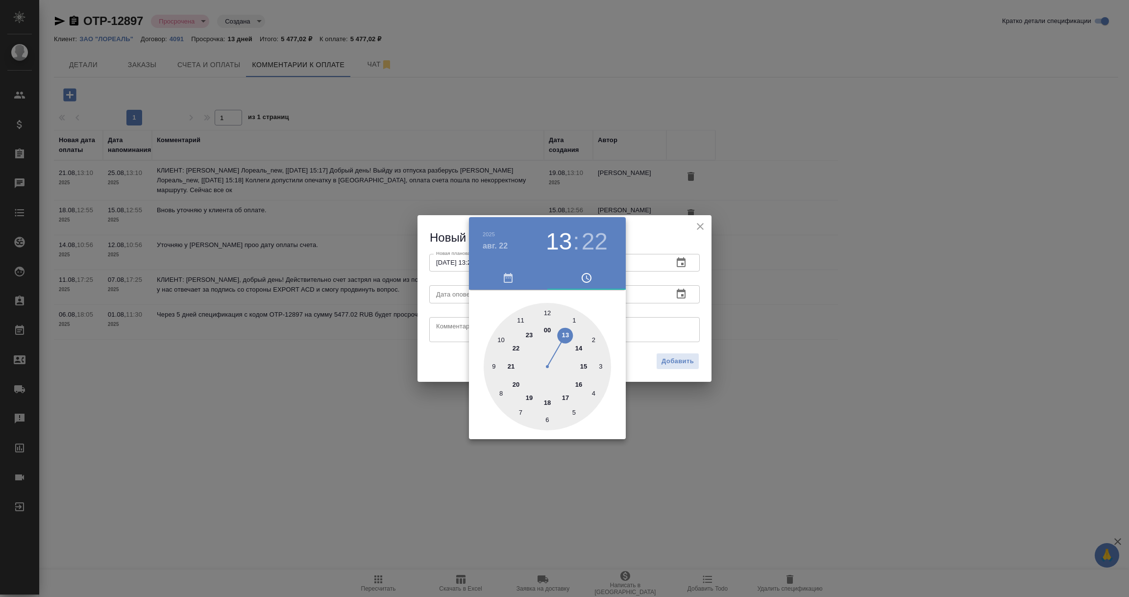
click at [678, 307] on div at bounding box center [564, 298] width 1129 height 597
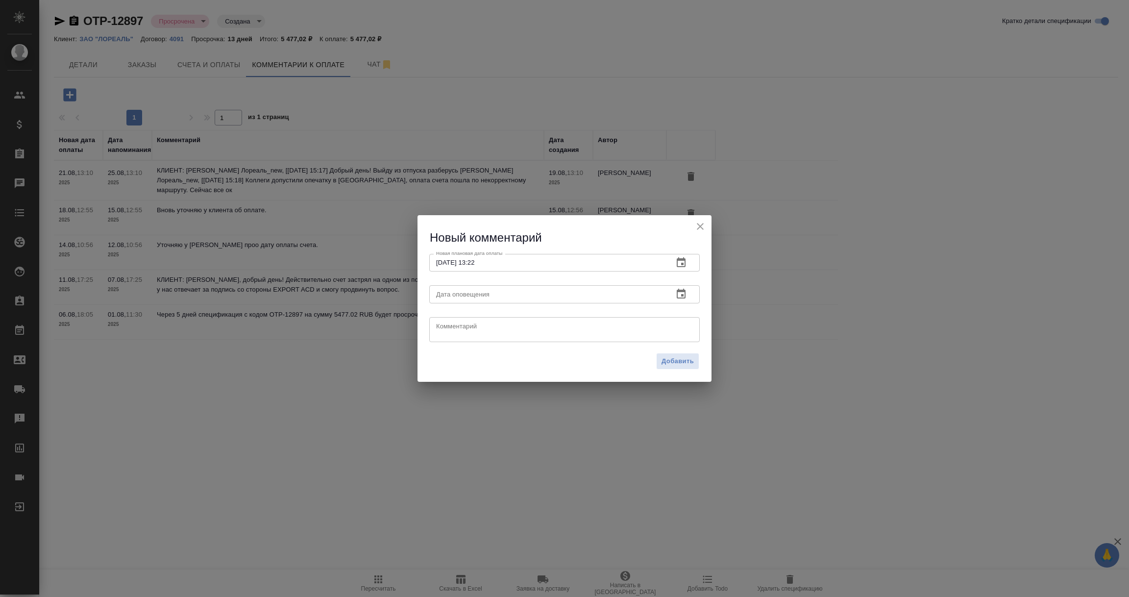
click at [684, 296] on icon "button" at bounding box center [681, 294] width 12 height 12
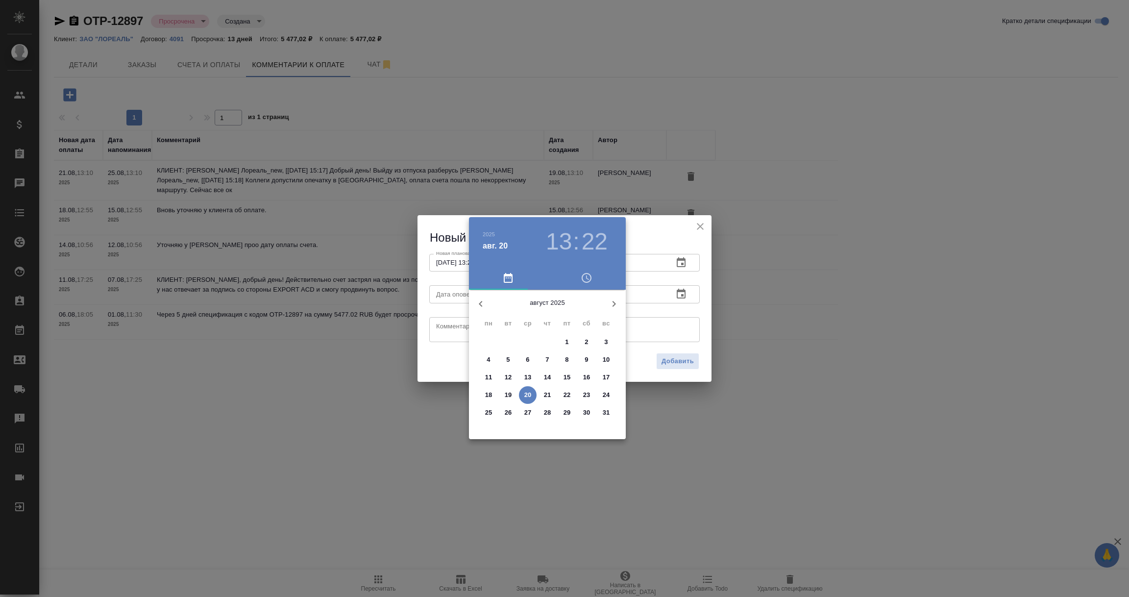
click at [527, 393] on p "20" at bounding box center [527, 395] width 7 height 10
type input "20.08.2025 13:22"
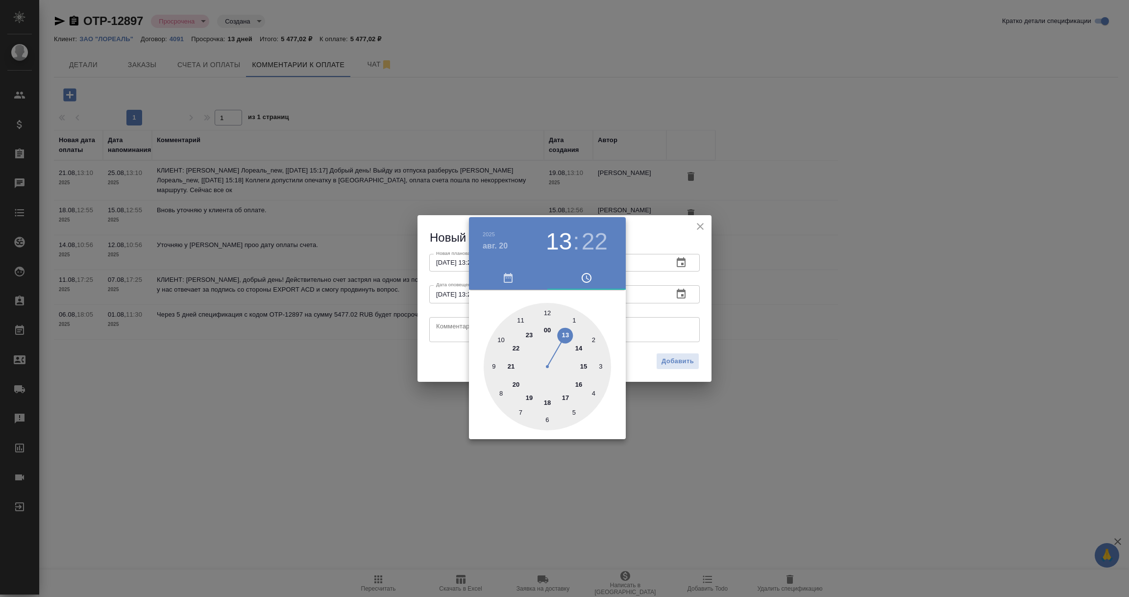
click at [453, 326] on div at bounding box center [564, 298] width 1129 height 597
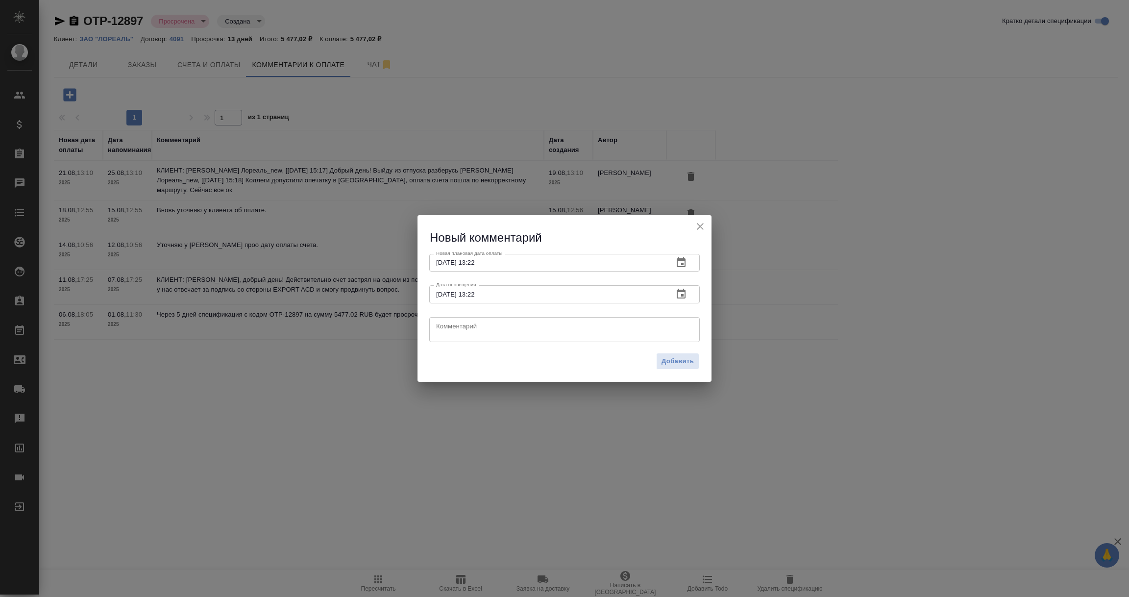
click at [452, 327] on textarea at bounding box center [564, 329] width 257 height 15
paste textarea "Бухгалтерия отписалась, что проводка в четверг"
type textarea "КЛИЕНТ: Бухгалтерия отписалась, что проводка в четверг"
click at [688, 362] on span "Добавить" at bounding box center [678, 361] width 32 height 11
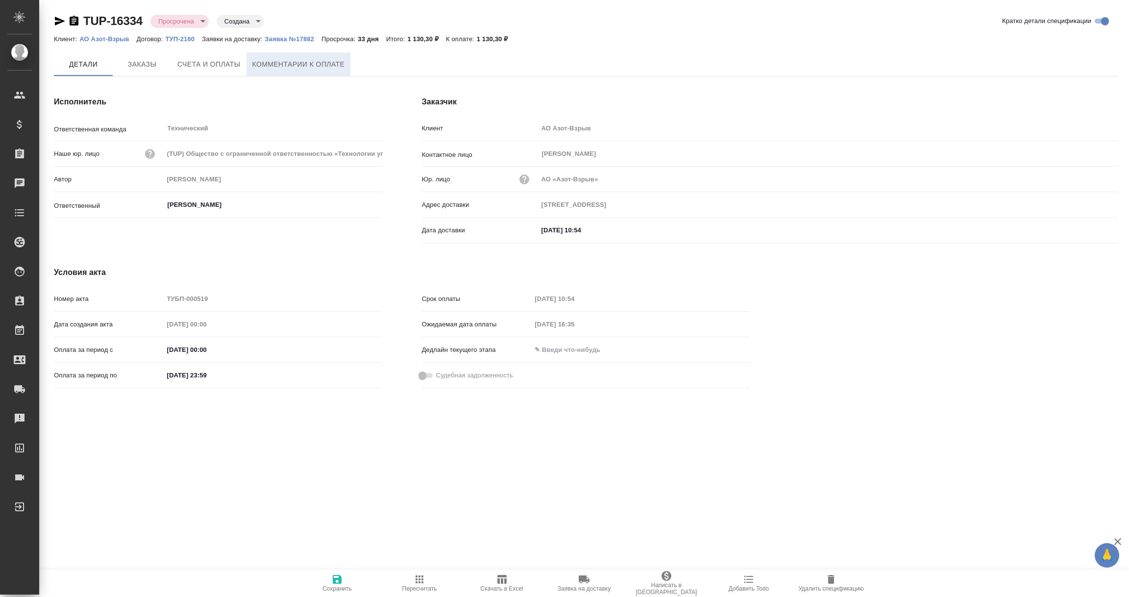
click at [278, 66] on span "Комментарии к оплате" at bounding box center [298, 64] width 93 height 12
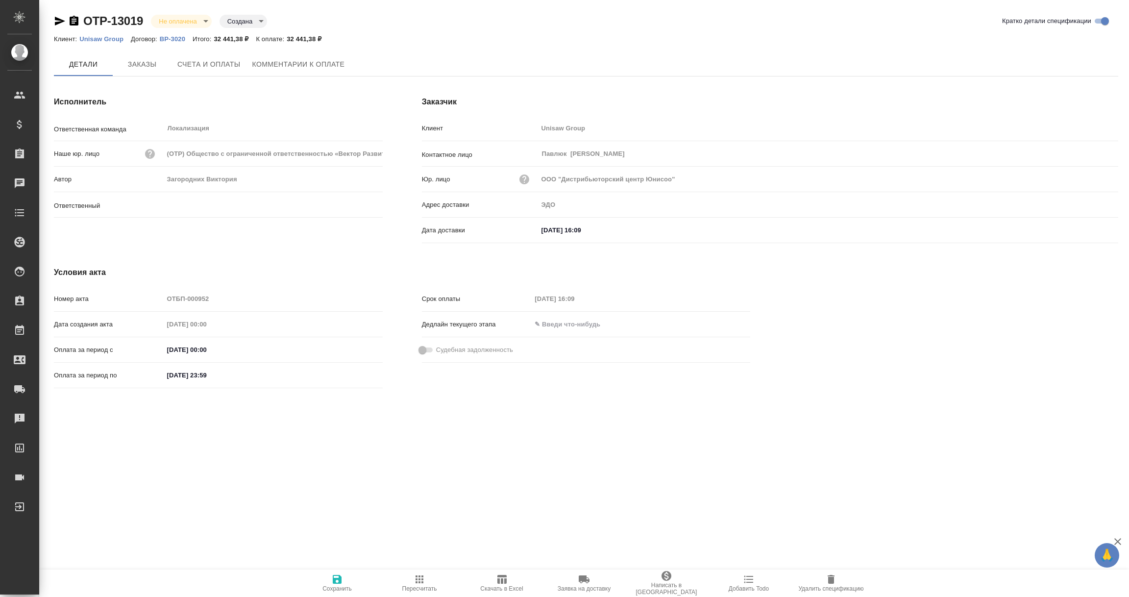
type input "Загородних Виктория"
click at [214, 71] on button "Счета и оплаты" at bounding box center [209, 64] width 75 height 25
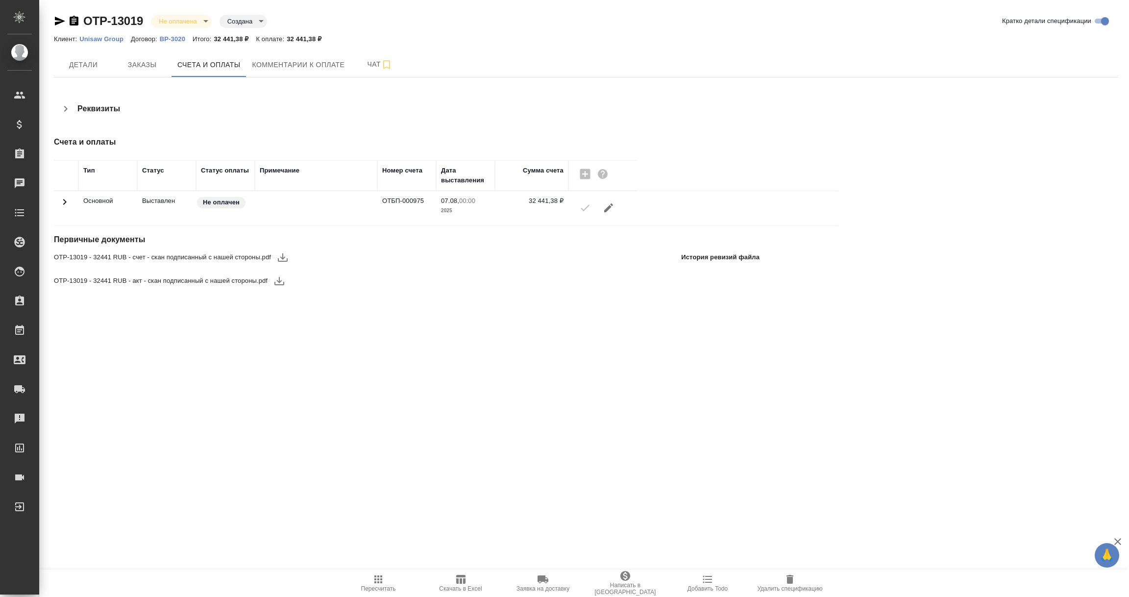
click at [284, 254] on icon "button" at bounding box center [283, 257] width 12 height 12
click at [279, 283] on icon "button" at bounding box center [279, 281] width 10 height 8
click at [80, 63] on span "Детали" at bounding box center [83, 65] width 47 height 12
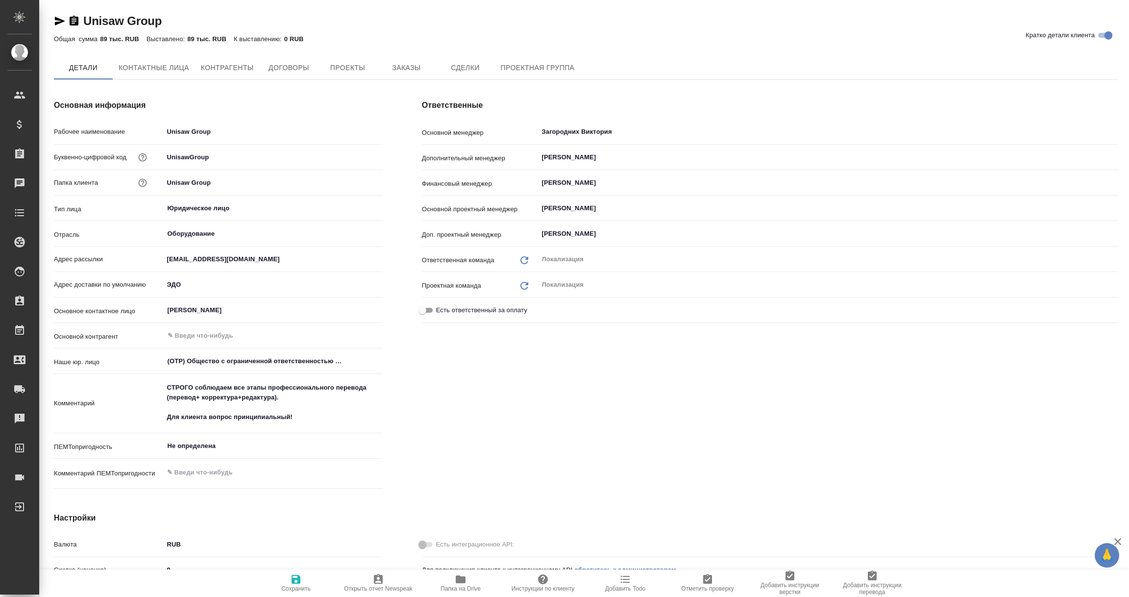
type textarea "x"
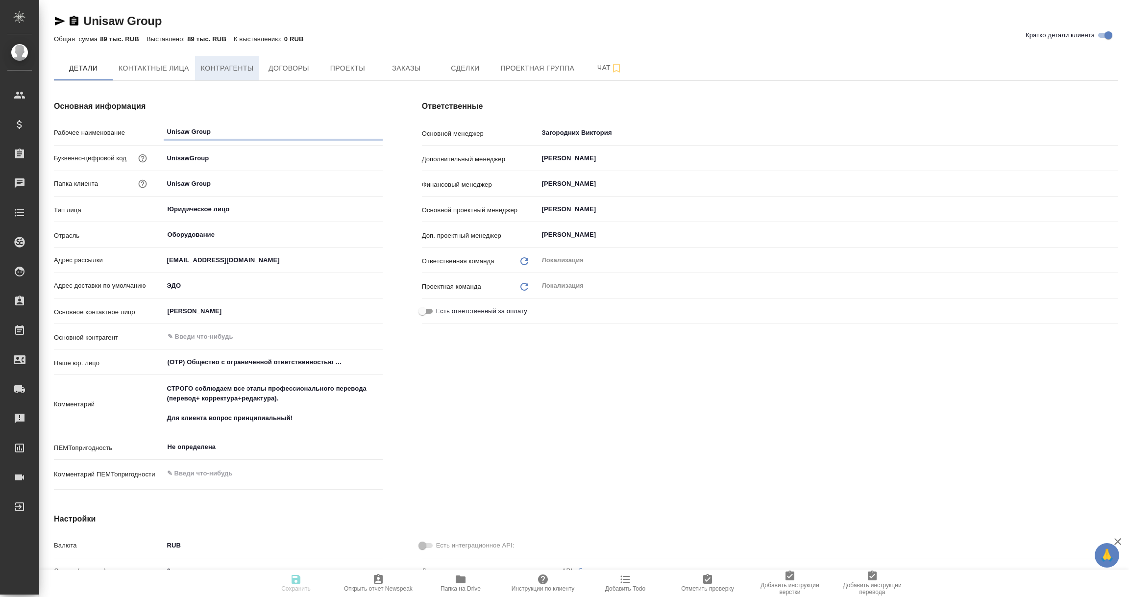
type textarea "x"
click at [237, 68] on span "Контрагенты" at bounding box center [227, 68] width 53 height 12
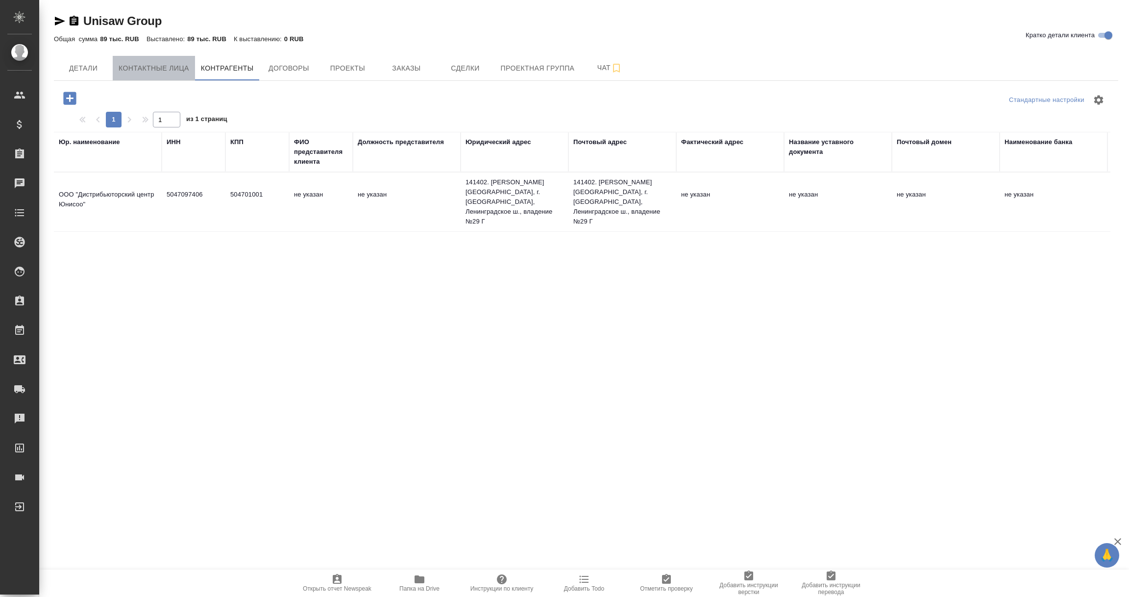
click at [173, 65] on span "Контактные лица" at bounding box center [154, 68] width 71 height 12
select select "RU"
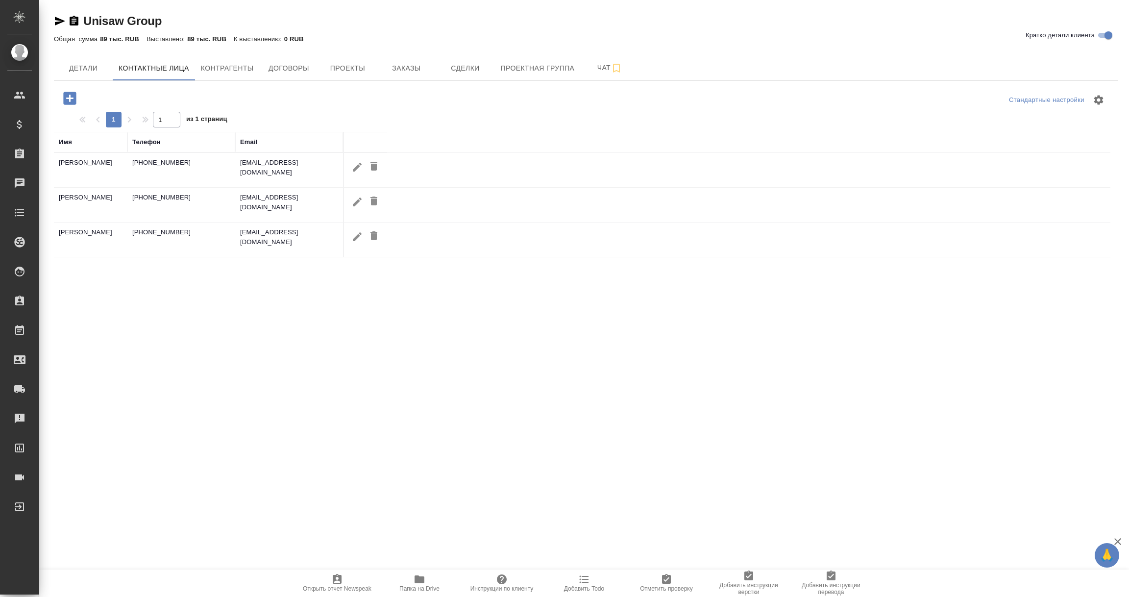
click at [356, 168] on icon "button" at bounding box center [357, 166] width 9 height 9
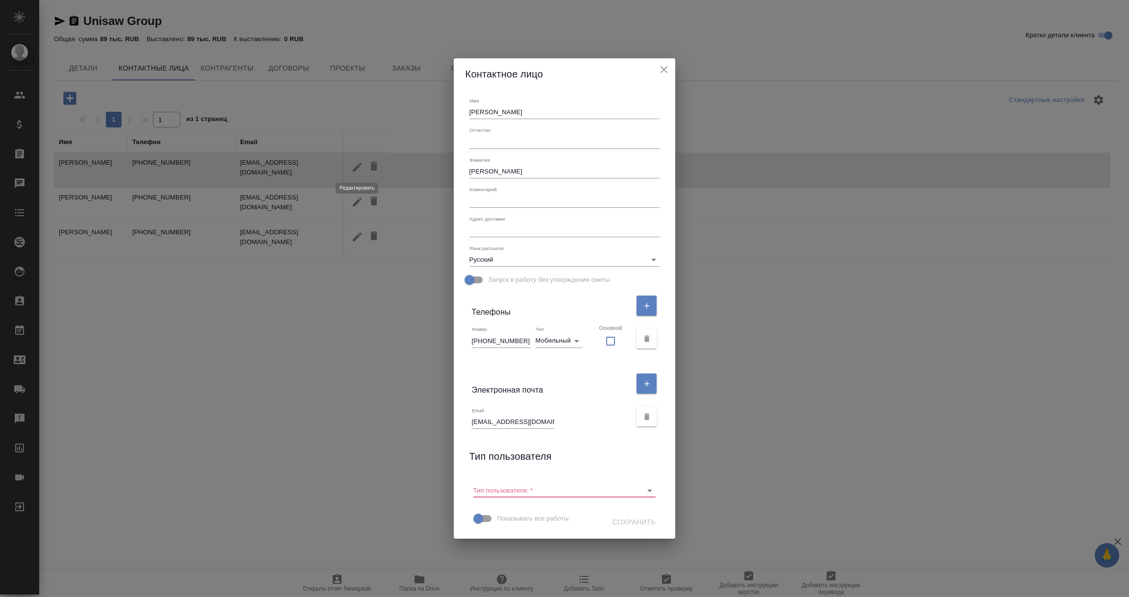
type input "Татьяна"
type input "Павлюк"
drag, startPoint x: 484, startPoint y: 422, endPoint x: 556, endPoint y: 425, distance: 72.1
click at [554, 425] on input "t.pavlyuk@unisaw.ru" at bounding box center [513, 422] width 82 height 14
click at [563, 428] on div "Email t.pavlyuk@unisaw.ru" at bounding box center [552, 418] width 160 height 22
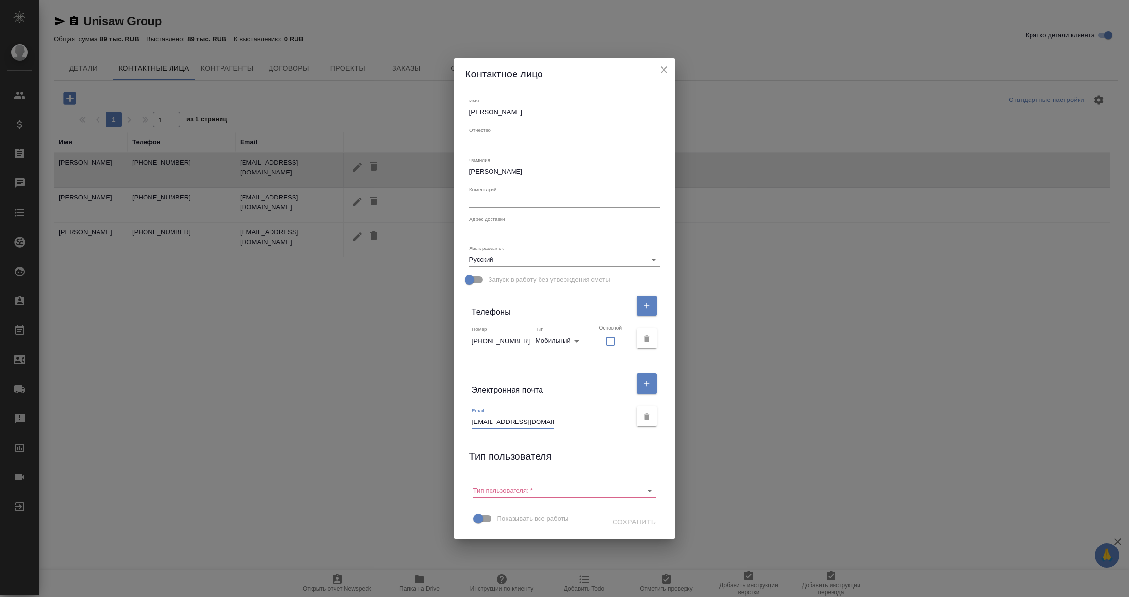
drag, startPoint x: 543, startPoint y: 422, endPoint x: 454, endPoint y: 420, distance: 88.8
click at [454, 420] on div "Контактное лицо Имя Татьяна Отчество Фамилия Павлюк Коментарий x Адрес доставки…" at bounding box center [564, 298] width 1129 height 597
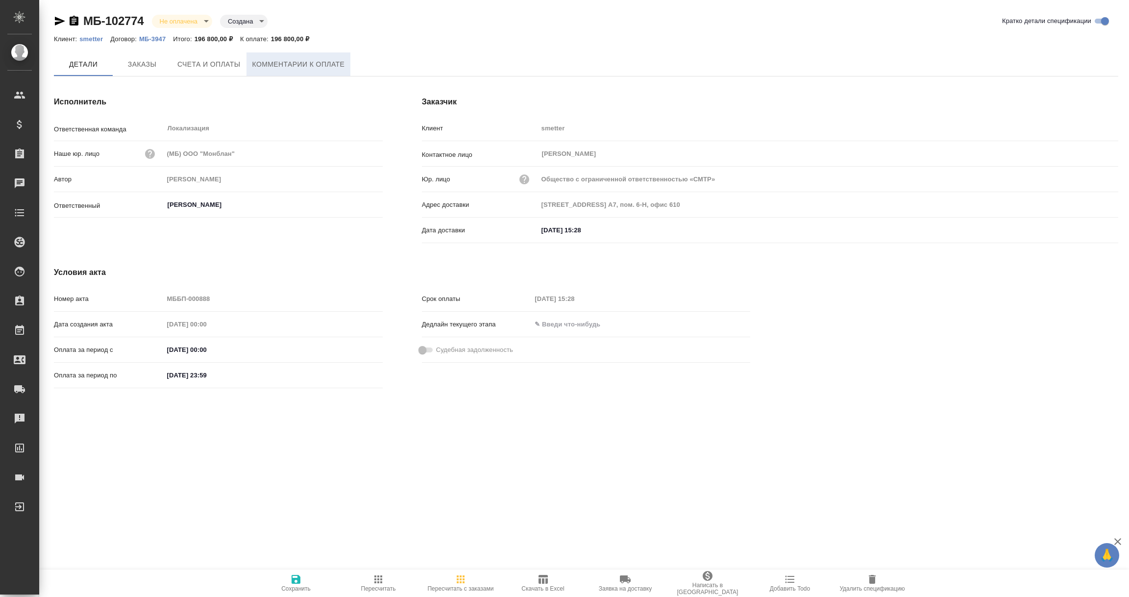
click at [305, 61] on span "Комментарии к оплате" at bounding box center [298, 64] width 93 height 12
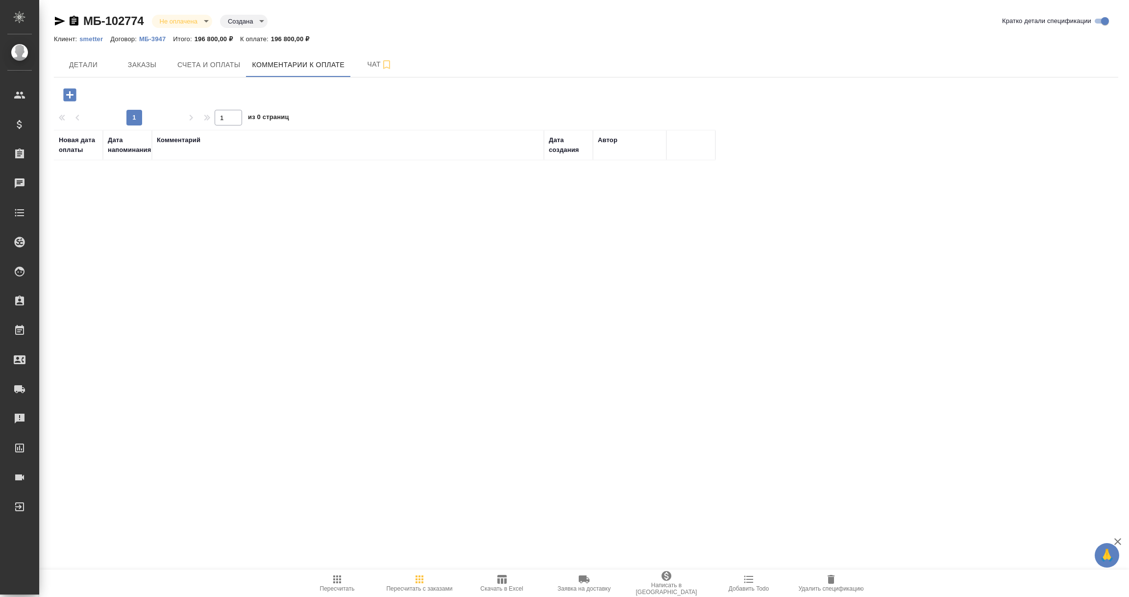
click at [73, 95] on icon "button" at bounding box center [69, 94] width 17 height 17
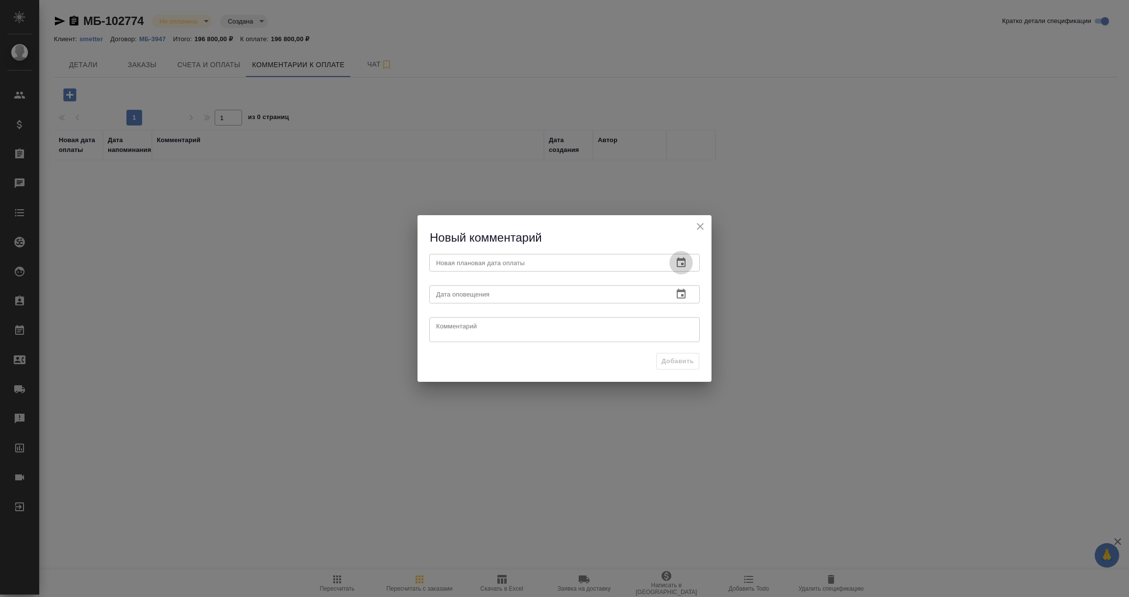
click at [681, 257] on icon "button" at bounding box center [681, 263] width 12 height 12
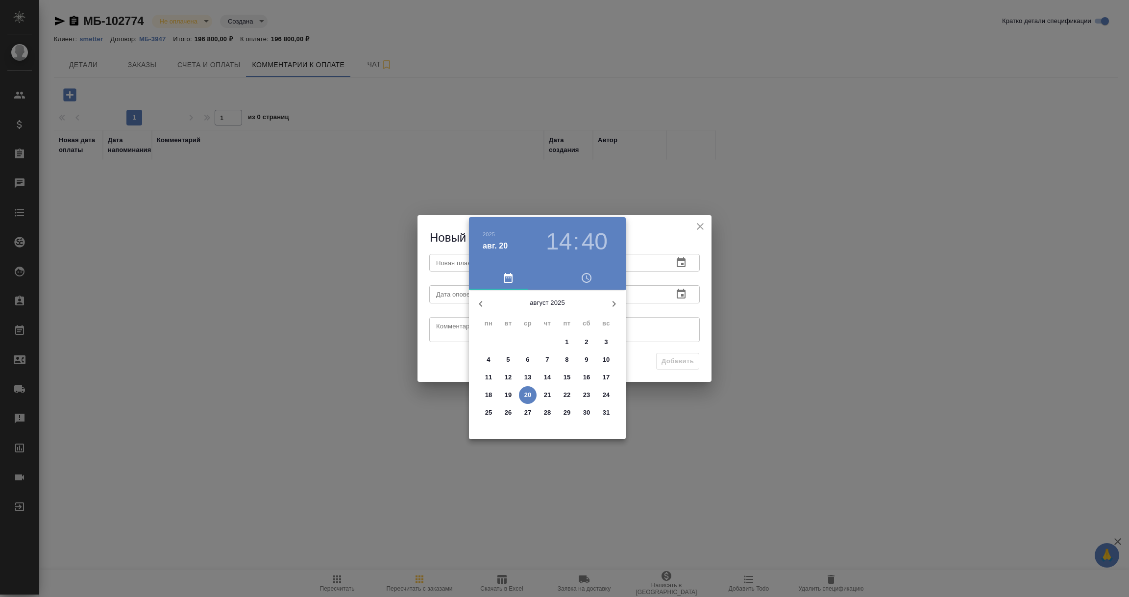
click at [569, 396] on p "22" at bounding box center [567, 395] width 7 height 10
type input "22.08.2025 14:40"
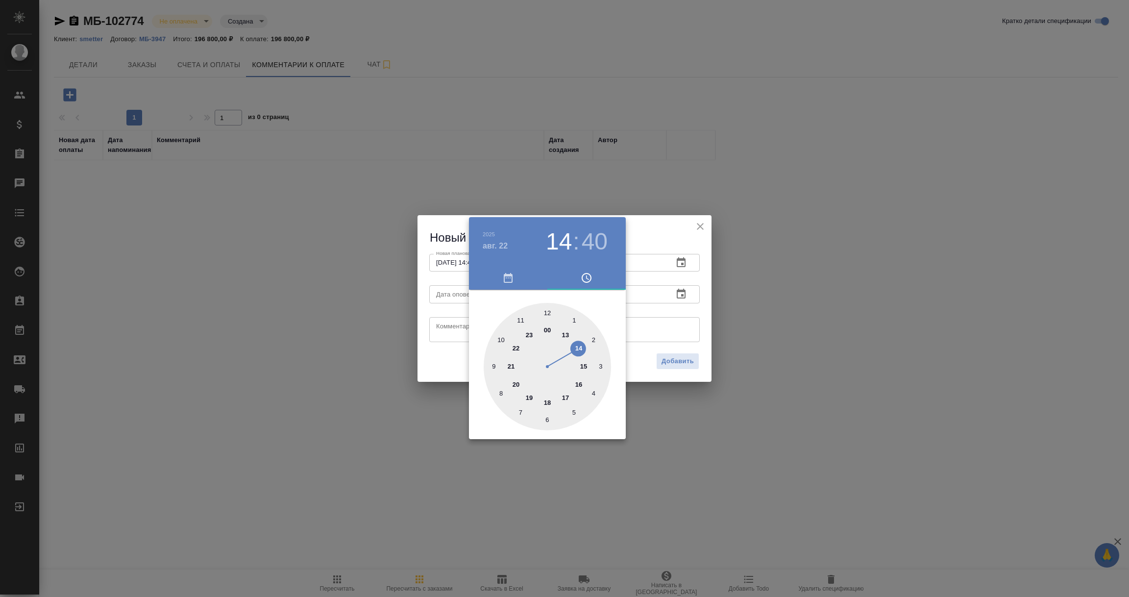
click at [665, 339] on div at bounding box center [564, 298] width 1129 height 597
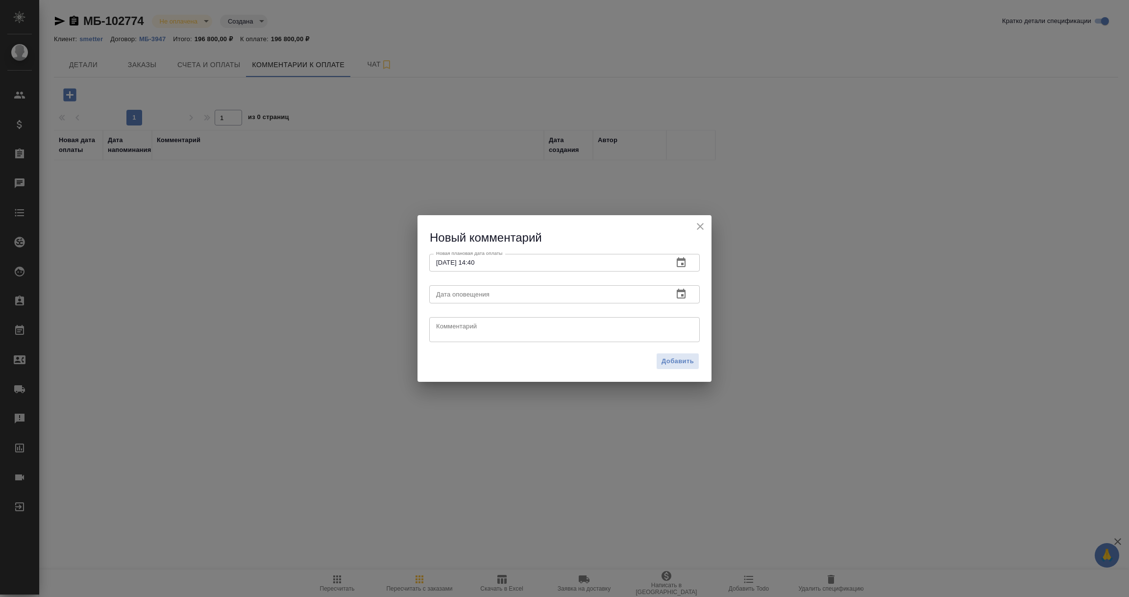
click at [682, 294] on icon "button" at bounding box center [681, 294] width 12 height 12
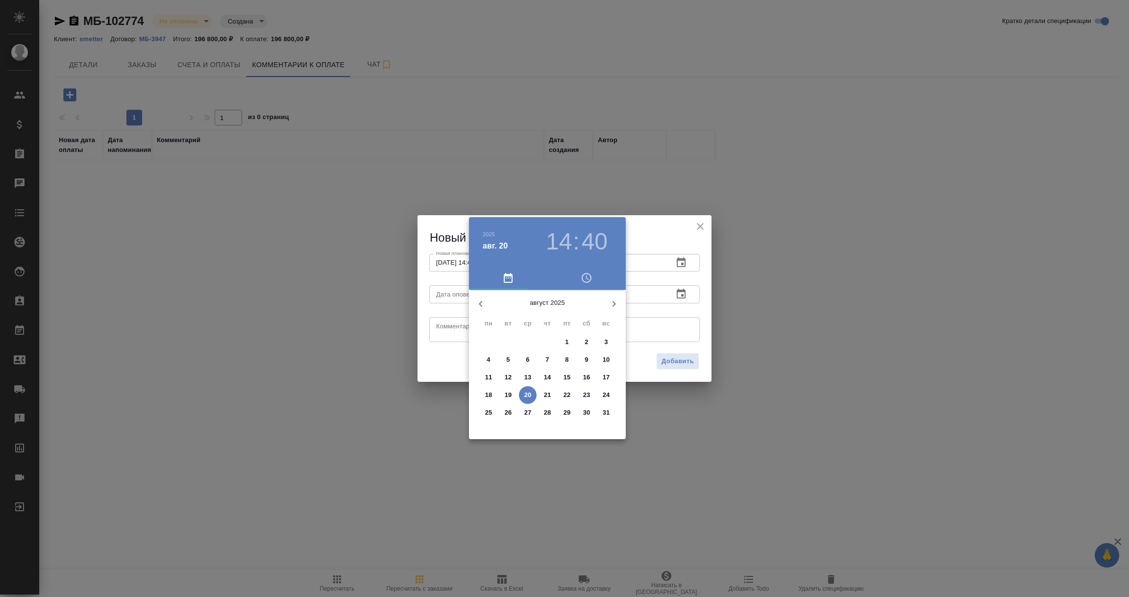
click at [528, 391] on p "20" at bounding box center [527, 395] width 7 height 10
type input "20.08.2025 14:40"
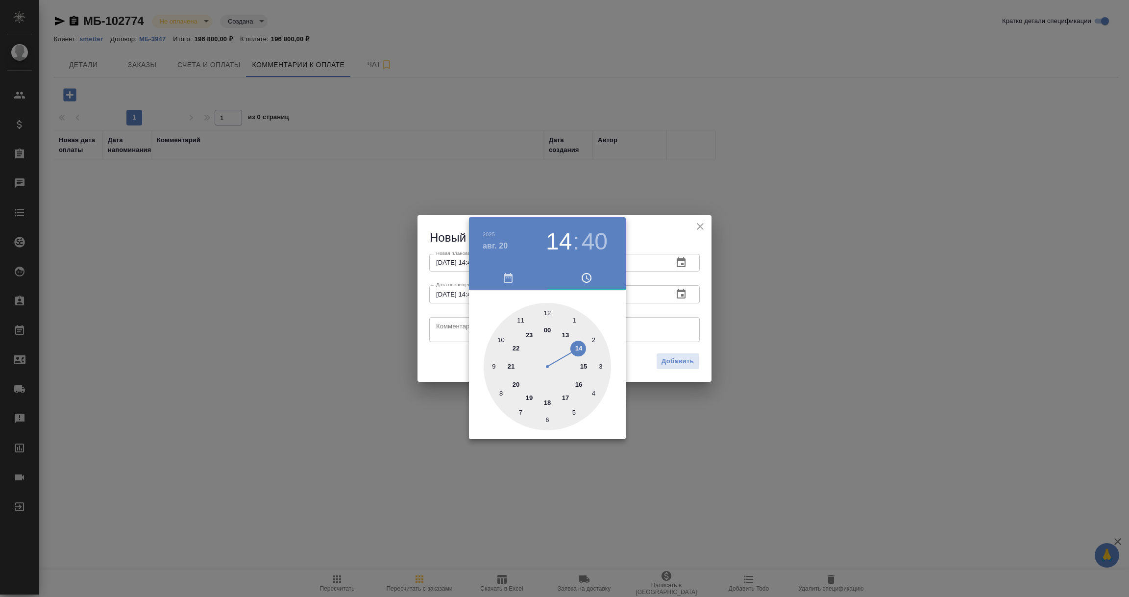
click at [454, 328] on div at bounding box center [564, 298] width 1129 height 597
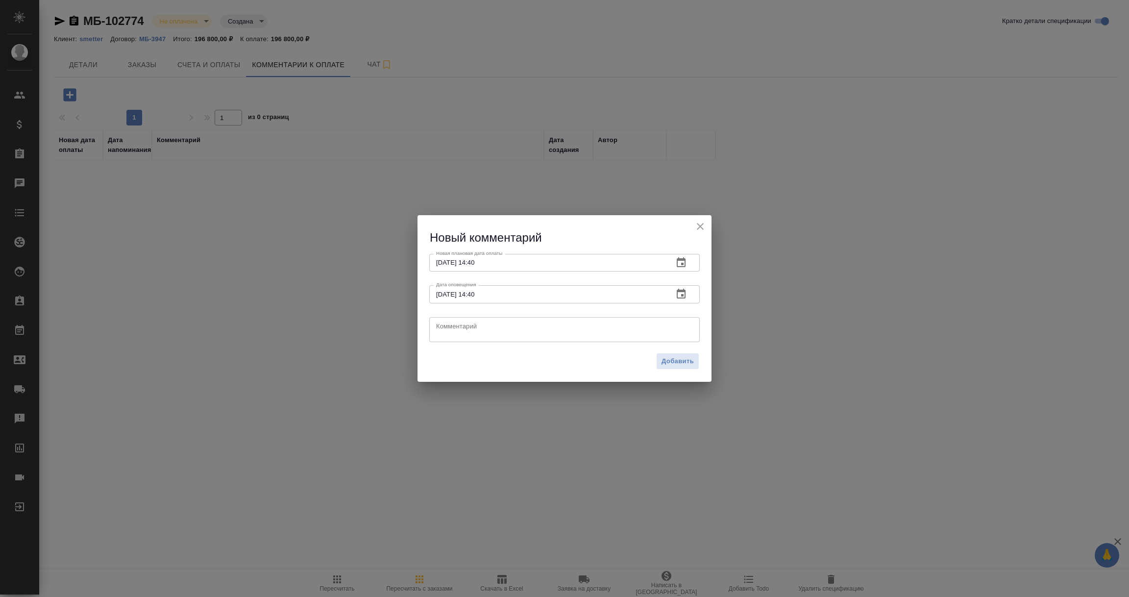
click at [454, 328] on textarea at bounding box center [564, 329] width 257 height 15
type textarea "Клиент: оплата 21.08"
click at [671, 365] on span "Добавить" at bounding box center [678, 361] width 32 height 11
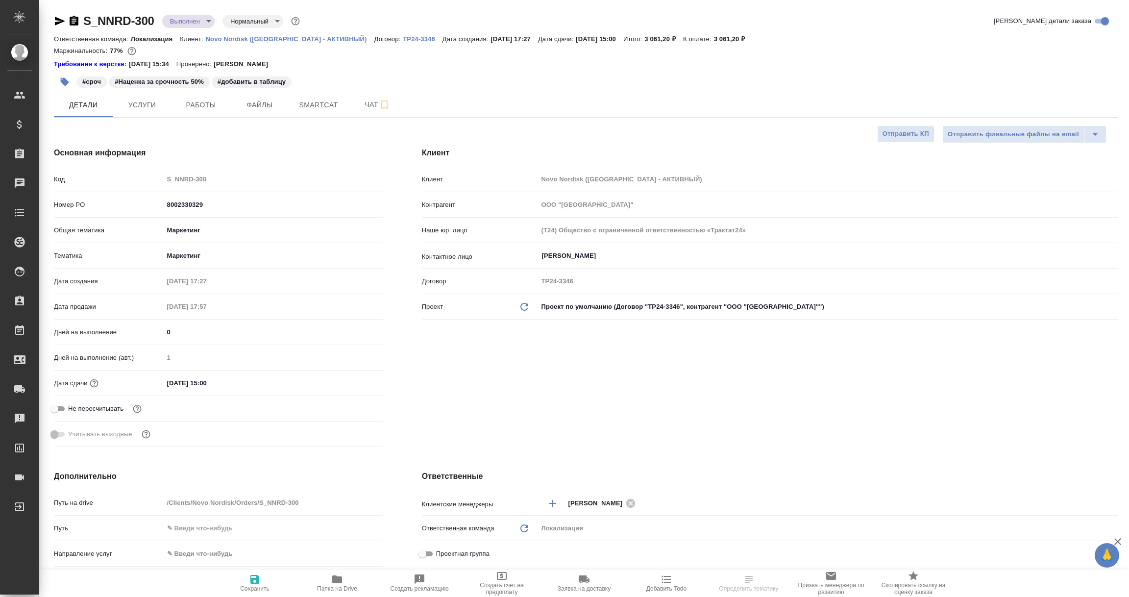
select select "RU"
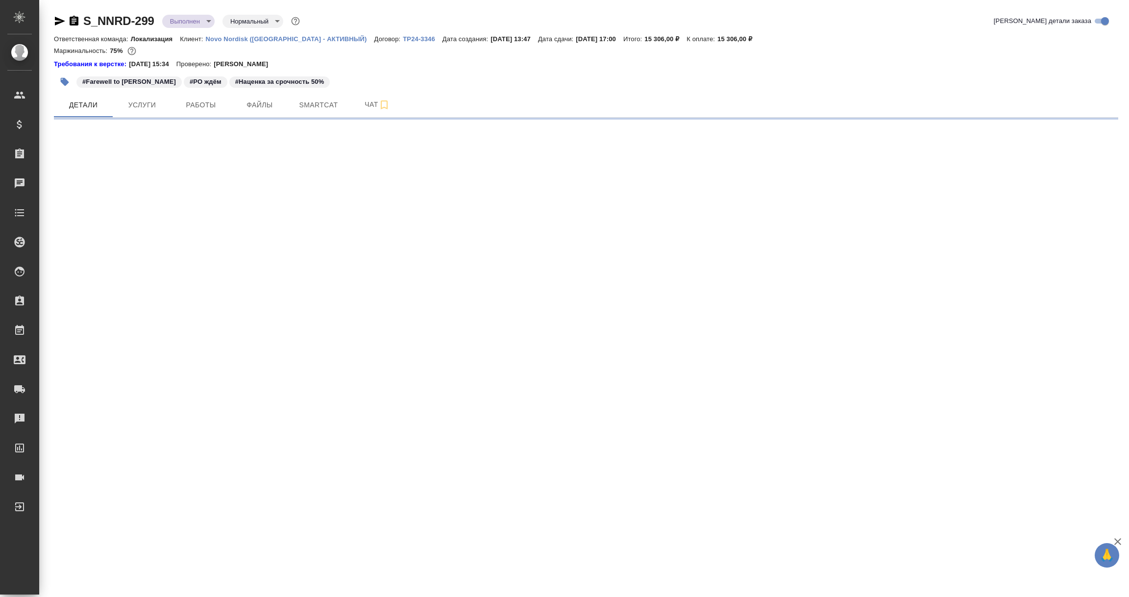
select select "RU"
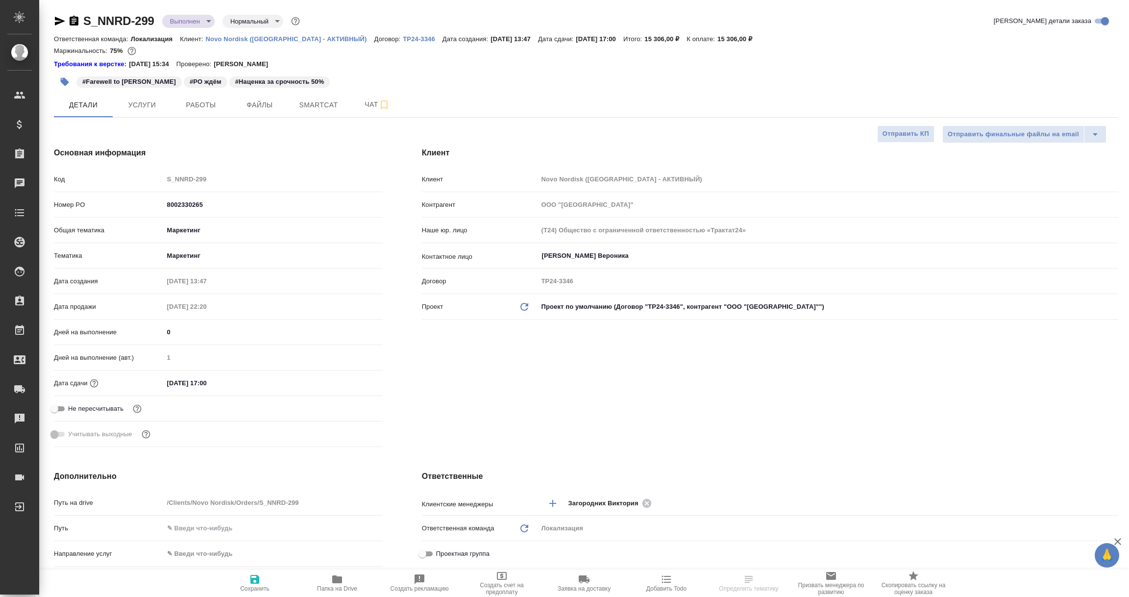
type textarea "x"
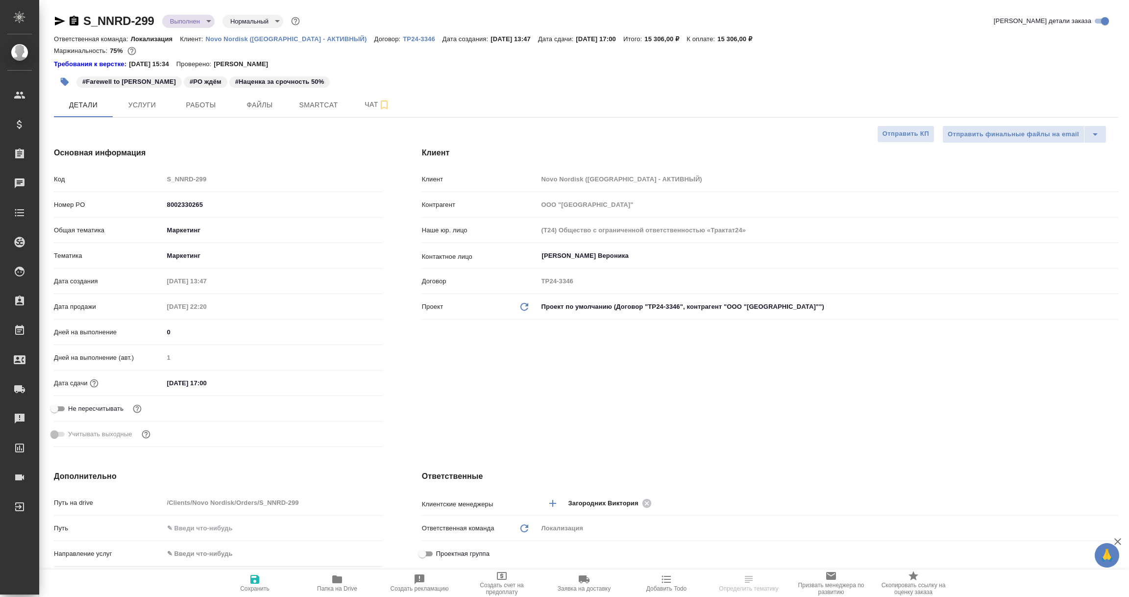
type textarea "x"
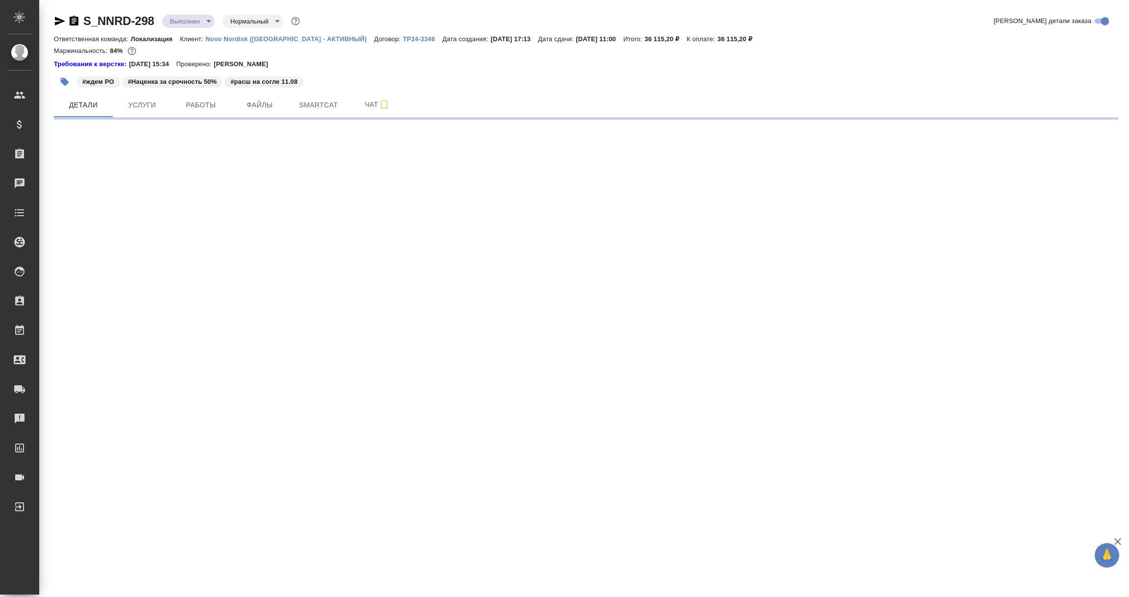
select select "RU"
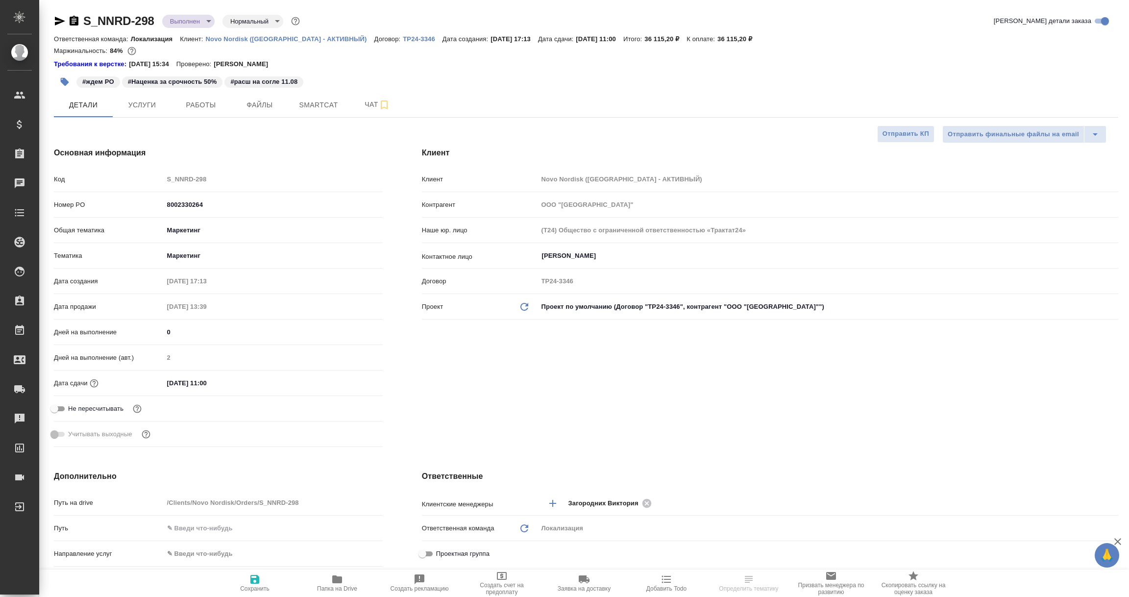
type textarea "x"
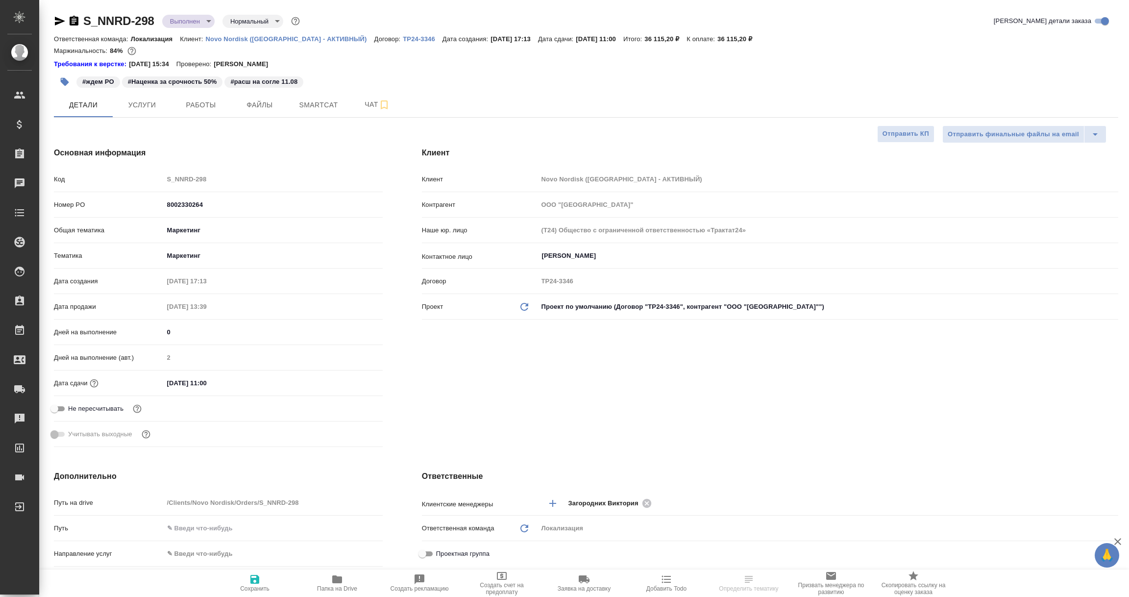
type textarea "x"
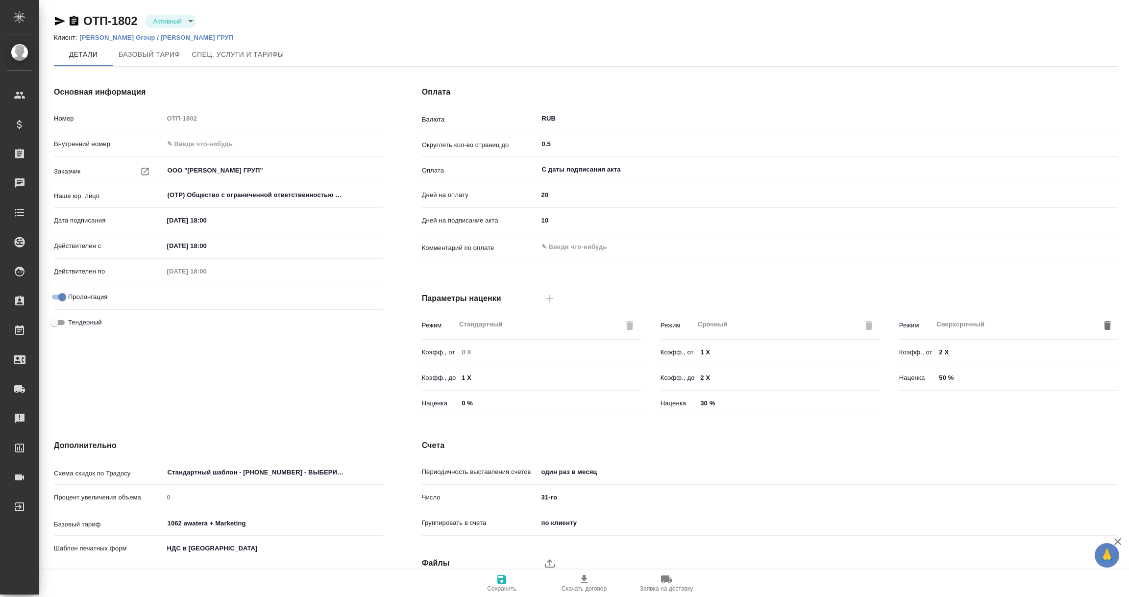
scroll to position [69, 0]
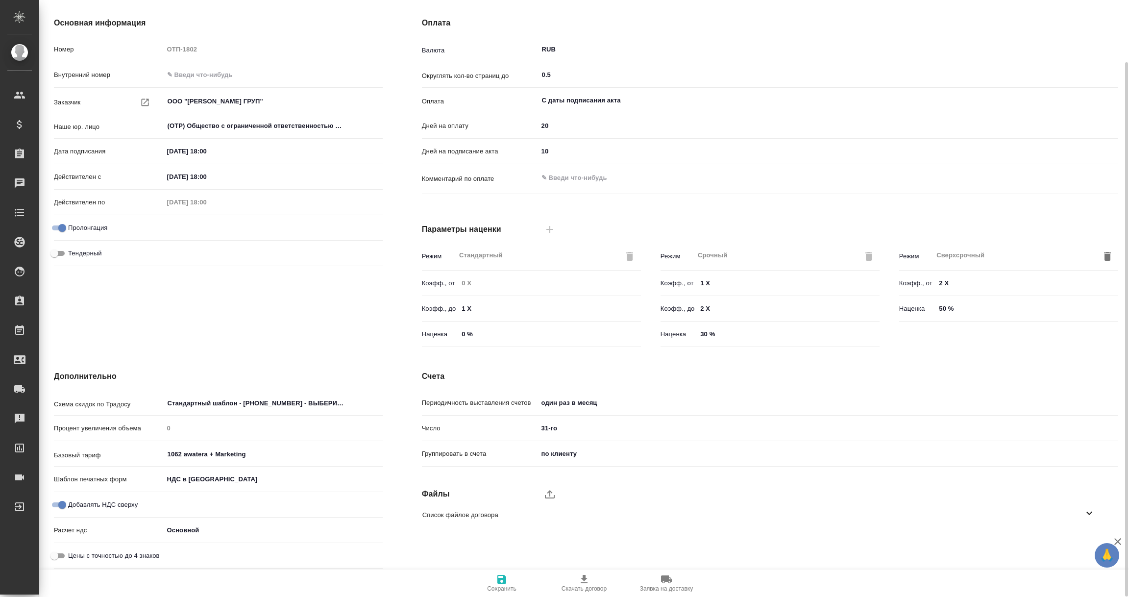
click at [1087, 512] on icon at bounding box center [1090, 513] width 6 height 3
